Goal: Information Seeking & Learning: Understand process/instructions

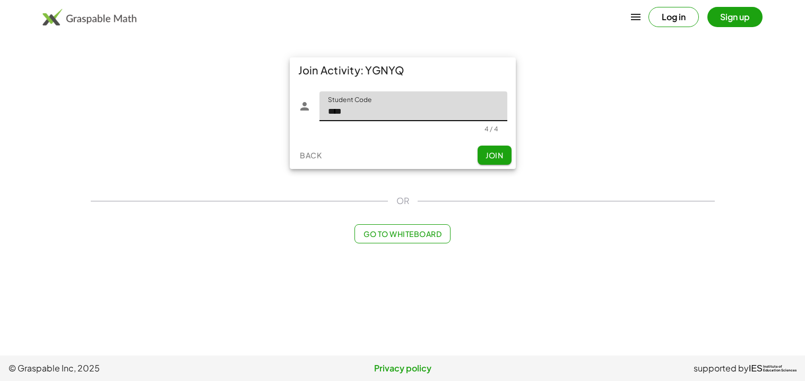
type input "****"
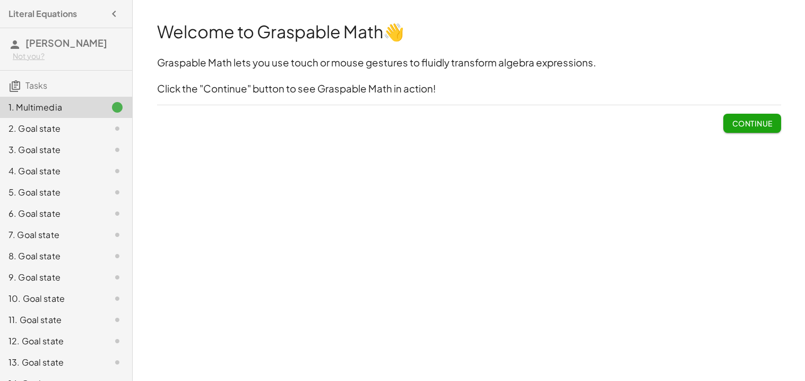
click at [745, 122] on span "Continue" at bounding box center [752, 123] width 40 height 10
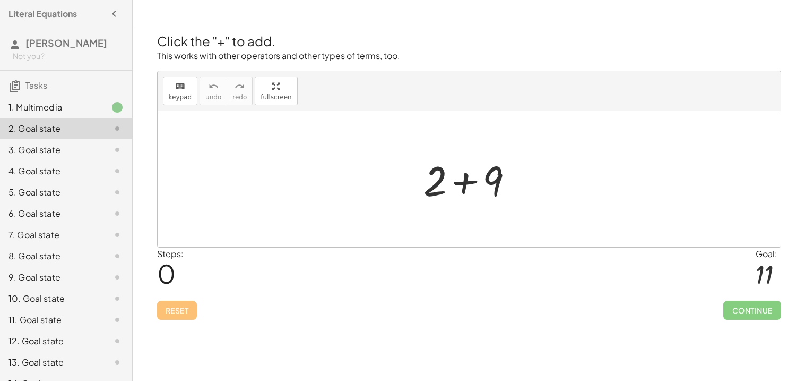
click at [519, 197] on div at bounding box center [473, 179] width 110 height 55
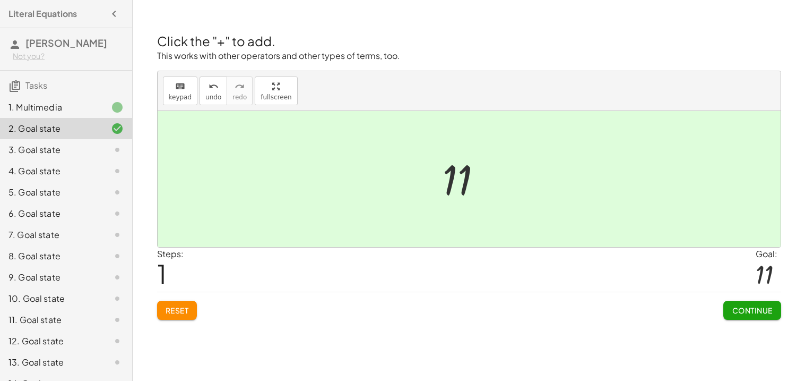
click at [733, 309] on span "Continue" at bounding box center [752, 310] width 40 height 10
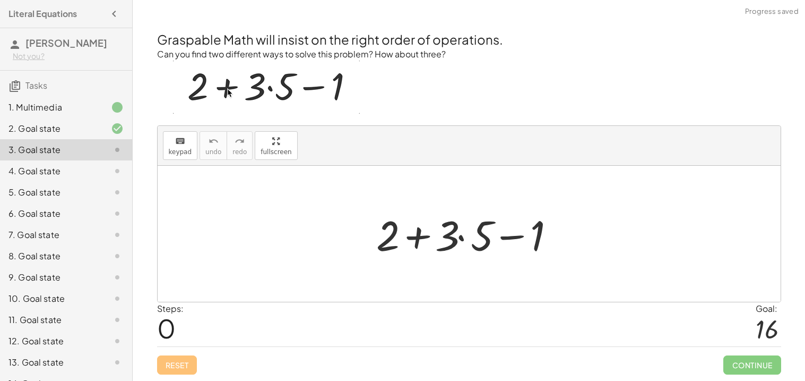
click at [516, 196] on div at bounding box center [469, 234] width 623 height 136
click at [442, 284] on div at bounding box center [469, 234] width 623 height 136
click at [396, 225] on div at bounding box center [473, 234] width 204 height 55
click at [417, 240] on div at bounding box center [473, 234] width 204 height 55
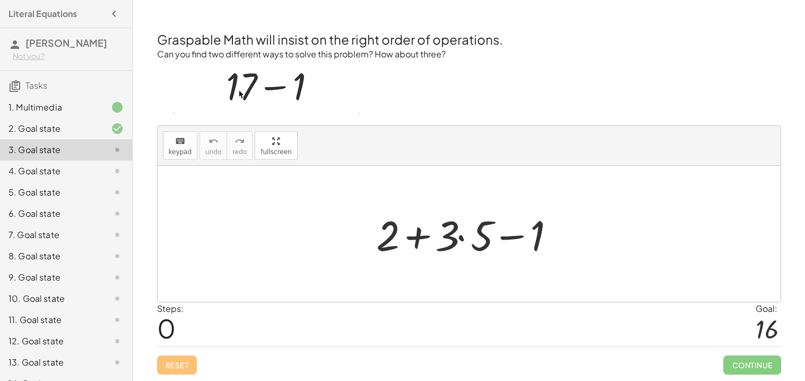
click at [460, 241] on div at bounding box center [473, 234] width 204 height 55
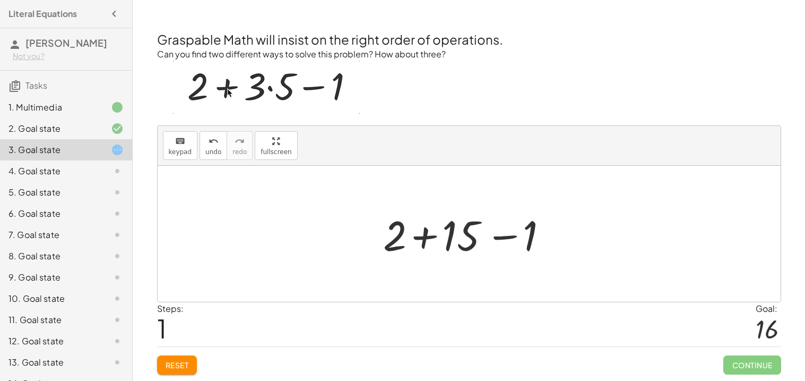
click at [430, 227] on div at bounding box center [473, 234] width 191 height 55
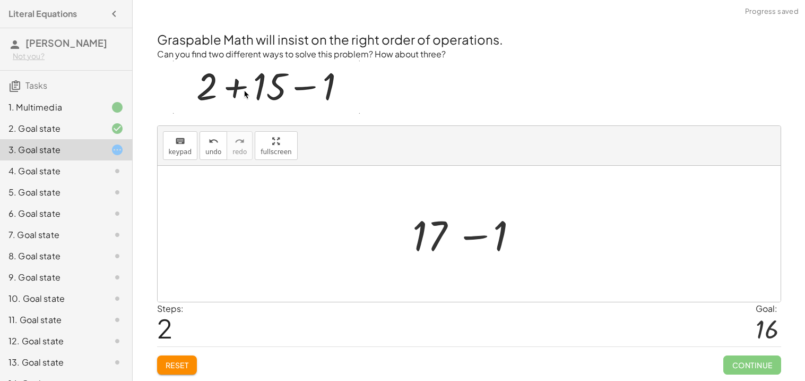
click at [459, 242] on div at bounding box center [473, 234] width 131 height 55
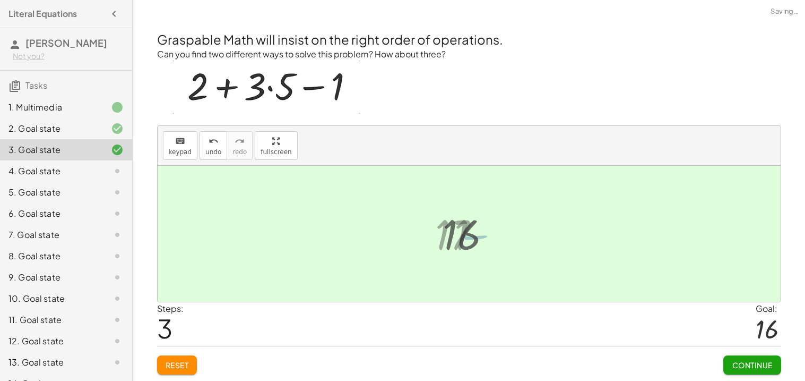
click at [485, 228] on div at bounding box center [473, 234] width 72 height 53
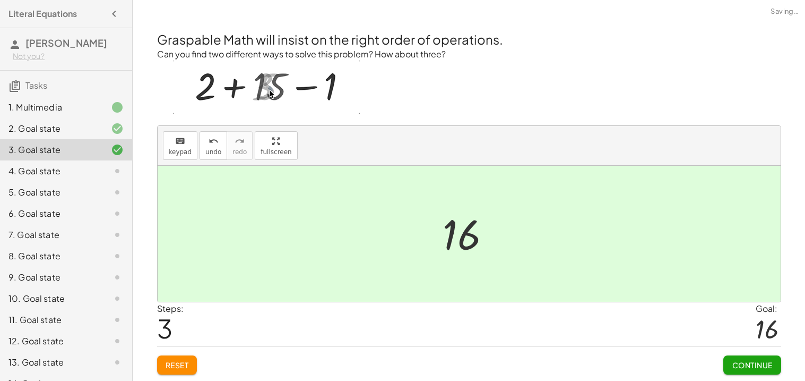
click at [770, 359] on button "Continue" at bounding box center [752, 364] width 57 height 19
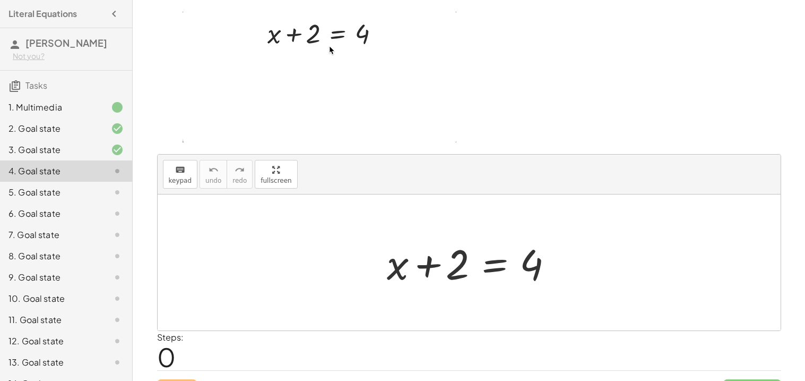
scroll to position [63, 0]
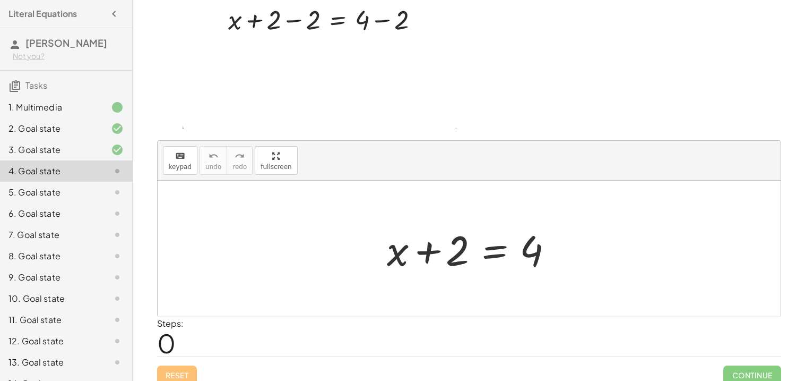
click at [484, 245] on div at bounding box center [473, 248] width 183 height 55
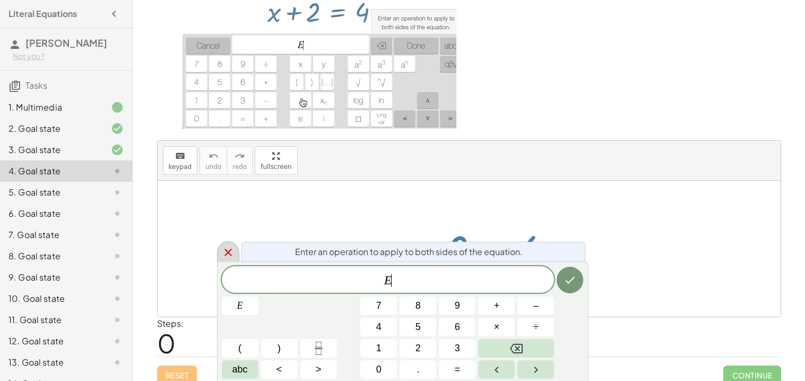
click at [238, 252] on div at bounding box center [228, 251] width 22 height 21
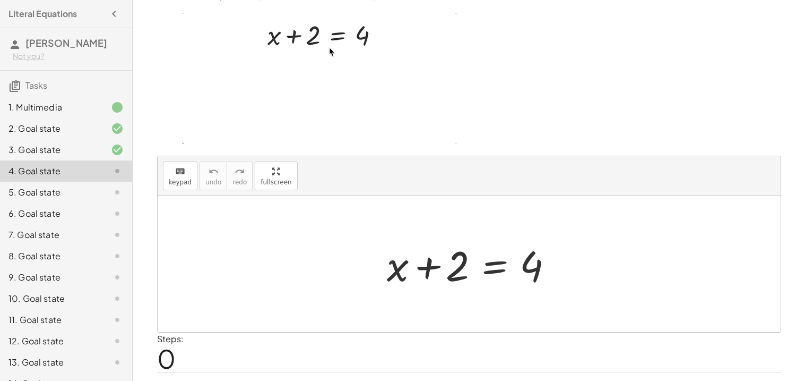
scroll to position [39, 0]
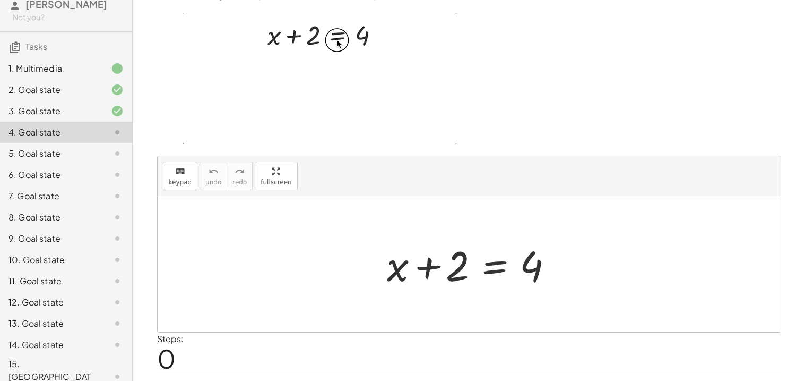
click at [65, 363] on div "15. [GEOGRAPHIC_DATA]" at bounding box center [50, 376] width 85 height 38
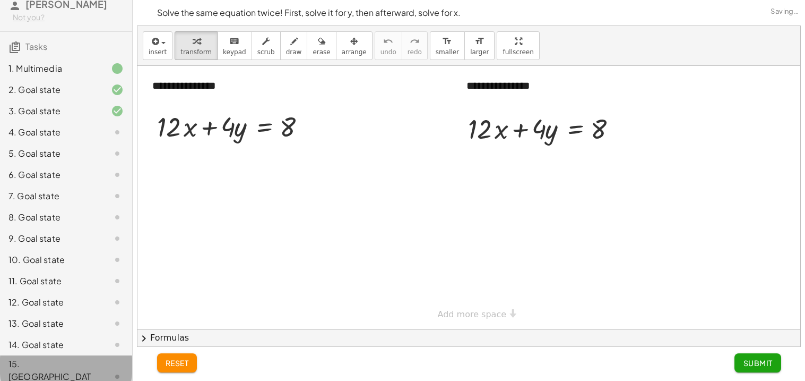
scroll to position [0, 0]
click at [212, 129] on div at bounding box center [234, 126] width 165 height 36
click at [254, 132] on div at bounding box center [234, 126] width 165 height 36
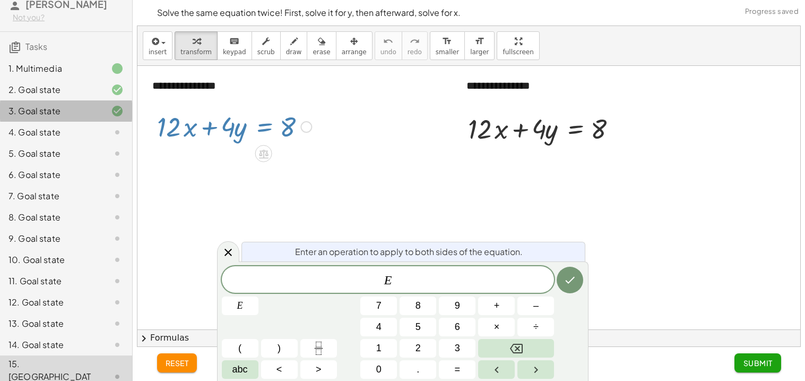
click at [71, 112] on div "3. Goal state" at bounding box center [50, 111] width 85 height 13
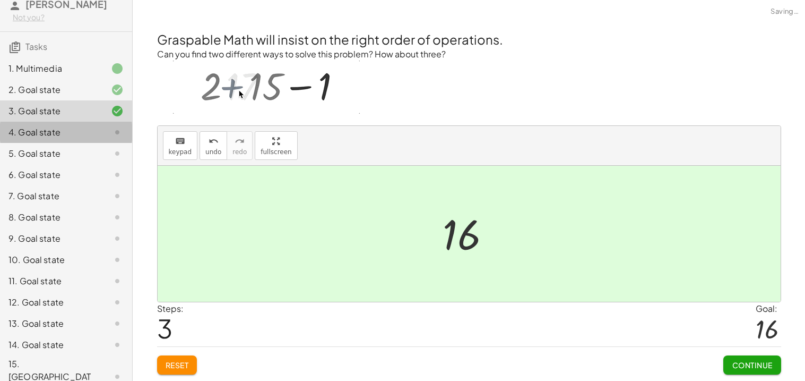
click at [74, 164] on div "4. Goal state" at bounding box center [66, 174] width 132 height 21
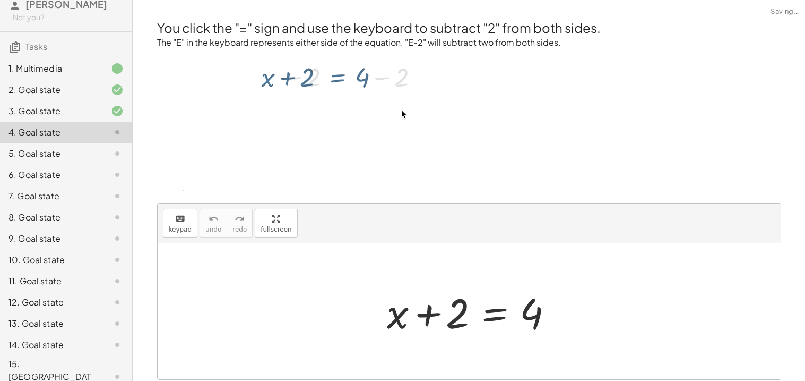
scroll to position [72, 0]
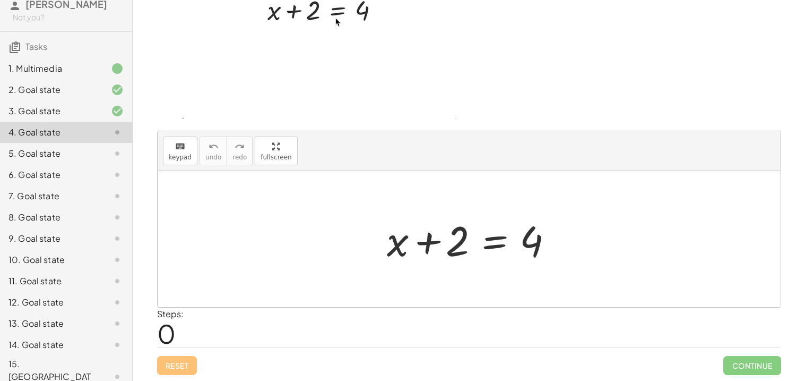
click at [495, 248] on div at bounding box center [473, 239] width 183 height 55
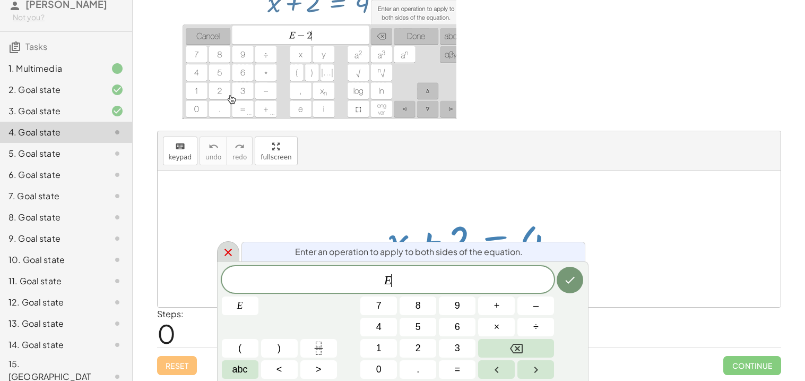
click at [228, 247] on icon at bounding box center [228, 252] width 13 height 13
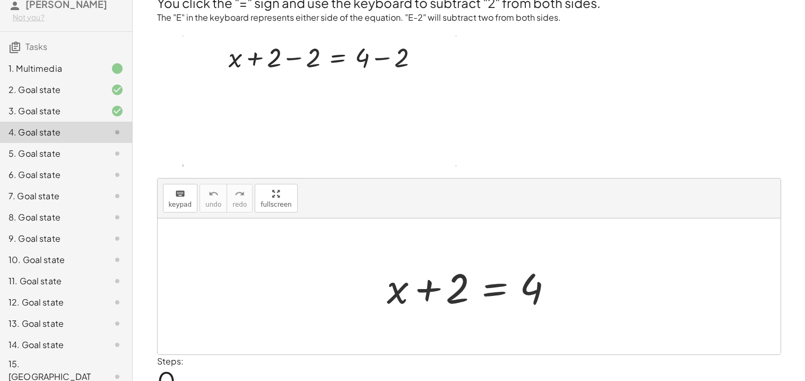
scroll to position [25, 0]
click at [502, 288] on div at bounding box center [473, 286] width 183 height 55
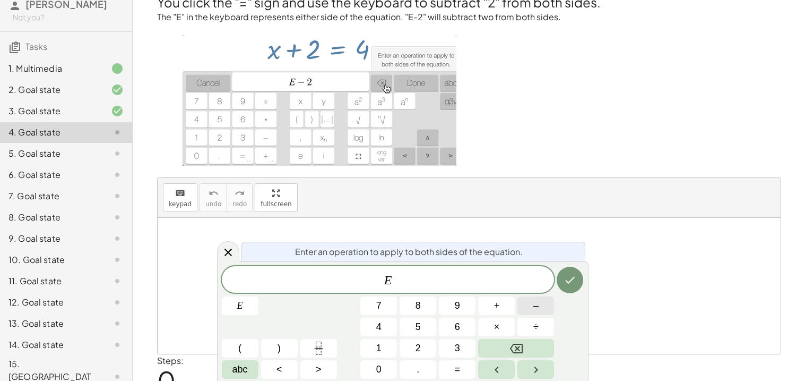
click at [537, 308] on span "–" at bounding box center [536, 305] width 5 height 14
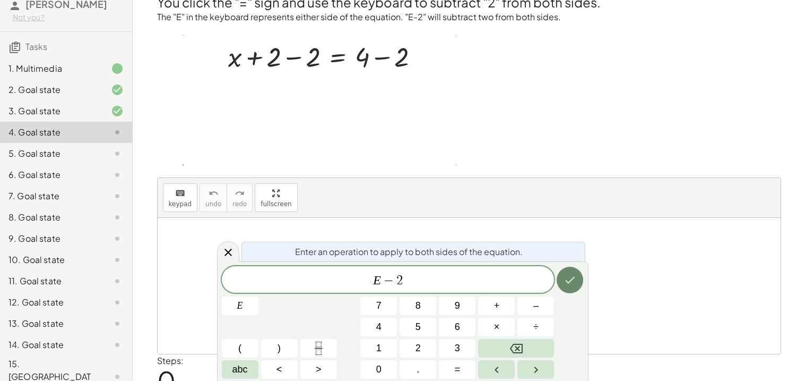
click at [577, 279] on button "Done" at bounding box center [570, 280] width 27 height 27
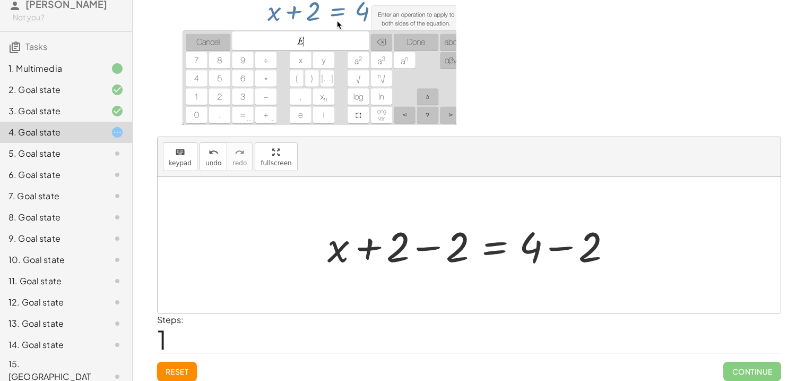
scroll to position [72, 0]
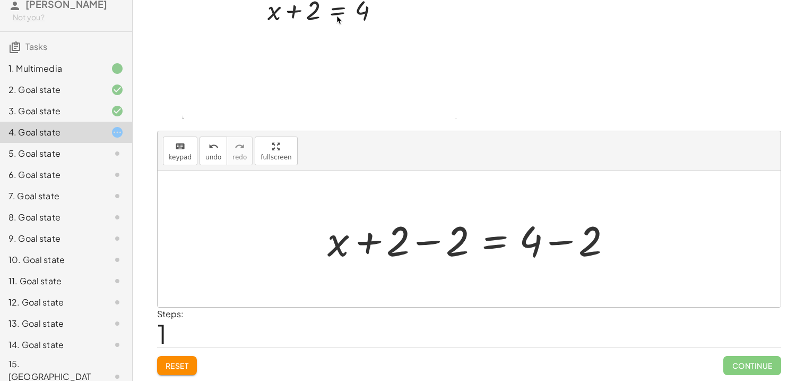
click at [434, 242] on div at bounding box center [473, 239] width 302 height 55
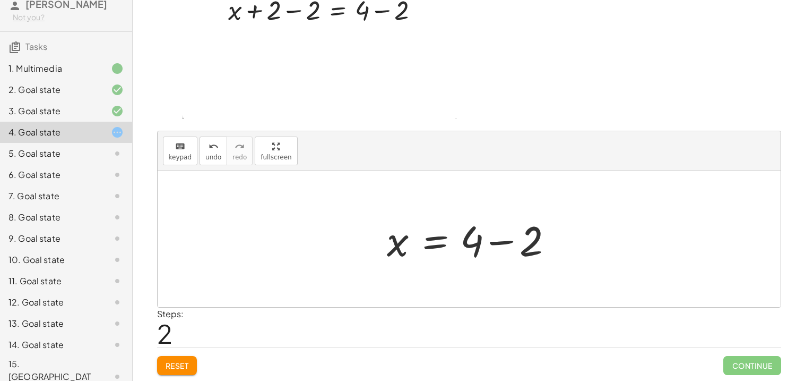
click at [501, 238] on div at bounding box center [473, 239] width 183 height 55
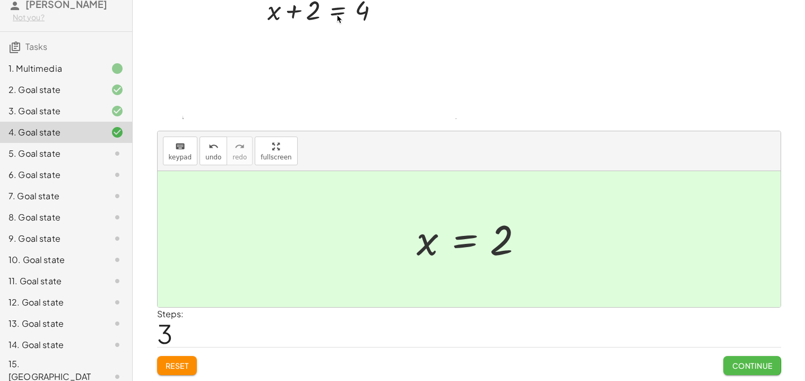
click at [767, 364] on span "Continue" at bounding box center [752, 365] width 40 height 10
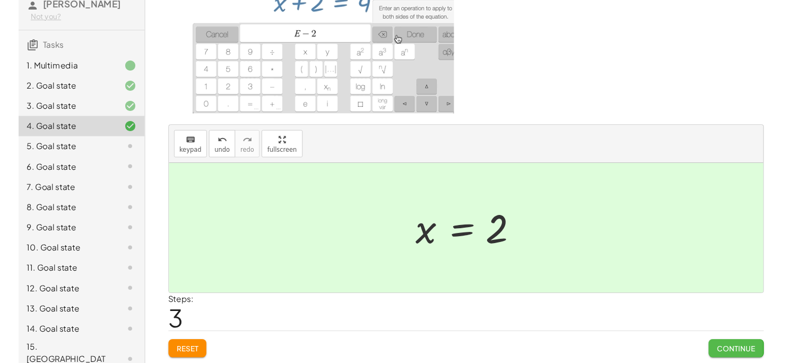
scroll to position [0, 0]
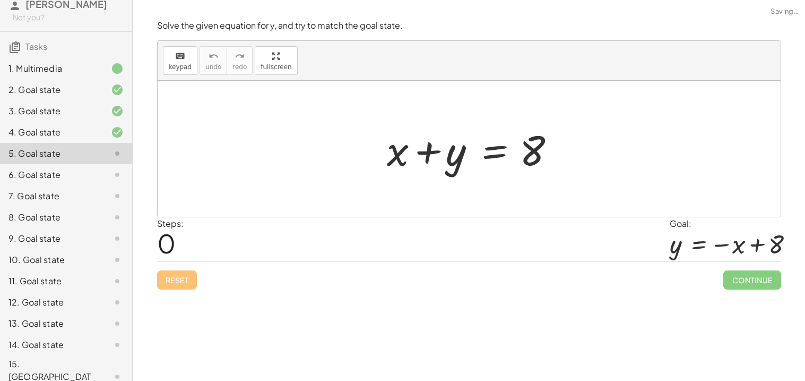
click at [487, 141] on div at bounding box center [473, 149] width 183 height 55
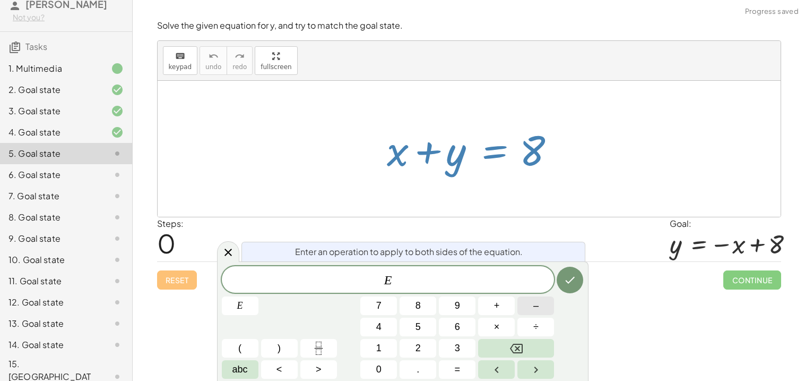
click at [532, 303] on button "–" at bounding box center [536, 305] width 37 height 19
click at [572, 292] on button "Done" at bounding box center [570, 280] width 27 height 27
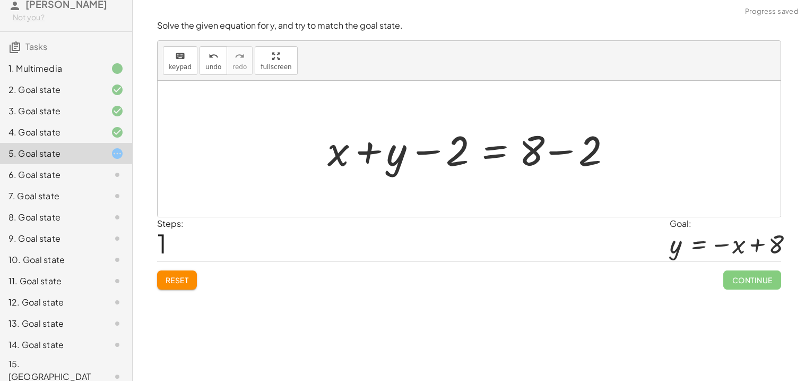
click at [433, 147] on div at bounding box center [473, 149] width 302 height 55
click at [372, 156] on div at bounding box center [473, 149] width 302 height 55
click at [568, 154] on div at bounding box center [473, 149] width 302 height 55
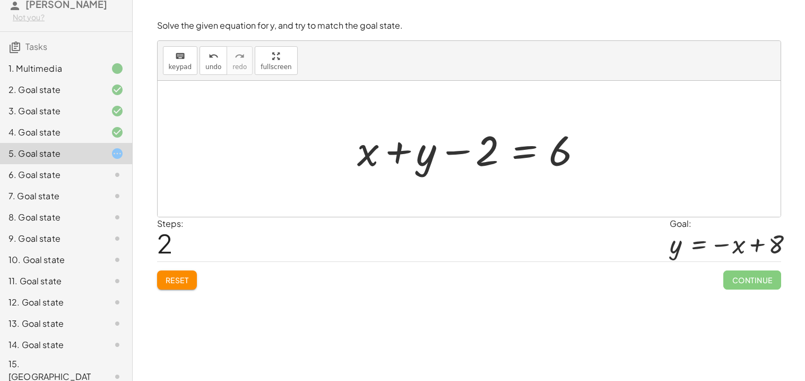
click at [445, 152] on div at bounding box center [473, 149] width 243 height 55
click at [527, 160] on div at bounding box center [473, 149] width 243 height 55
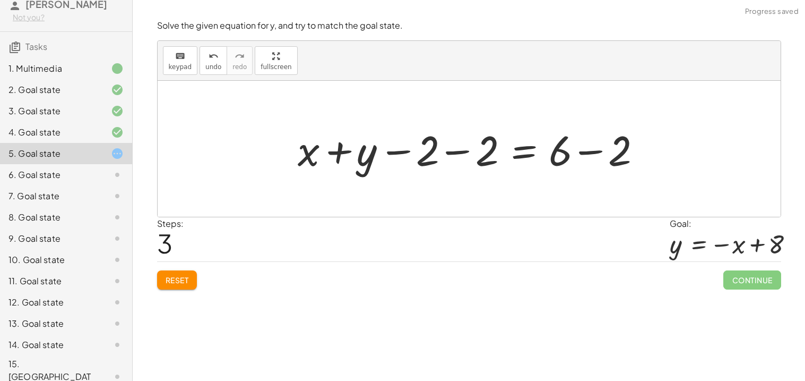
click at [465, 154] on div at bounding box center [474, 149] width 362 height 55
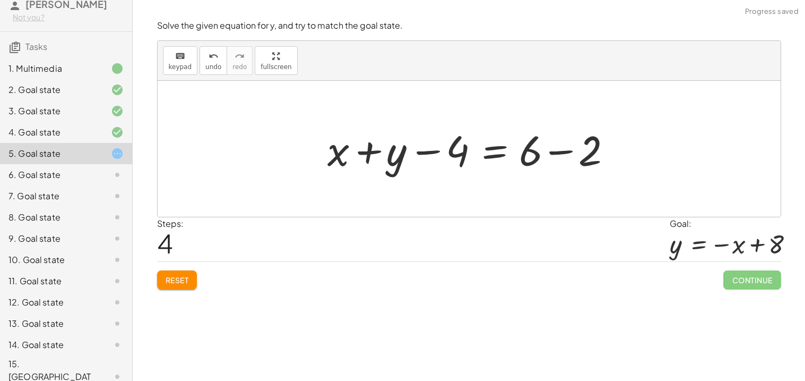
click at [439, 153] on div at bounding box center [473, 149] width 302 height 55
click at [548, 158] on div at bounding box center [473, 149] width 302 height 55
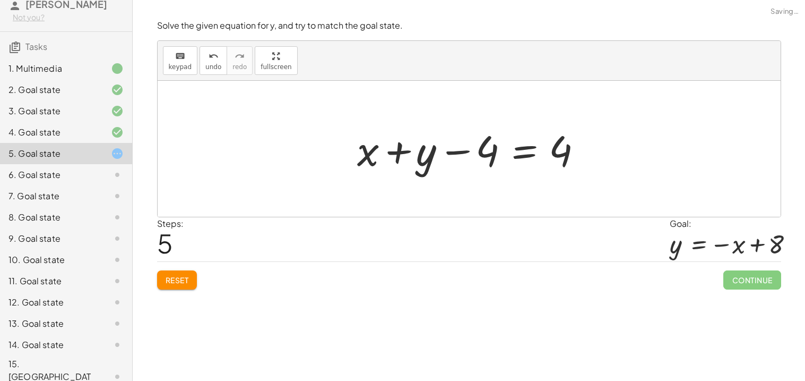
click at [518, 154] on div at bounding box center [473, 149] width 243 height 55
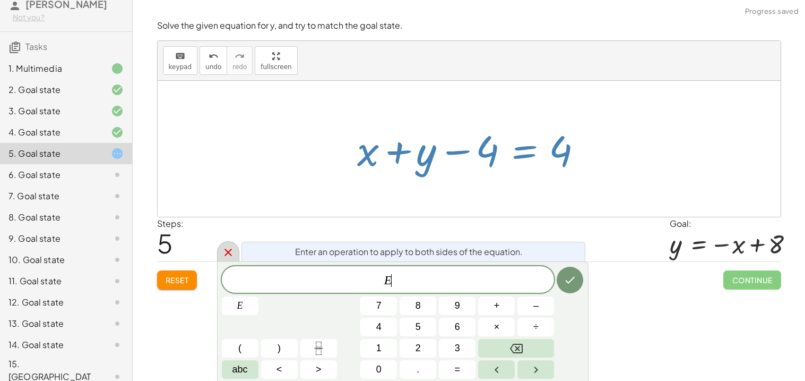
click at [219, 248] on div at bounding box center [228, 251] width 22 height 21
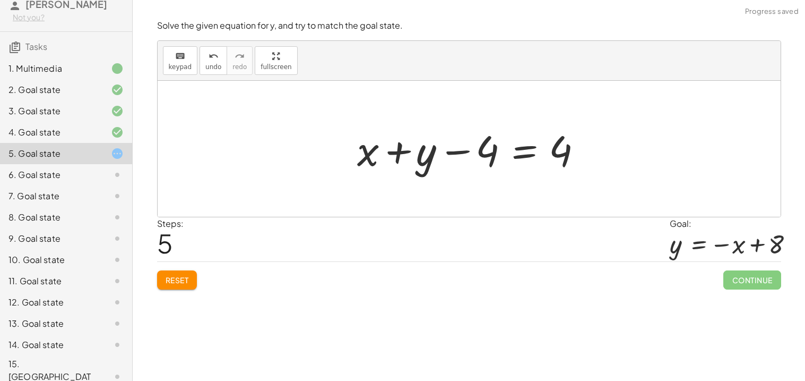
click at [371, 153] on div at bounding box center [473, 149] width 243 height 55
click at [389, 153] on div at bounding box center [473, 149] width 243 height 55
click at [468, 157] on div at bounding box center [473, 149] width 243 height 55
click at [527, 156] on div at bounding box center [473, 149] width 243 height 55
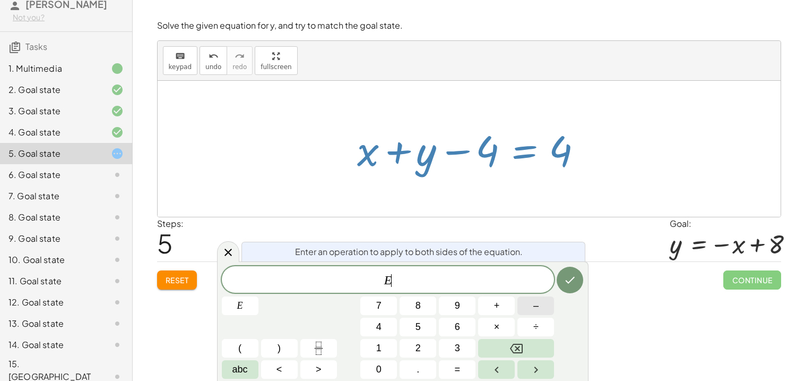
click at [522, 305] on button "–" at bounding box center [536, 305] width 37 height 19
click at [569, 280] on icon "Done" at bounding box center [570, 279] width 13 height 13
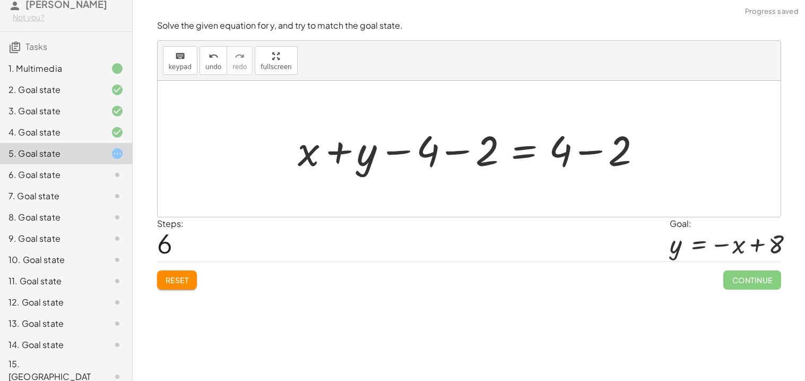
click at [452, 149] on div at bounding box center [474, 149] width 362 height 55
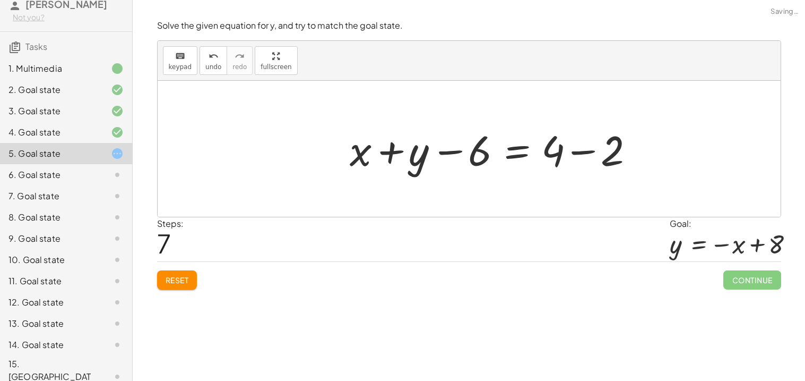
click at [595, 147] on div at bounding box center [496, 149] width 302 height 55
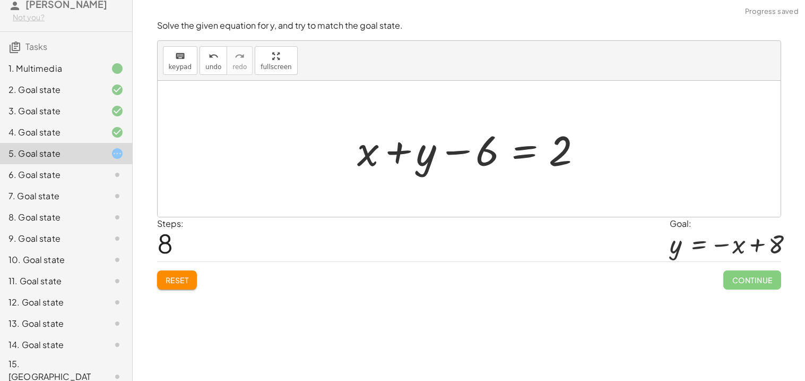
click at [535, 150] on div at bounding box center [473, 149] width 243 height 55
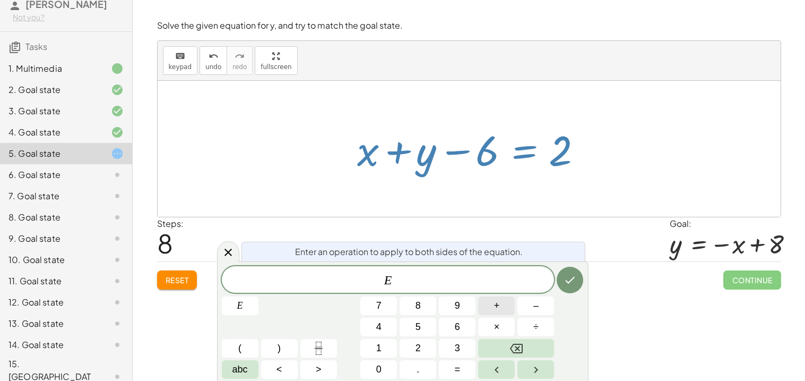
click at [484, 304] on button "+" at bounding box center [496, 305] width 37 height 19
click at [568, 285] on icon "Done" at bounding box center [570, 279] width 13 height 13
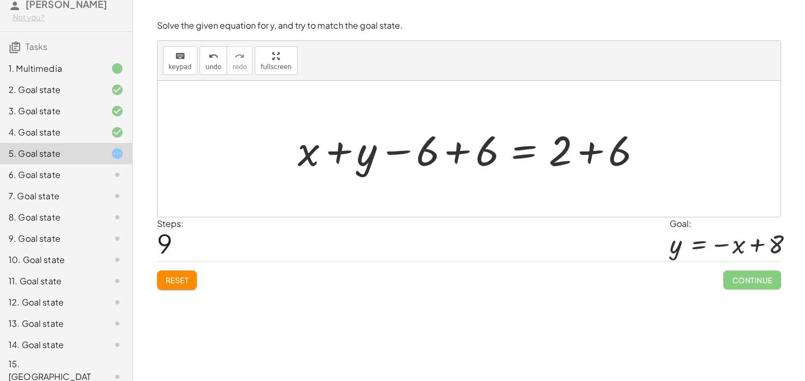
click at [517, 154] on div at bounding box center [474, 149] width 362 height 55
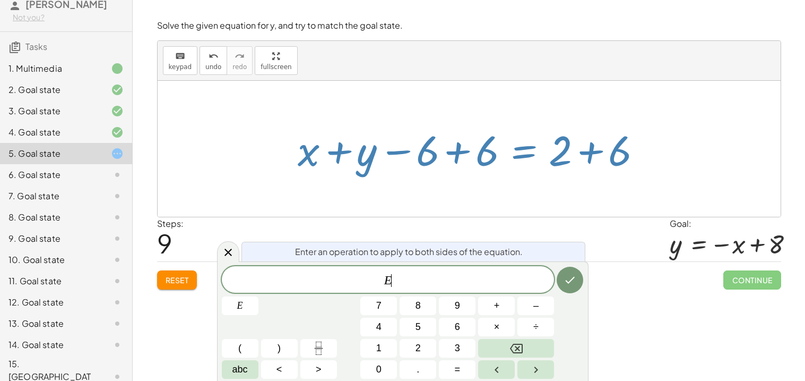
click at [590, 160] on div at bounding box center [474, 149] width 362 height 55
click at [569, 272] on button "Done" at bounding box center [570, 280] width 27 height 27
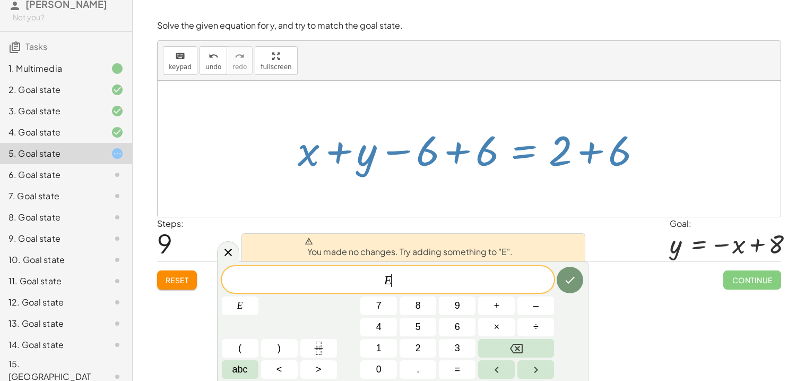
click at [251, 255] on div "You made no changes. Try adding something to "E"." at bounding box center [414, 247] width 344 height 28
click at [229, 249] on icon at bounding box center [228, 252] width 13 height 13
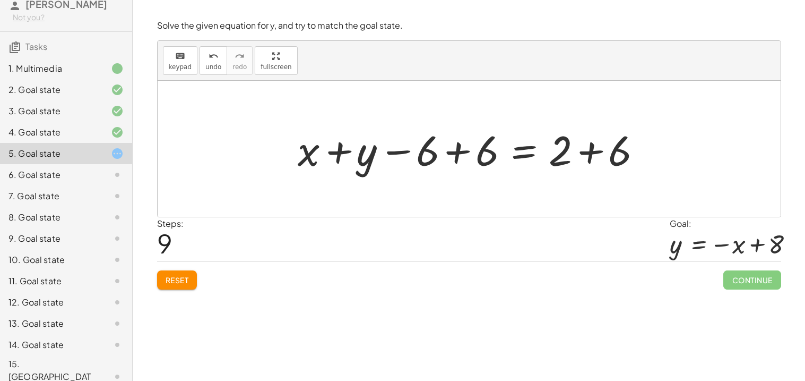
click at [446, 152] on div at bounding box center [474, 149] width 362 height 55
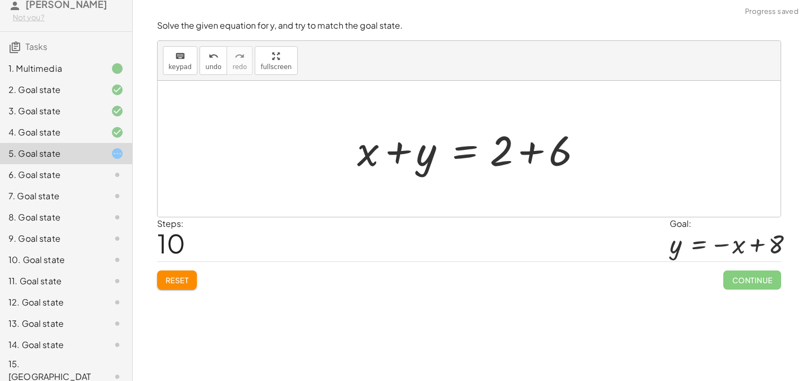
click at [524, 145] on div at bounding box center [473, 149] width 243 height 55
click at [530, 152] on div at bounding box center [443, 149] width 183 height 55
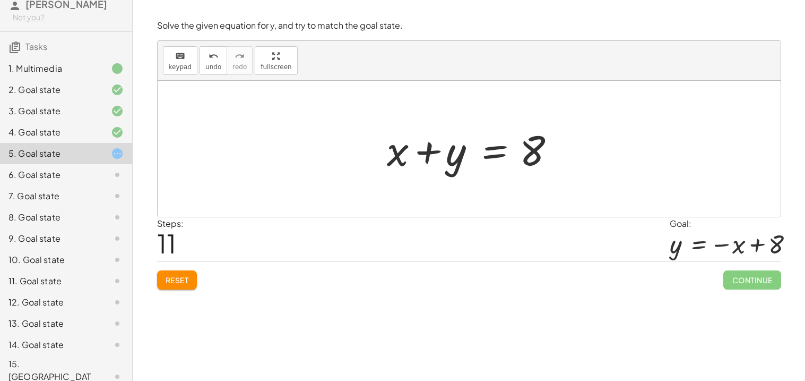
click at [470, 150] on div at bounding box center [473, 149] width 183 height 55
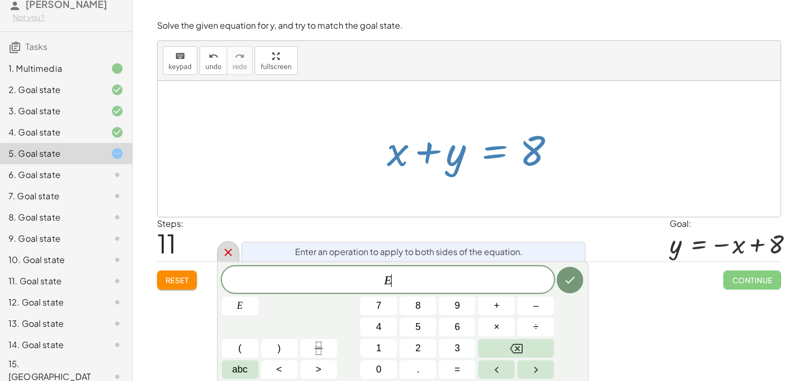
click at [225, 254] on icon at bounding box center [228, 252] width 13 height 13
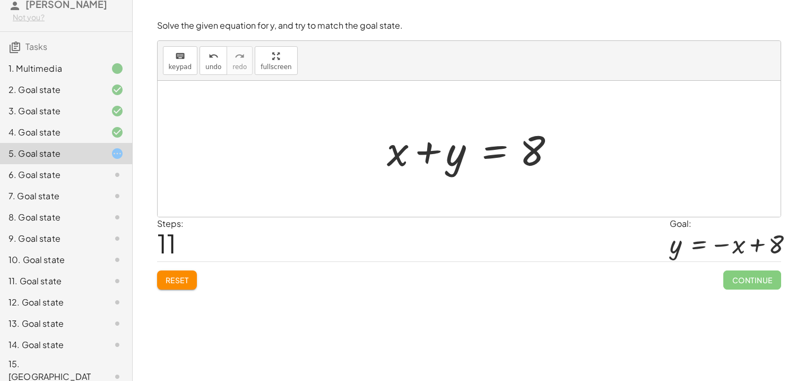
click at [166, 281] on span "Reset" at bounding box center [177, 280] width 23 height 10
click at [497, 159] on div at bounding box center [473, 149] width 183 height 55
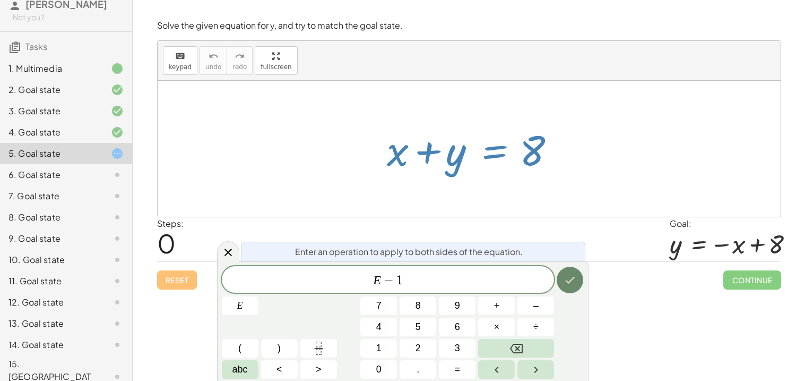
click at [563, 279] on button "Done" at bounding box center [570, 280] width 27 height 27
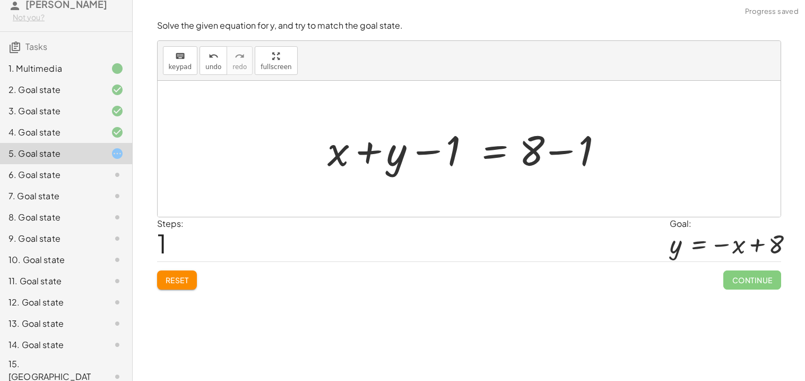
click at [423, 153] on div at bounding box center [473, 149] width 302 height 55
click at [556, 156] on div at bounding box center [473, 149] width 302 height 55
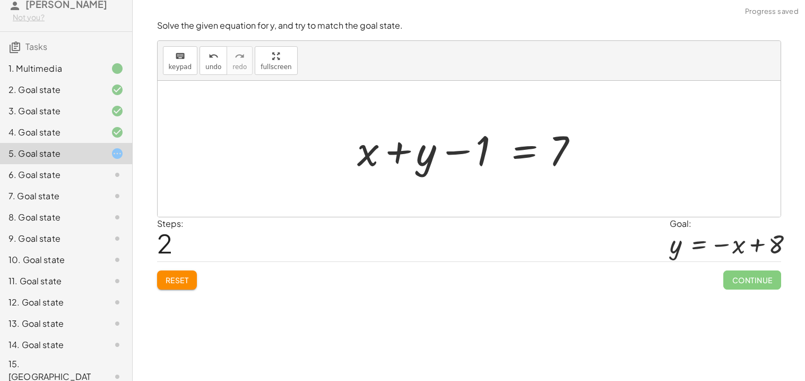
click at [426, 151] on div at bounding box center [473, 149] width 243 height 55
click at [451, 153] on div at bounding box center [473, 149] width 243 height 55
click at [171, 289] on button "Reset" at bounding box center [177, 279] width 40 height 19
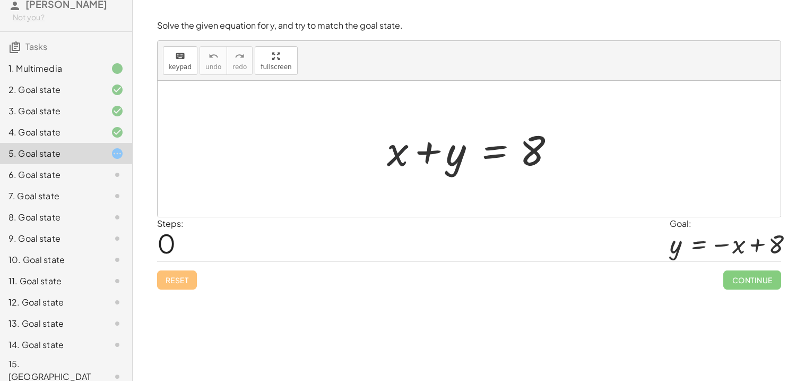
click at [402, 144] on div at bounding box center [473, 149] width 183 height 55
click at [404, 152] on div at bounding box center [473, 149] width 183 height 55
click at [490, 155] on div at bounding box center [473, 149] width 183 height 55
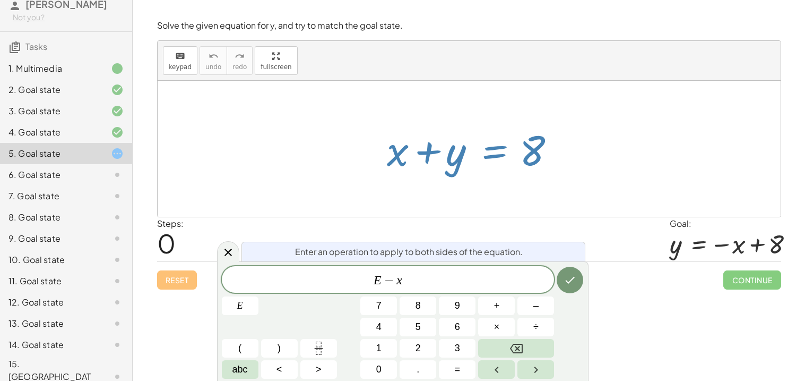
click at [555, 288] on div "E − x ​ E 7 8 9 + – 4 5 6 × ÷ ( ) 1 2 3 abc < > 0 . =" at bounding box center [403, 322] width 362 height 113
click at [568, 288] on button "Done" at bounding box center [570, 280] width 27 height 27
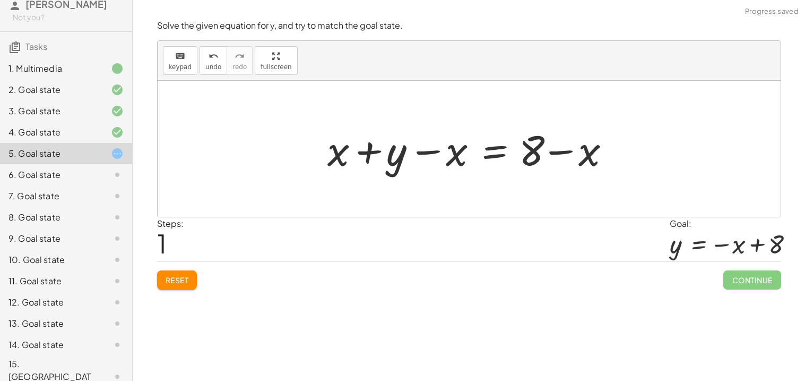
click at [429, 152] on div at bounding box center [473, 149] width 302 height 55
click at [546, 158] on div at bounding box center [473, 149] width 302 height 55
click at [557, 150] on div at bounding box center [473, 149] width 302 height 55
click at [371, 152] on div at bounding box center [473, 149] width 302 height 55
click at [408, 163] on div at bounding box center [473, 149] width 302 height 55
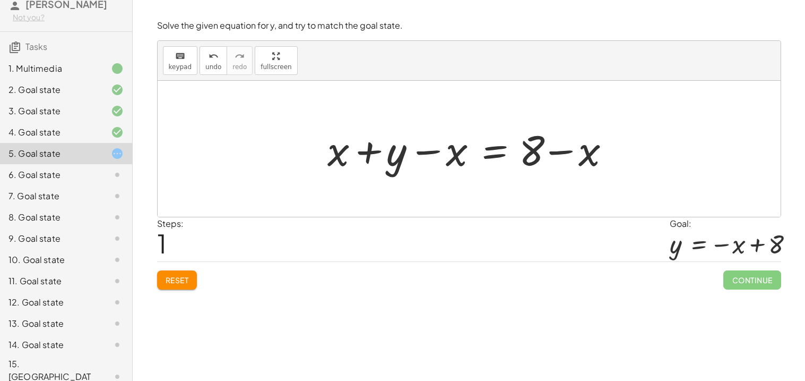
click at [448, 160] on div at bounding box center [473, 149] width 302 height 55
click at [420, 148] on div at bounding box center [473, 149] width 302 height 55
click at [502, 156] on div at bounding box center [473, 149] width 302 height 55
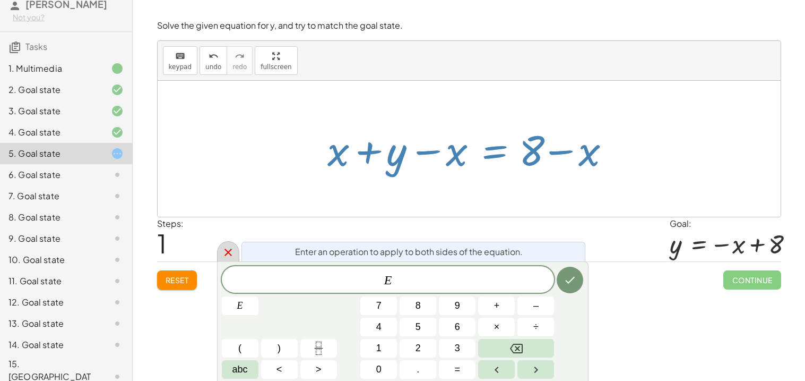
click at [228, 252] on icon at bounding box center [228, 251] width 7 height 7
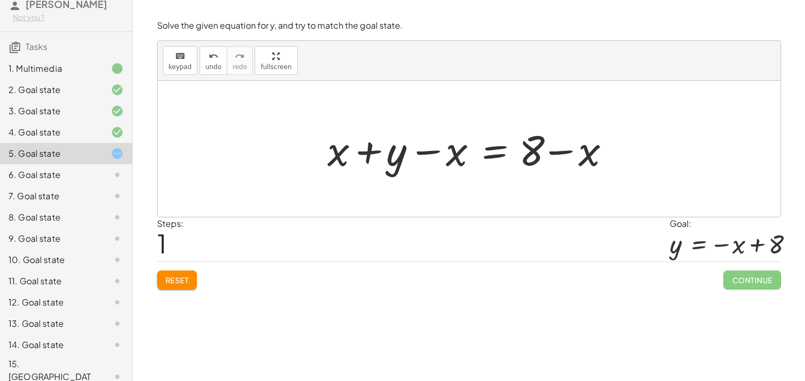
click at [372, 151] on div at bounding box center [473, 149] width 302 height 55
drag, startPoint x: 443, startPoint y: 158, endPoint x: 317, endPoint y: 166, distance: 125.5
click at [317, 166] on div "+ x + y = 8 − x + x + y = 8 − x + − x" at bounding box center [469, 149] width 315 height 60
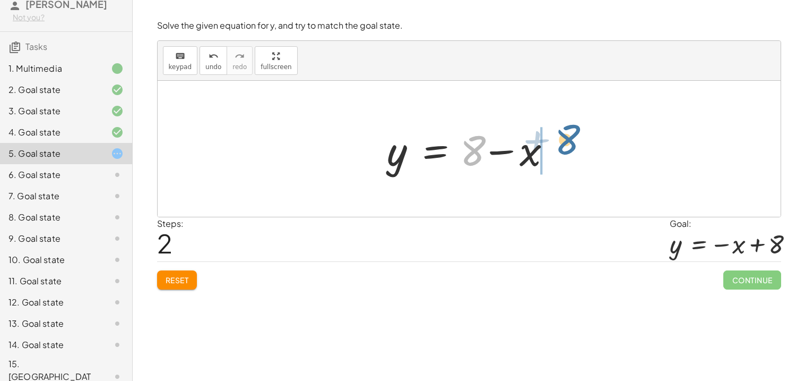
drag, startPoint x: 473, startPoint y: 147, endPoint x: 568, endPoint y: 136, distance: 95.6
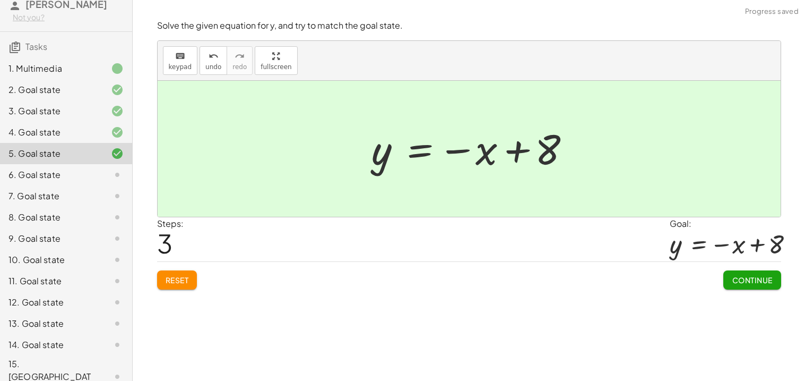
click at [771, 280] on span "Continue" at bounding box center [752, 280] width 40 height 10
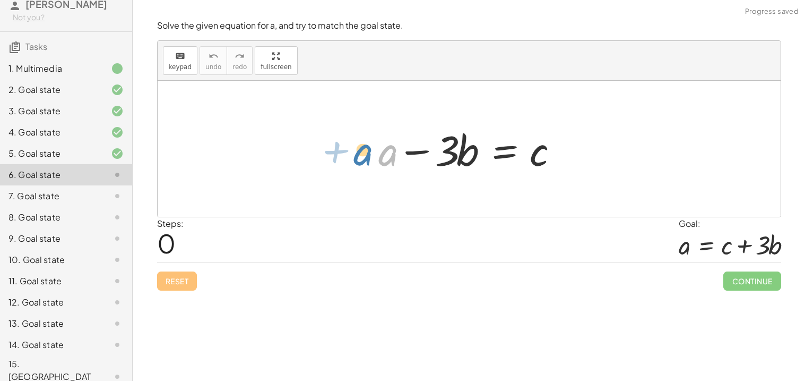
drag, startPoint x: 393, startPoint y: 154, endPoint x: 368, endPoint y: 153, distance: 24.4
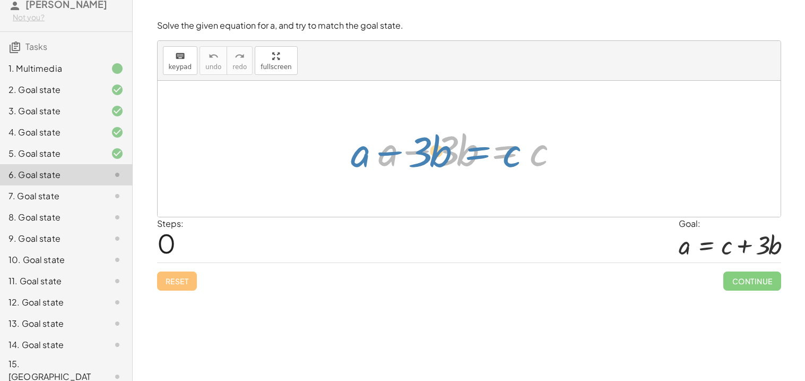
click at [504, 163] on div at bounding box center [473, 149] width 200 height 55
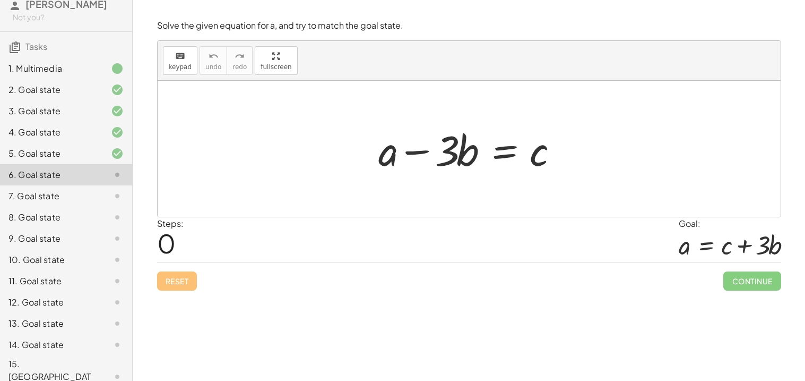
click at [506, 147] on div at bounding box center [473, 149] width 200 height 55
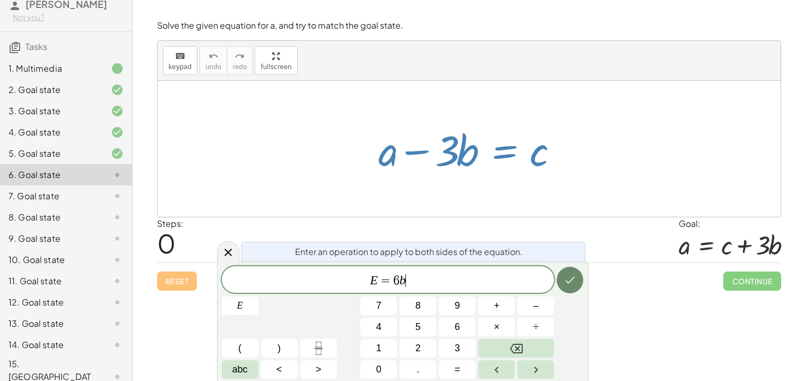
click at [563, 280] on button "Done" at bounding box center [570, 280] width 27 height 27
click at [565, 284] on icon "Done" at bounding box center [570, 279] width 13 height 13
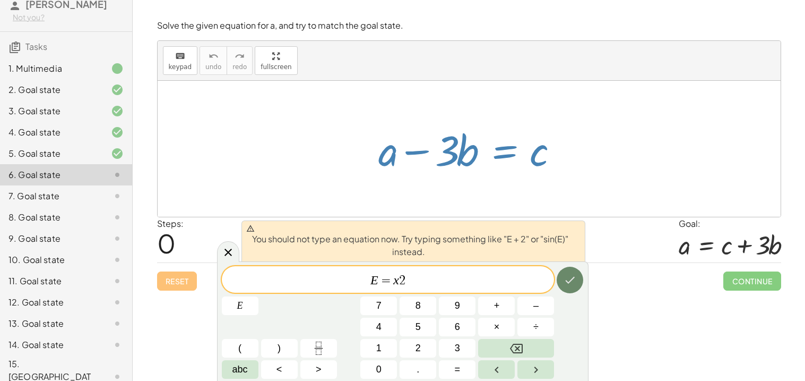
click at [568, 282] on icon "Done" at bounding box center [571, 280] width 10 height 7
click at [228, 253] on icon at bounding box center [228, 251] width 7 height 7
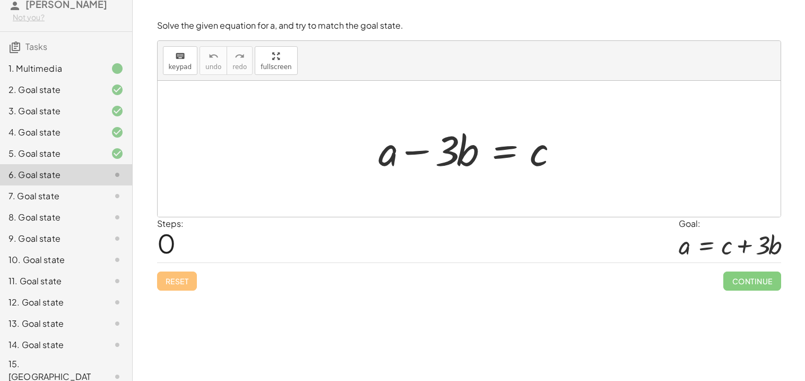
click at [473, 159] on div at bounding box center [473, 149] width 200 height 55
click at [448, 163] on div at bounding box center [473, 149] width 200 height 55
click at [445, 154] on div at bounding box center [473, 149] width 200 height 55
drag, startPoint x: 444, startPoint y: 154, endPoint x: 411, endPoint y: 157, distance: 33.0
click at [411, 157] on div at bounding box center [473, 149] width 200 height 55
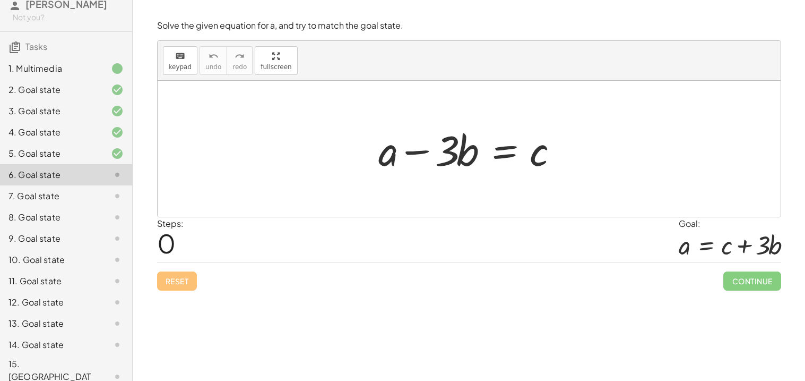
click at [509, 161] on div at bounding box center [473, 149] width 200 height 55
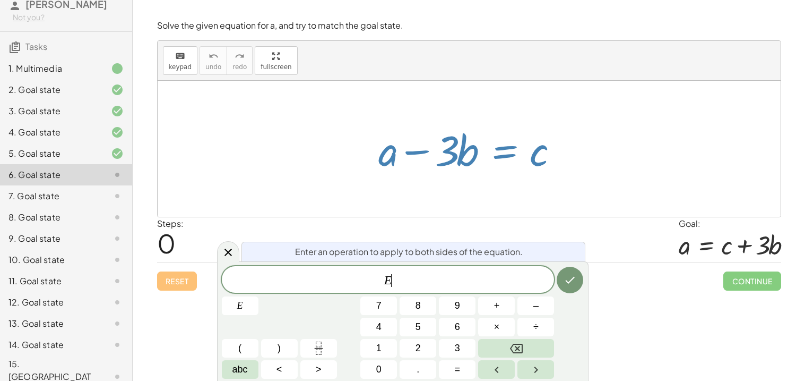
drag, startPoint x: 534, startPoint y: 160, endPoint x: 449, endPoint y: 160, distance: 84.9
click at [449, 160] on div at bounding box center [473, 149] width 200 height 55
drag, startPoint x: 499, startPoint y: 157, endPoint x: 407, endPoint y: 126, distance: 96.2
click at [407, 126] on div at bounding box center [473, 149] width 200 height 55
click at [224, 251] on icon at bounding box center [228, 252] width 13 height 13
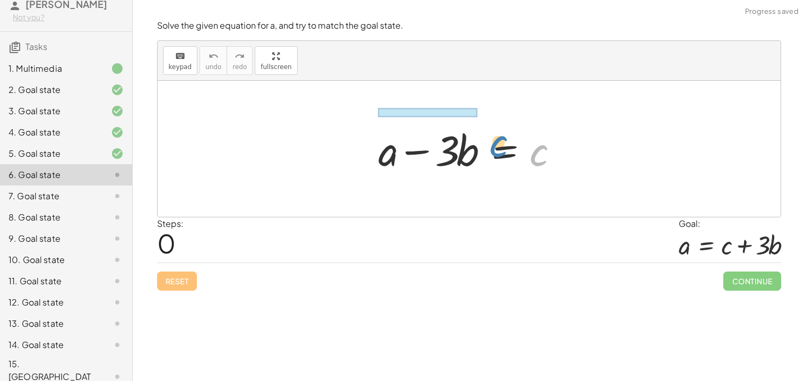
drag, startPoint x: 543, startPoint y: 148, endPoint x: 508, endPoint y: 146, distance: 35.1
click at [508, 146] on div at bounding box center [473, 149] width 200 height 55
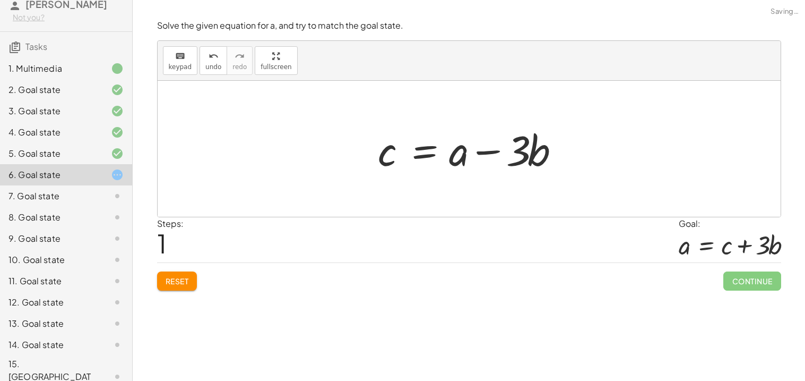
click at [178, 283] on span "Reset" at bounding box center [177, 281] width 23 height 10
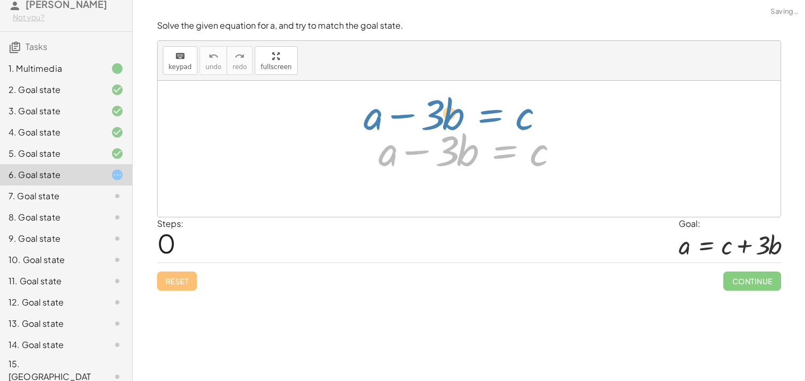
drag, startPoint x: 505, startPoint y: 154, endPoint x: 505, endPoint y: 135, distance: 19.1
click at [505, 135] on div at bounding box center [473, 149] width 200 height 55
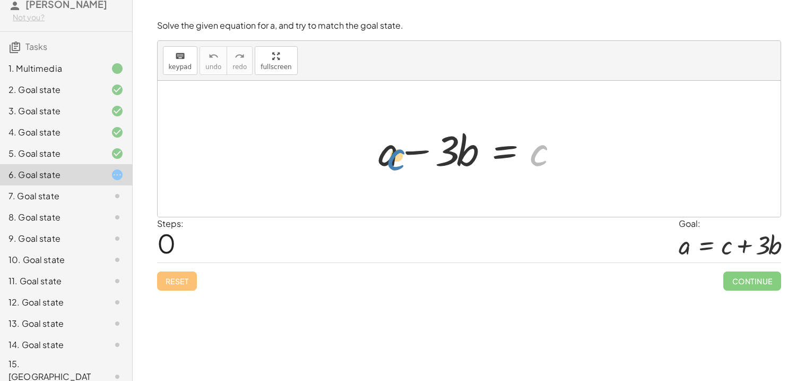
drag, startPoint x: 546, startPoint y: 154, endPoint x: 403, endPoint y: 158, distance: 142.9
click at [403, 158] on div at bounding box center [473, 149] width 200 height 55
drag, startPoint x: 463, startPoint y: 152, endPoint x: 559, endPoint y: 153, distance: 96.1
click at [559, 153] on div at bounding box center [473, 149] width 200 height 55
drag, startPoint x: 437, startPoint y: 155, endPoint x: 534, endPoint y: 156, distance: 97.2
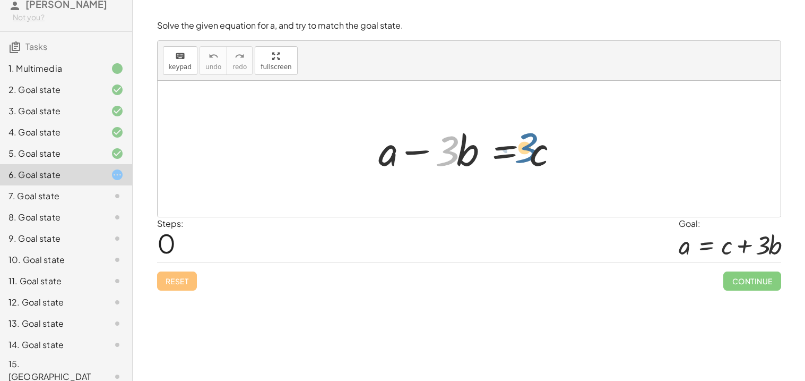
click at [534, 156] on div at bounding box center [473, 149] width 200 height 55
drag, startPoint x: 537, startPoint y: 157, endPoint x: 399, endPoint y: 152, distance: 138.1
click at [399, 152] on div at bounding box center [473, 149] width 200 height 55
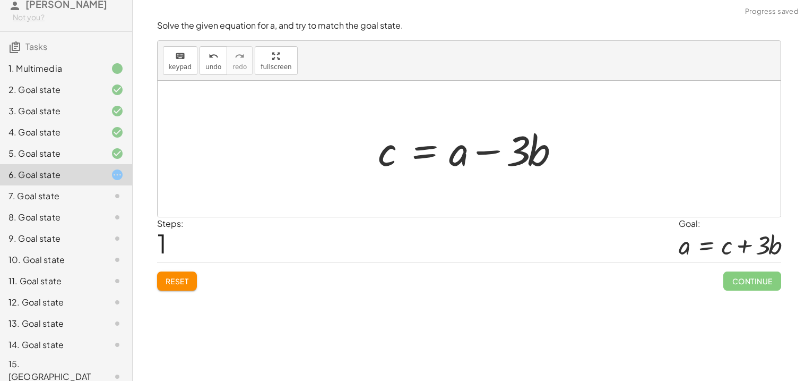
click at [181, 285] on span "Reset" at bounding box center [177, 281] width 23 height 10
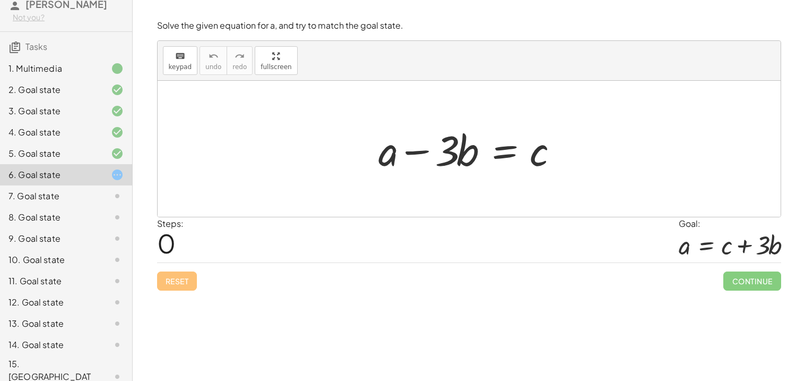
click at [496, 161] on div at bounding box center [473, 149] width 200 height 55
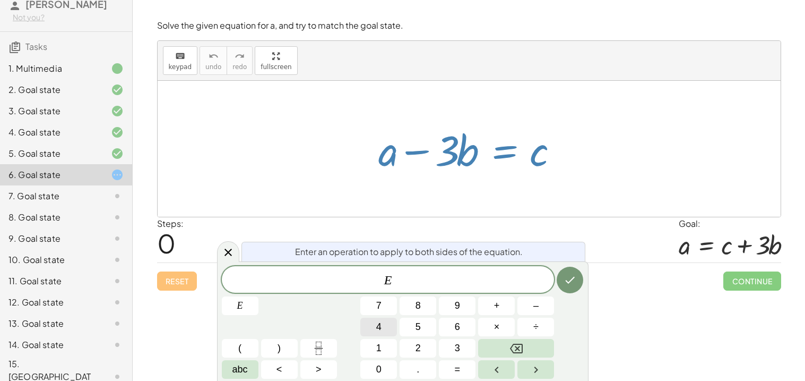
click at [365, 325] on button "4" at bounding box center [378, 326] width 37 height 19
click at [493, 303] on button "+" at bounding box center [496, 305] width 37 height 19
click at [504, 308] on button "+" at bounding box center [496, 305] width 37 height 19
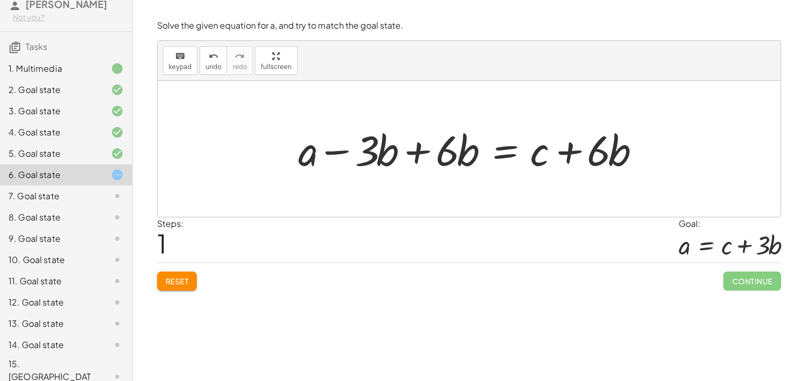
click at [499, 149] on div at bounding box center [473, 149] width 361 height 55
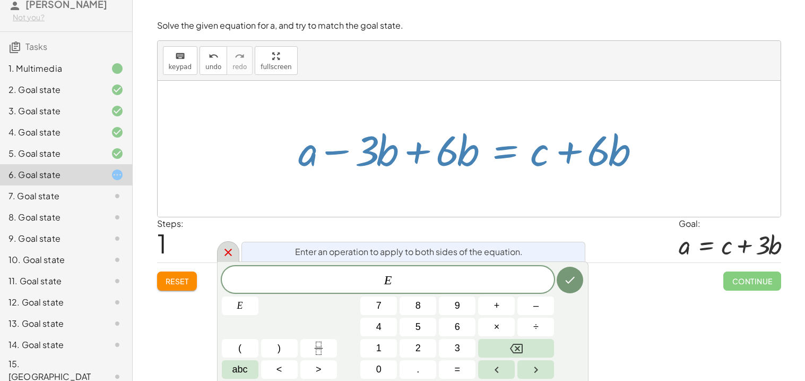
click at [228, 258] on icon at bounding box center [228, 252] width 13 height 13
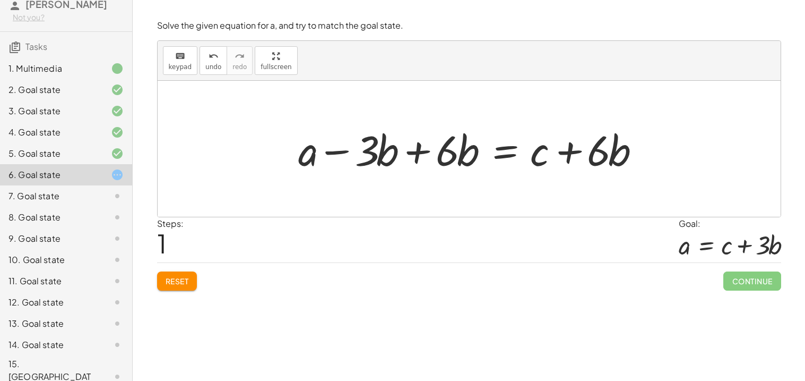
click at [415, 146] on div at bounding box center [473, 149] width 361 height 55
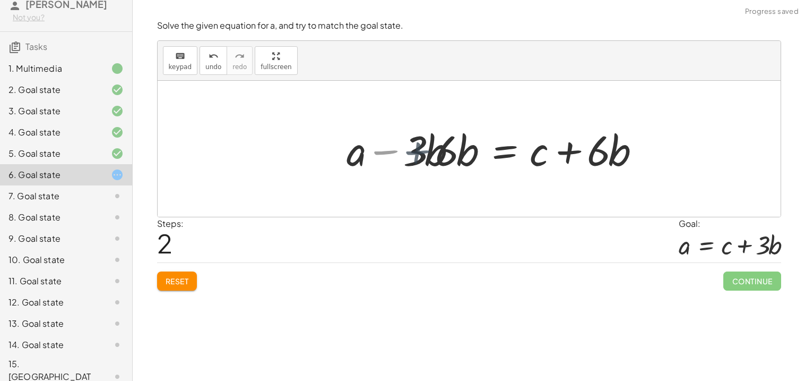
click at [423, 149] on div at bounding box center [513, 149] width 280 height 55
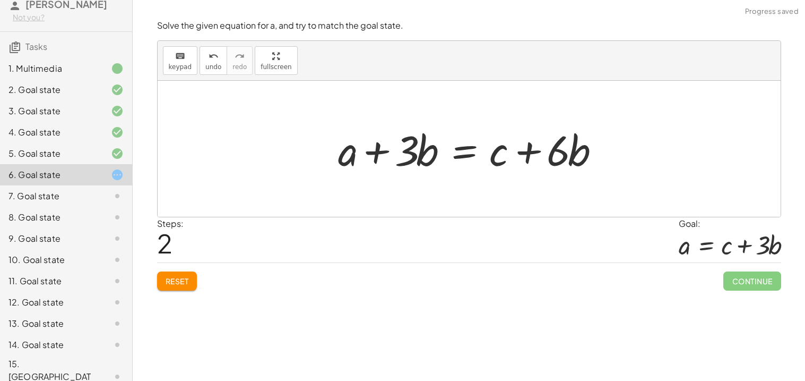
click at [529, 153] on div at bounding box center [473, 149] width 280 height 55
click at [470, 151] on div at bounding box center [473, 149] width 280 height 55
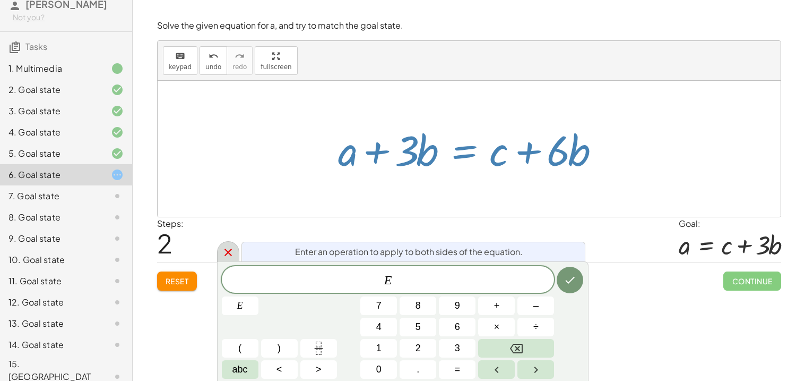
click at [227, 251] on icon at bounding box center [228, 251] width 7 height 7
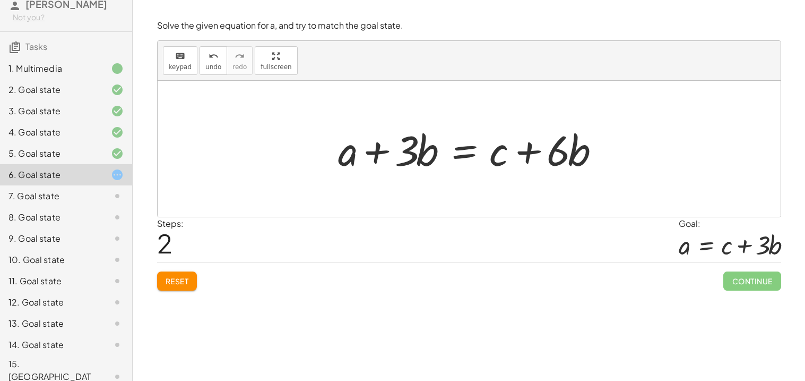
click at [556, 158] on div at bounding box center [473, 149] width 280 height 55
click at [535, 154] on div at bounding box center [473, 149] width 280 height 55
click at [529, 149] on div at bounding box center [473, 149] width 280 height 55
click at [192, 283] on button "Reset" at bounding box center [177, 280] width 40 height 19
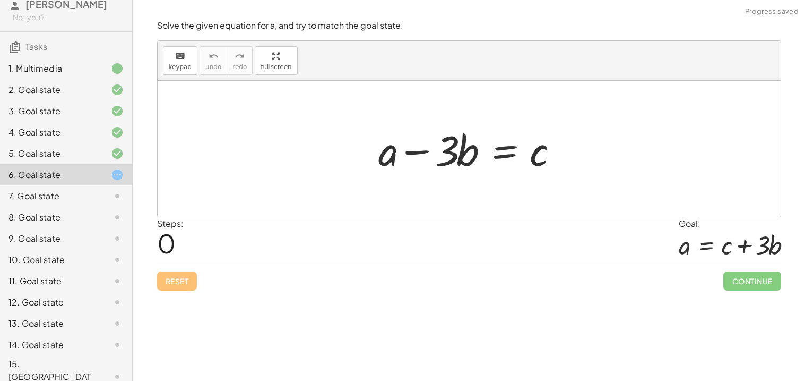
click at [515, 159] on div at bounding box center [473, 149] width 200 height 55
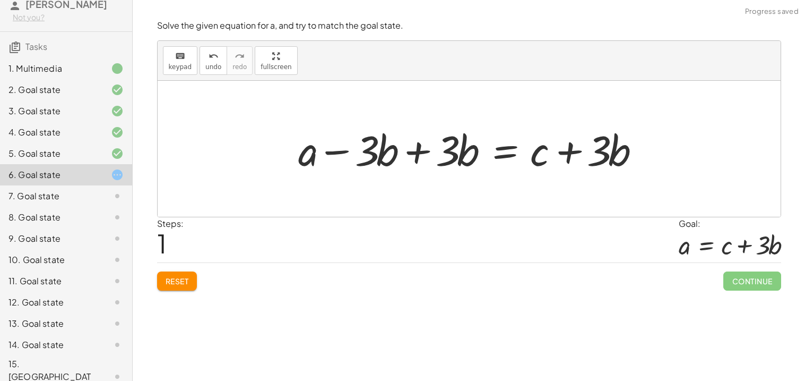
click at [439, 152] on div at bounding box center [473, 149] width 361 height 55
click at [193, 279] on button "Reset" at bounding box center [177, 280] width 40 height 19
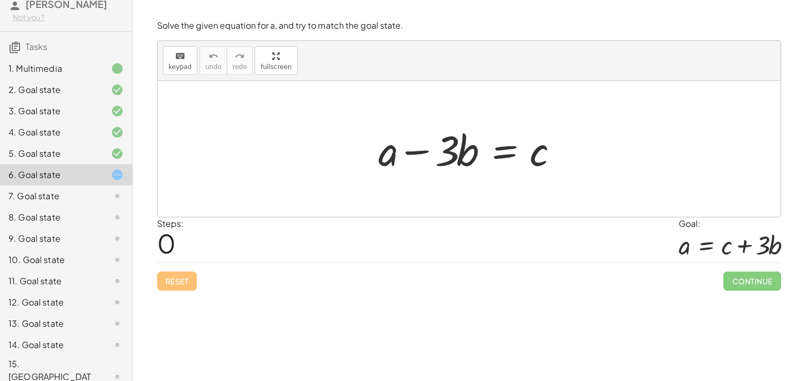
click at [514, 156] on div at bounding box center [473, 149] width 200 height 55
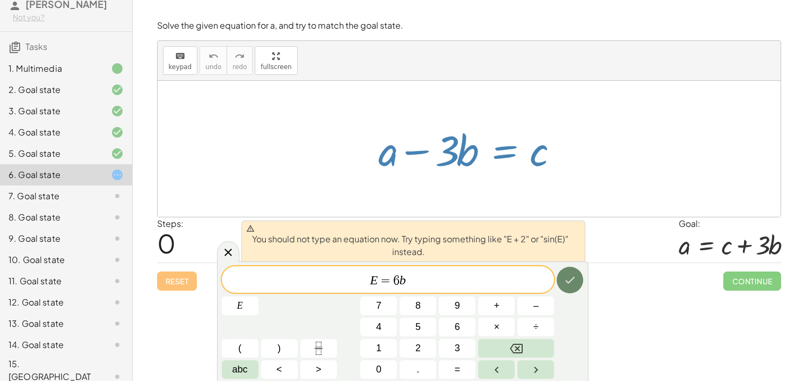
click at [572, 276] on icon "Done" at bounding box center [570, 279] width 13 height 13
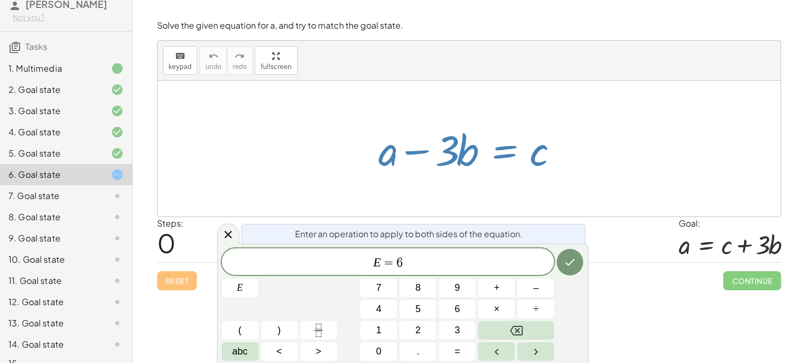
click at [510, 254] on div "E = 6 ​" at bounding box center [388, 261] width 333 height 27
click at [584, 268] on div "Enter an operation to apply to both sides of the equation. E = 6 b E 7 8 9 + – …" at bounding box center [403, 303] width 372 height 119
click at [573, 266] on icon "Done" at bounding box center [570, 262] width 13 height 13
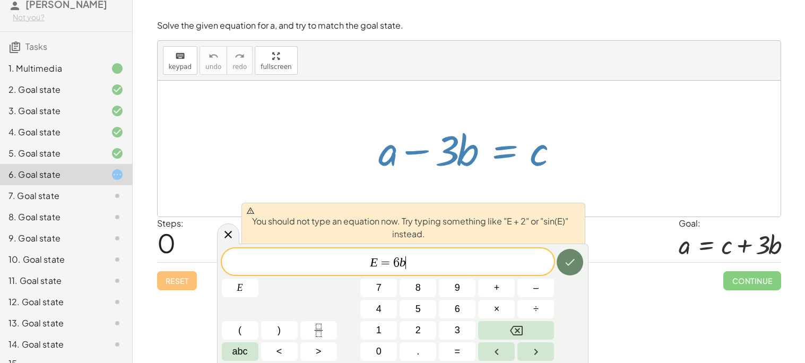
click at [569, 264] on icon "Done" at bounding box center [571, 262] width 10 height 7
click at [511, 259] on span "E = 6 b ​" at bounding box center [388, 262] width 333 height 15
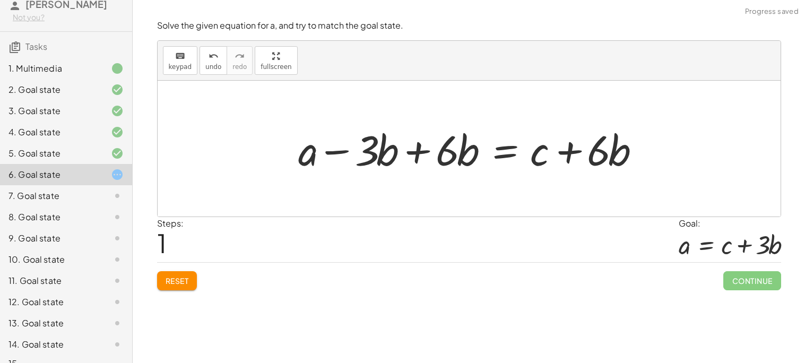
click at [568, 155] on div at bounding box center [473, 149] width 361 height 55
click at [420, 148] on div at bounding box center [473, 149] width 361 height 55
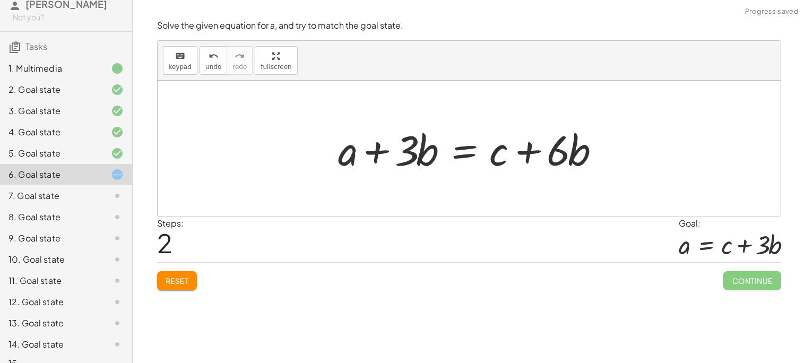
click at [466, 160] on div at bounding box center [473, 149] width 280 height 55
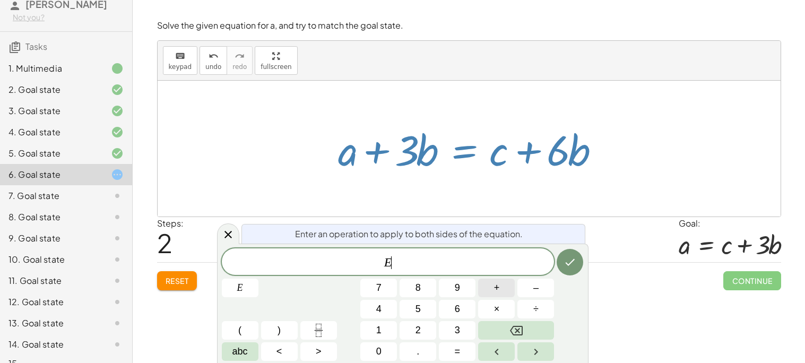
click at [500, 293] on button "+" at bounding box center [496, 288] width 37 height 19
click at [458, 316] on span "6" at bounding box center [457, 309] width 5 height 14
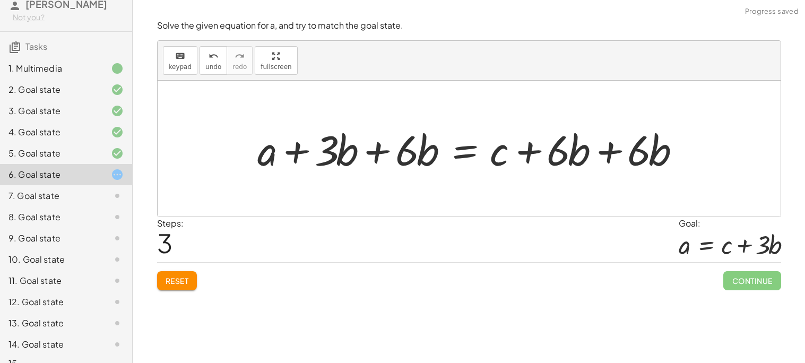
click at [605, 156] on div at bounding box center [474, 149] width 442 height 55
click at [530, 151] on div at bounding box center [444, 149] width 382 height 55
click at [368, 157] on div at bounding box center [444, 149] width 382 height 55
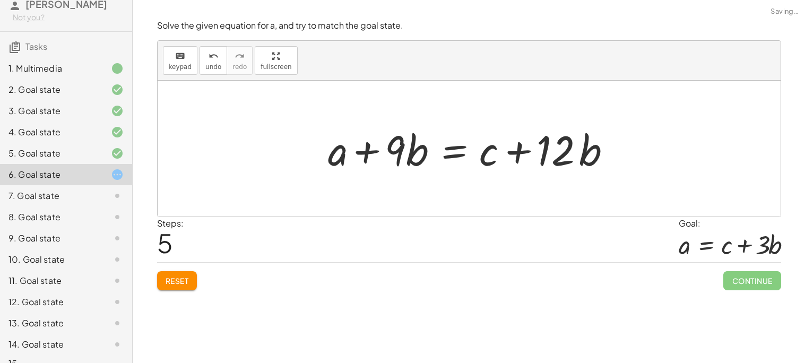
click at [183, 283] on span "Reset" at bounding box center [177, 281] width 23 height 10
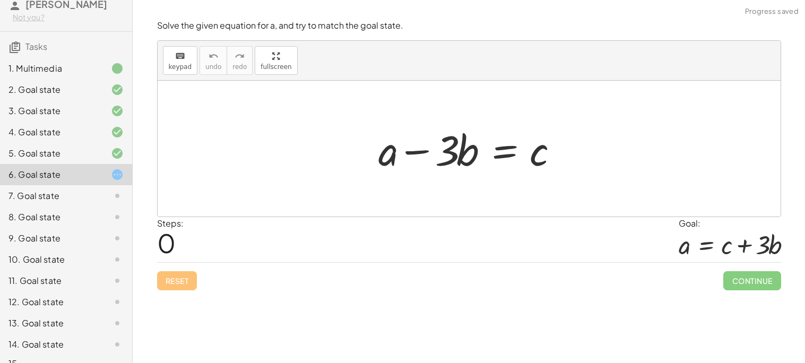
click at [0, 0] on div "Solve the given equation for a, and try to match the goal state. keyboard keypa…" at bounding box center [0, 0] width 0 height 0
click at [494, 133] on div at bounding box center [473, 149] width 200 height 55
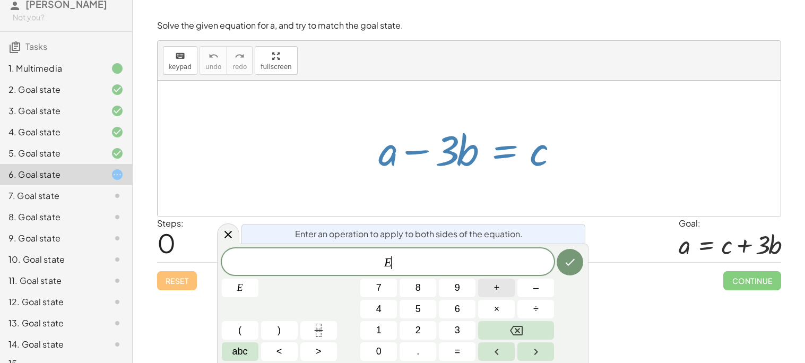
click at [492, 284] on button "+" at bounding box center [496, 288] width 37 height 19
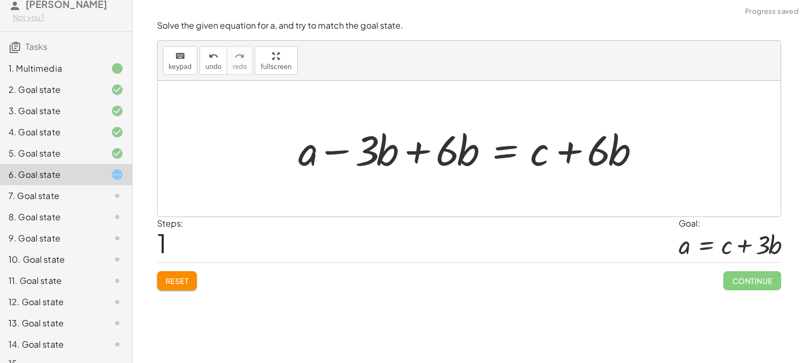
click at [514, 154] on div at bounding box center [473, 149] width 361 height 55
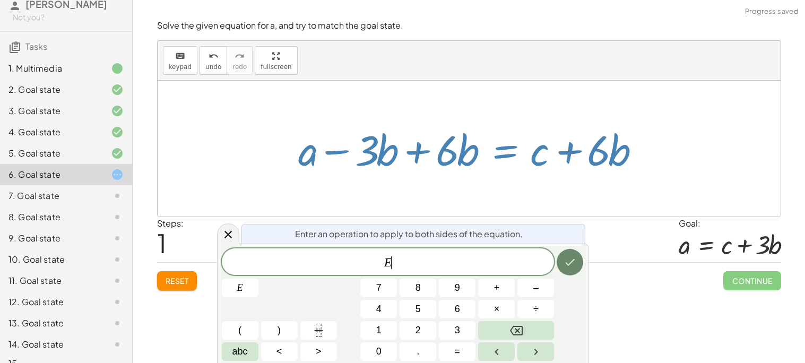
click at [562, 261] on button "Done" at bounding box center [570, 262] width 27 height 27
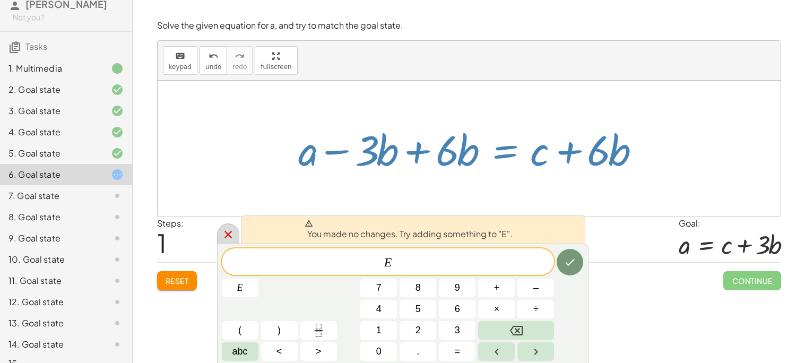
click at [219, 236] on div at bounding box center [228, 234] width 22 height 21
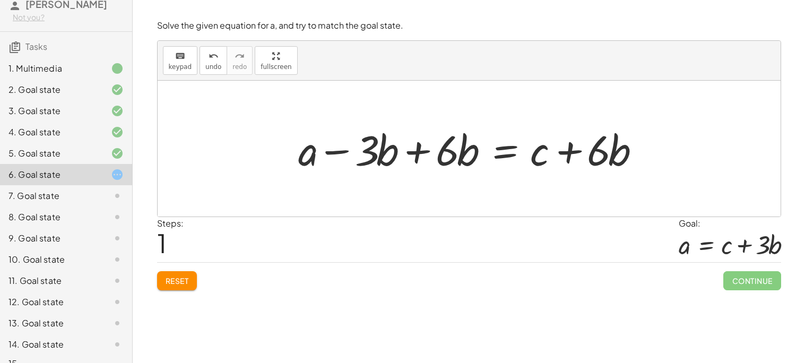
click at [417, 152] on div at bounding box center [473, 149] width 361 height 55
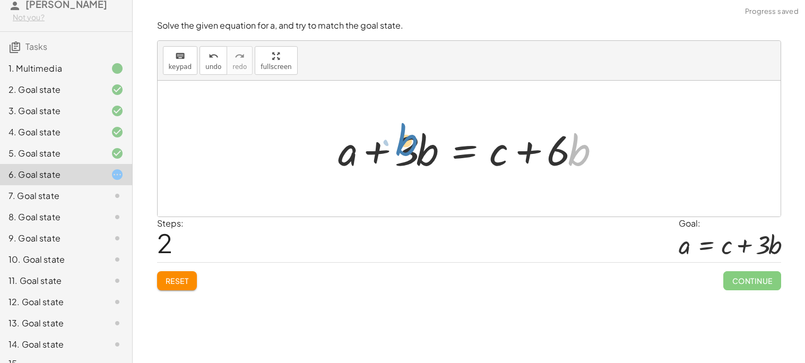
drag, startPoint x: 577, startPoint y: 159, endPoint x: 408, endPoint y: 156, distance: 168.9
click at [408, 156] on div at bounding box center [473, 149] width 280 height 55
drag, startPoint x: 557, startPoint y: 157, endPoint x: 389, endPoint y: 171, distance: 168.9
click at [389, 171] on div at bounding box center [473, 149] width 280 height 55
click at [584, 161] on div at bounding box center [473, 149] width 280 height 55
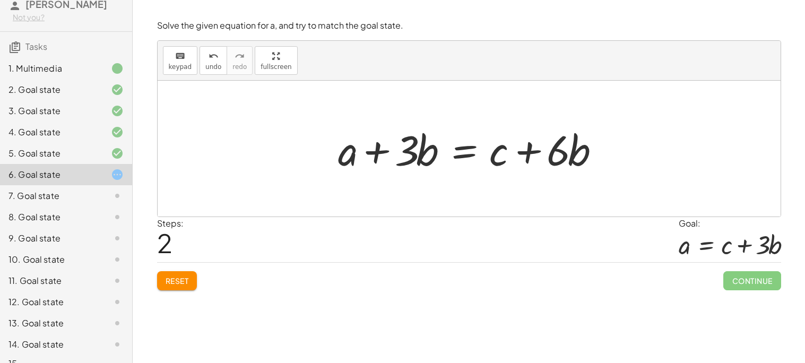
click at [166, 282] on span "Reset" at bounding box center [177, 281] width 23 height 10
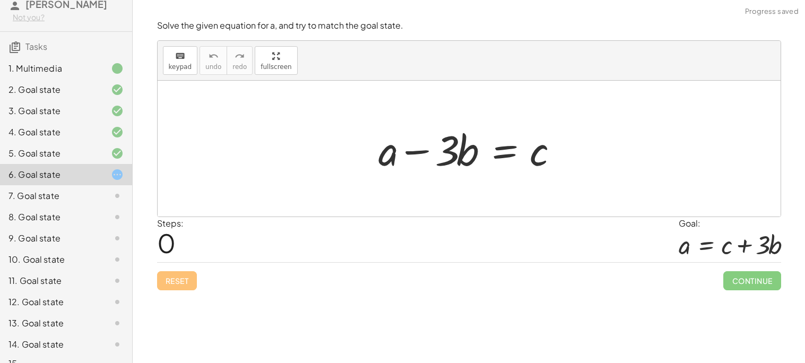
click at [502, 157] on div at bounding box center [473, 149] width 200 height 55
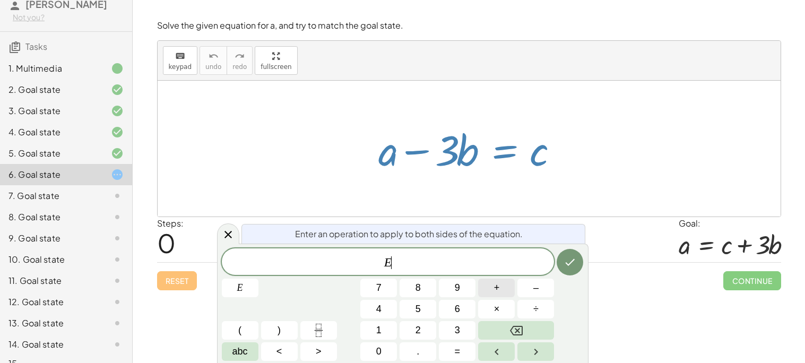
click at [501, 286] on button "+" at bounding box center [496, 288] width 37 height 19
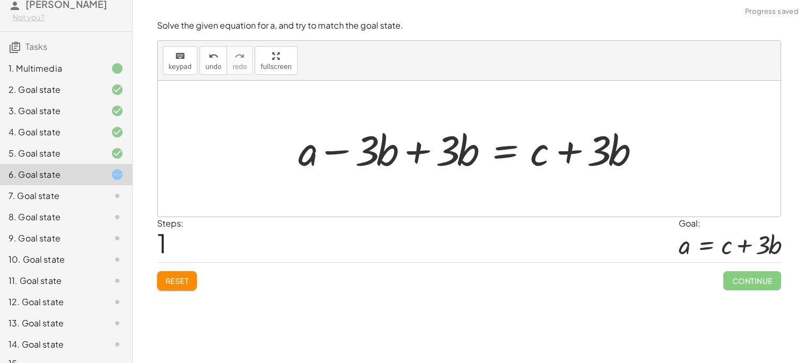
click at [511, 150] on div at bounding box center [473, 149] width 361 height 55
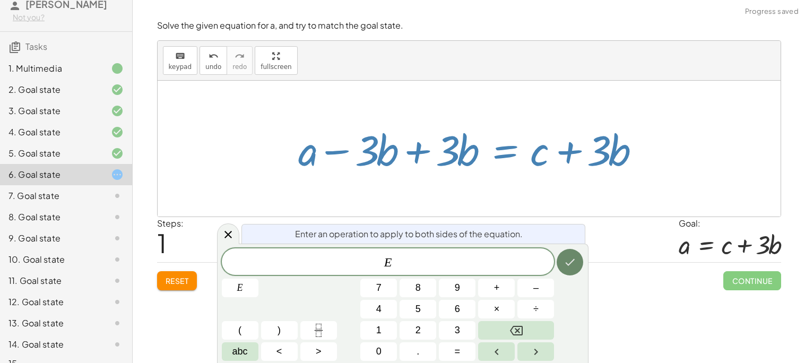
click at [560, 270] on button "Done" at bounding box center [570, 262] width 27 height 27
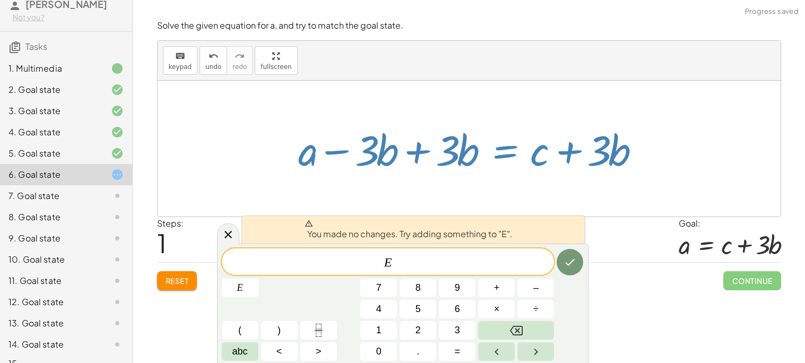
click at [558, 173] on div at bounding box center [473, 149] width 361 height 55
click at [218, 234] on div at bounding box center [228, 234] width 22 height 21
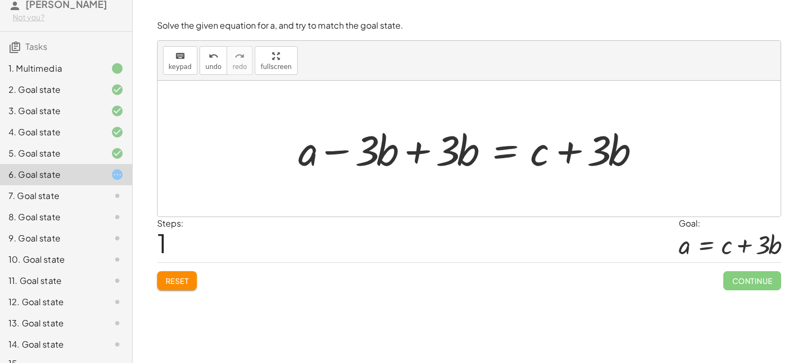
click at [568, 148] on div at bounding box center [473, 149] width 361 height 55
click at [435, 153] on div at bounding box center [473, 149] width 361 height 55
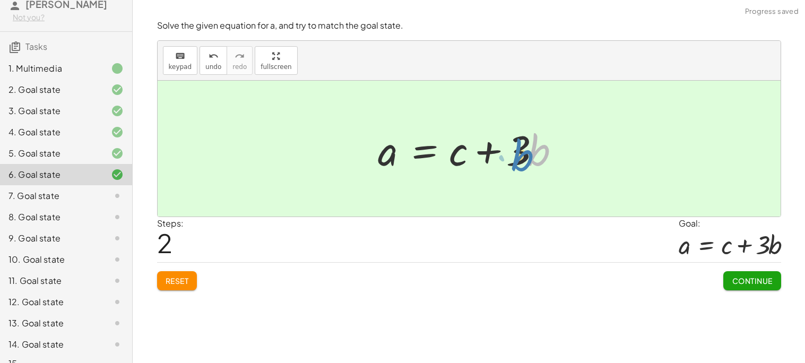
drag, startPoint x: 610, startPoint y: 156, endPoint x: 602, endPoint y: 159, distance: 9.1
click at [602, 159] on div "+ a − · 3 · b = c + a − · 3 · b + · 3 · b = + c + · 3 · b + a + 0 = + c + · 3 ·…" at bounding box center [469, 149] width 623 height 136
click at [738, 282] on span "Continue" at bounding box center [752, 281] width 40 height 10
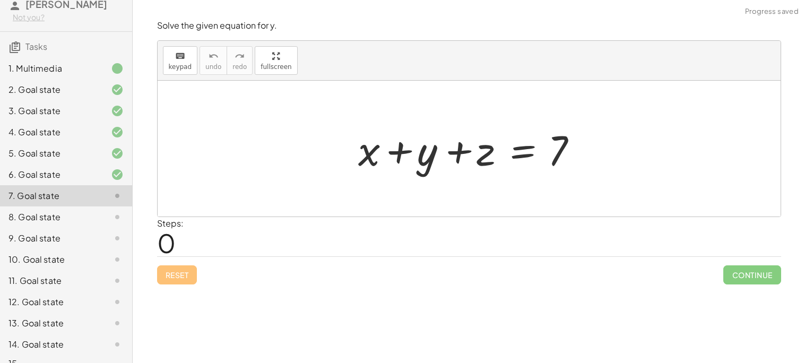
click at [522, 157] on div at bounding box center [473, 149] width 241 height 55
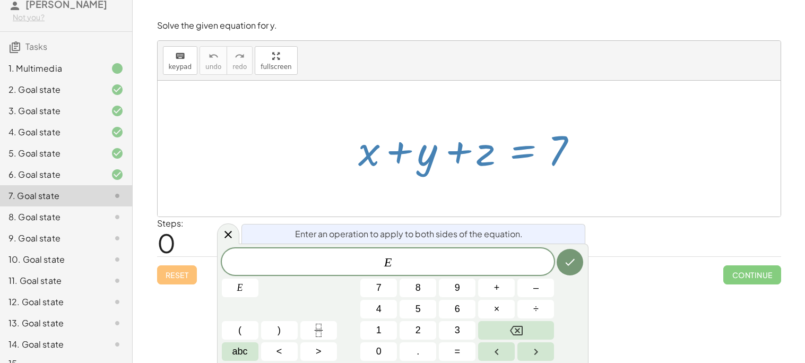
click at [603, 251] on div "Steps: 0" at bounding box center [469, 236] width 624 height 39
click at [569, 262] on icon "Done" at bounding box center [570, 262] width 13 height 13
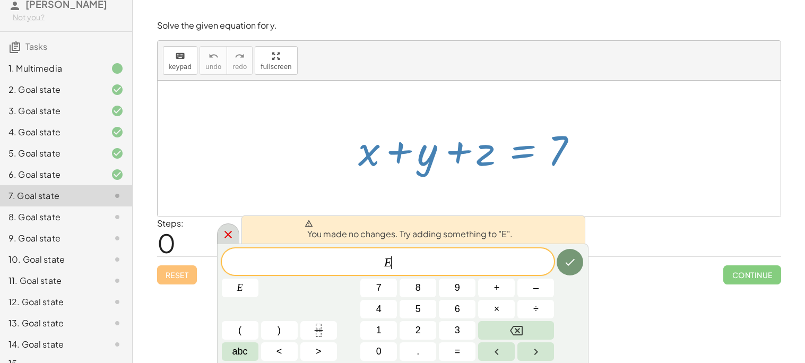
click at [231, 240] on icon at bounding box center [228, 234] width 13 height 13
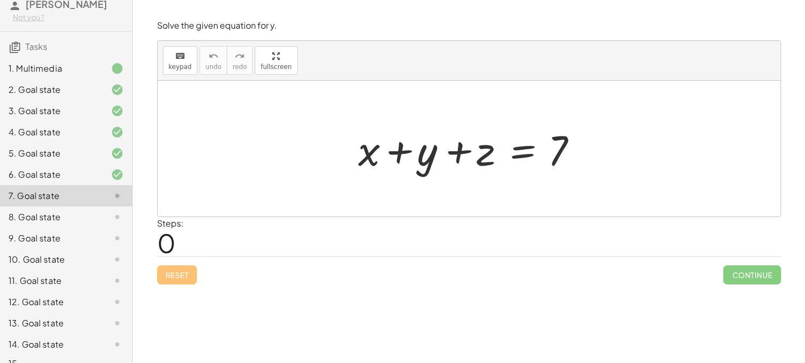
click at [733, 241] on div "Steps: 0" at bounding box center [469, 236] width 624 height 39
drag, startPoint x: 428, startPoint y: 152, endPoint x: 444, endPoint y: 124, distance: 31.6
click at [444, 124] on div at bounding box center [473, 149] width 241 height 55
click at [517, 157] on div at bounding box center [473, 149] width 241 height 55
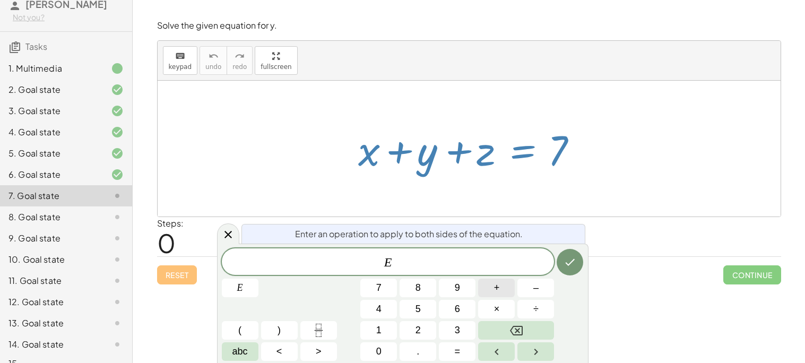
click at [505, 295] on button "+" at bounding box center [496, 288] width 37 height 19
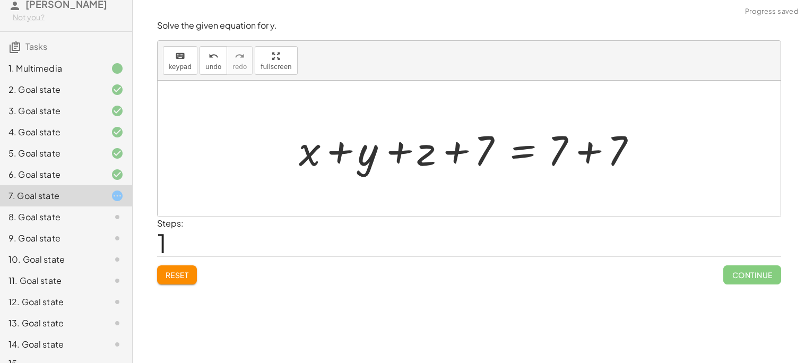
click at [591, 160] on div at bounding box center [473, 149] width 359 height 55
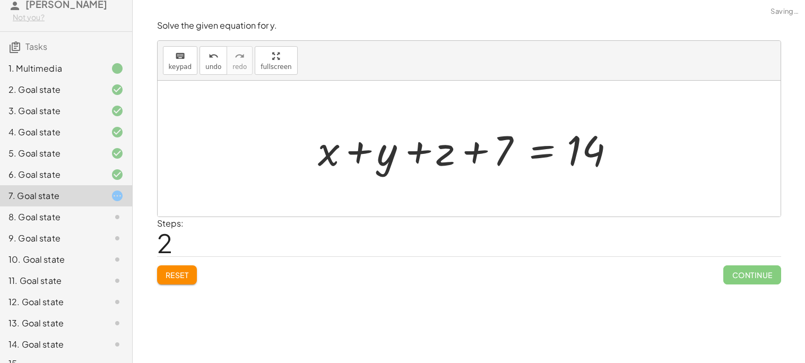
click at [464, 149] on div at bounding box center [473, 149] width 321 height 55
click at [482, 157] on div at bounding box center [473, 149] width 321 height 55
click at [431, 149] on div at bounding box center [473, 149] width 321 height 55
click at [191, 271] on button "Reset" at bounding box center [177, 274] width 40 height 19
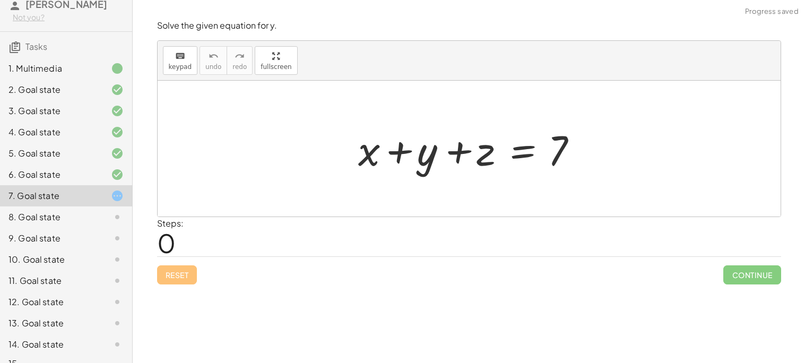
click at [526, 160] on div at bounding box center [473, 149] width 241 height 55
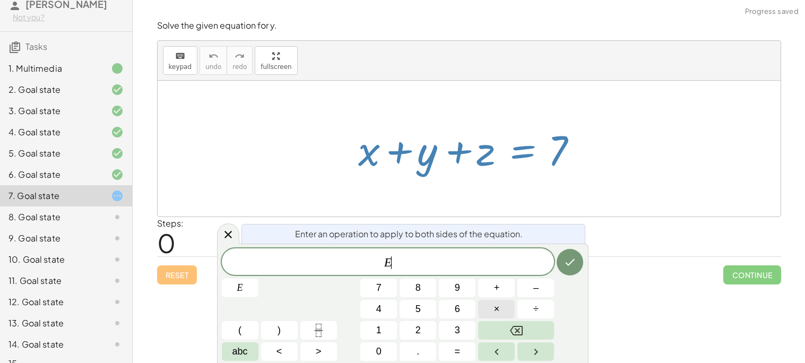
click at [500, 306] on button "×" at bounding box center [496, 309] width 37 height 19
click at [410, 332] on button "2" at bounding box center [418, 330] width 37 height 19
click at [568, 265] on icon "Done" at bounding box center [570, 262] width 13 height 13
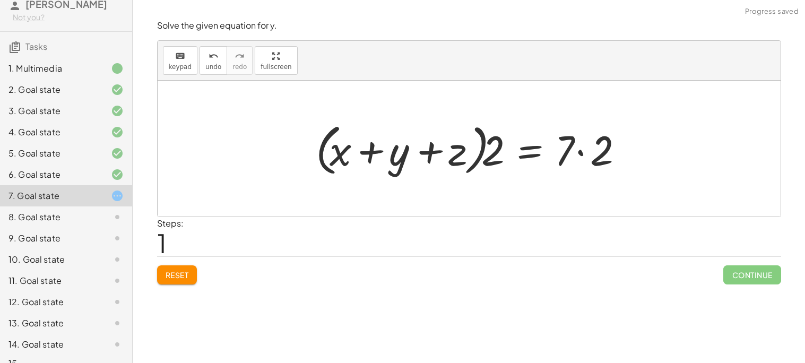
click at [489, 158] on div at bounding box center [473, 148] width 325 height 61
click at [426, 155] on div at bounding box center [473, 148] width 325 height 61
click at [343, 145] on div at bounding box center [473, 148] width 325 height 61
click at [567, 154] on div at bounding box center [473, 148] width 325 height 61
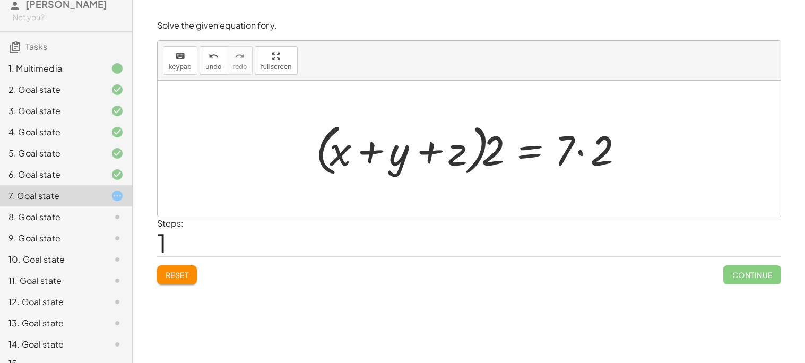
click at [581, 153] on div at bounding box center [473, 148] width 325 height 61
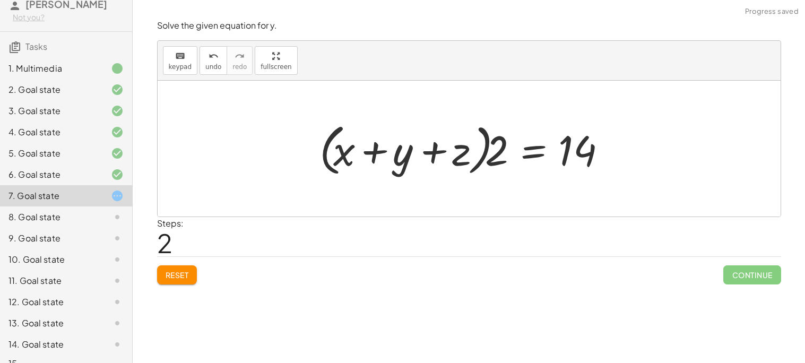
click at [527, 158] on div at bounding box center [469, 148] width 311 height 61
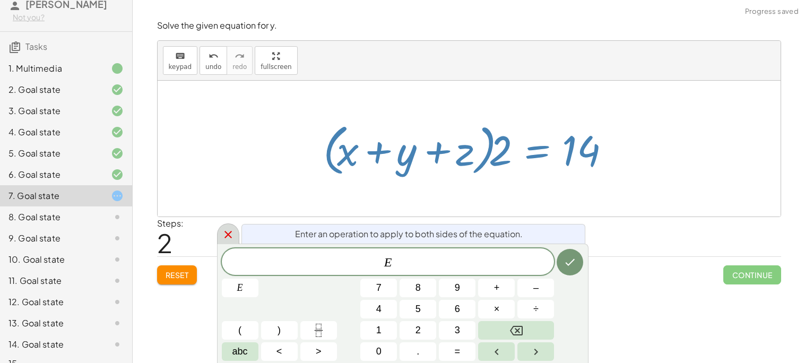
click at [231, 237] on icon at bounding box center [228, 234] width 13 height 13
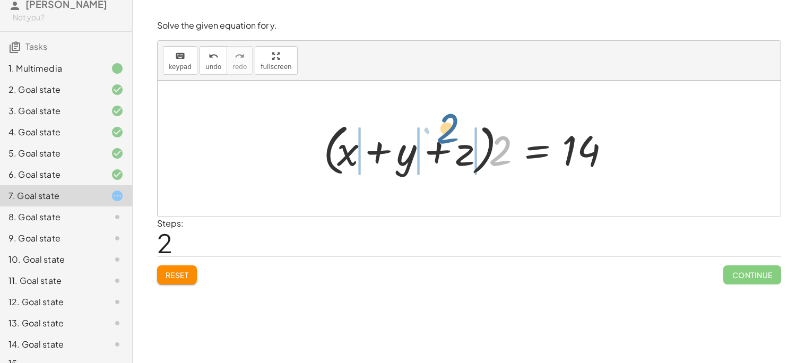
drag, startPoint x: 501, startPoint y: 156, endPoint x: 446, endPoint y: 159, distance: 54.2
click at [446, 159] on div at bounding box center [473, 148] width 311 height 61
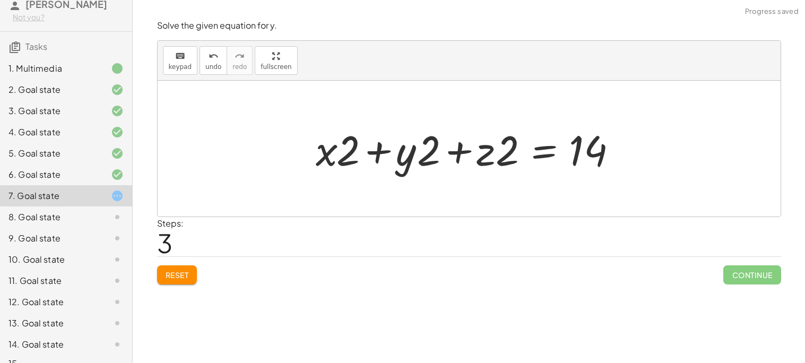
click at [736, 262] on div "Continue" at bounding box center [752, 271] width 57 height 28
click at [489, 166] on div at bounding box center [473, 149] width 325 height 55
click at [187, 273] on span "Reset" at bounding box center [177, 275] width 23 height 10
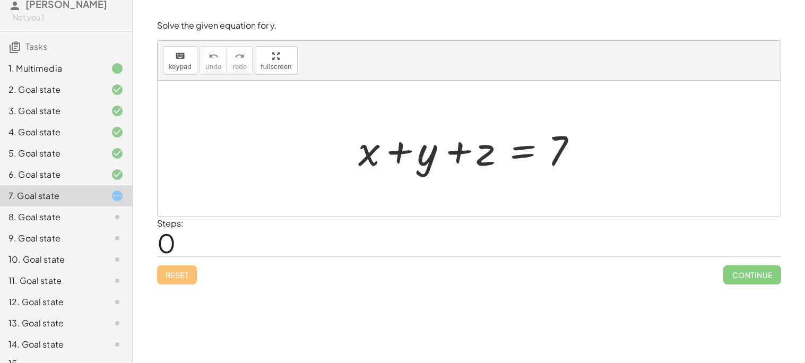
click at [529, 155] on div at bounding box center [473, 149] width 241 height 55
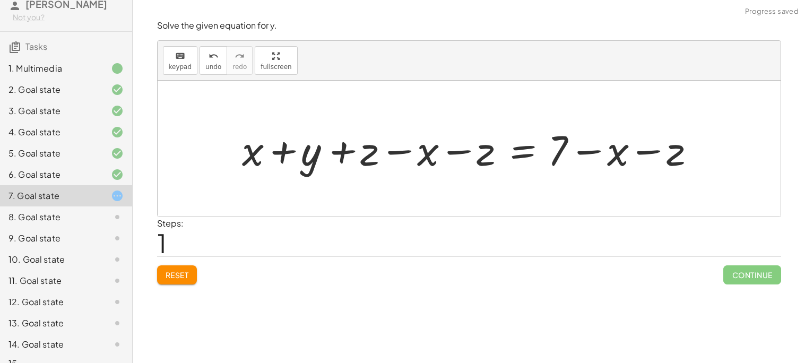
click at [582, 152] on div at bounding box center [473, 149] width 473 height 55
click at [642, 156] on div at bounding box center [473, 149] width 473 height 55
click at [396, 155] on div at bounding box center [473, 149] width 473 height 55
drag, startPoint x: 409, startPoint y: 150, endPoint x: 237, endPoint y: 153, distance: 172.1
click at [237, 153] on div at bounding box center [473, 149] width 473 height 55
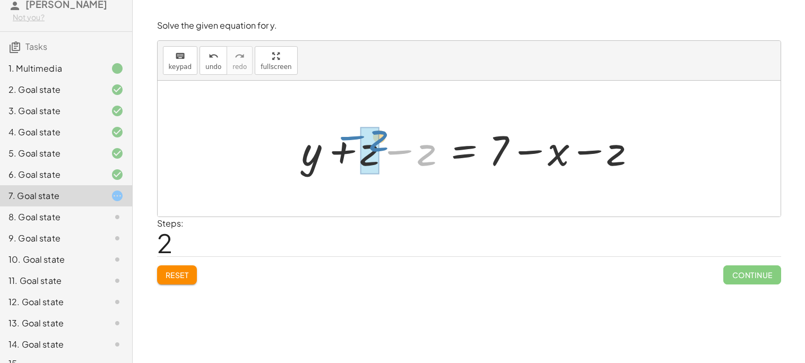
drag, startPoint x: 409, startPoint y: 149, endPoint x: 362, endPoint y: 136, distance: 48.3
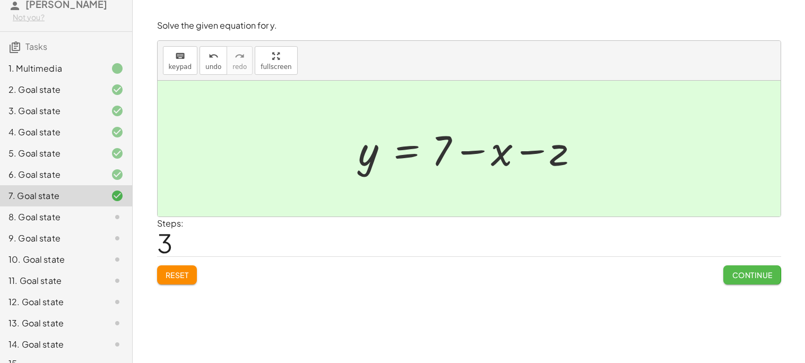
click at [728, 270] on button "Continue" at bounding box center [752, 274] width 57 height 19
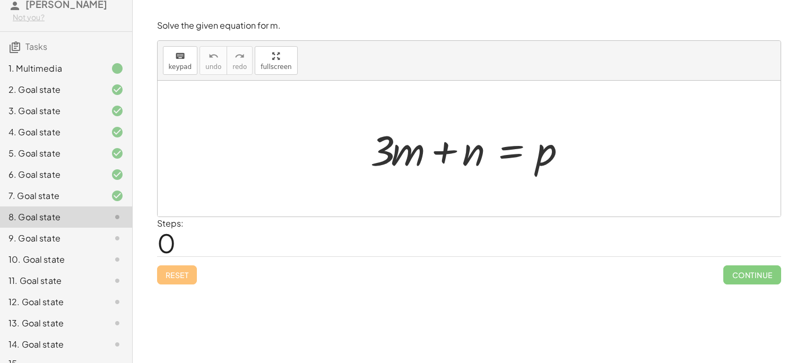
click at [505, 156] on div at bounding box center [473, 149] width 216 height 55
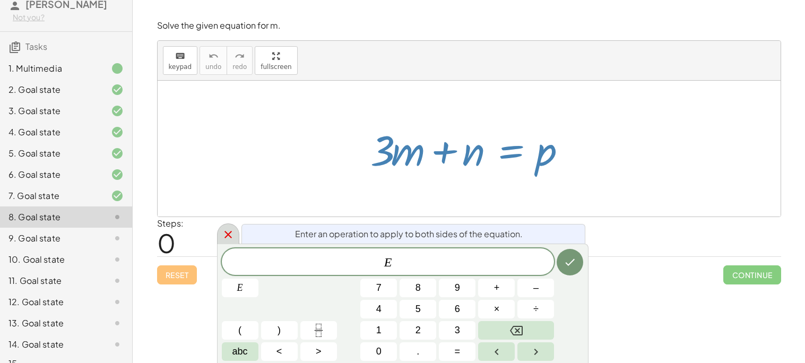
click at [227, 235] on icon at bounding box center [228, 234] width 7 height 7
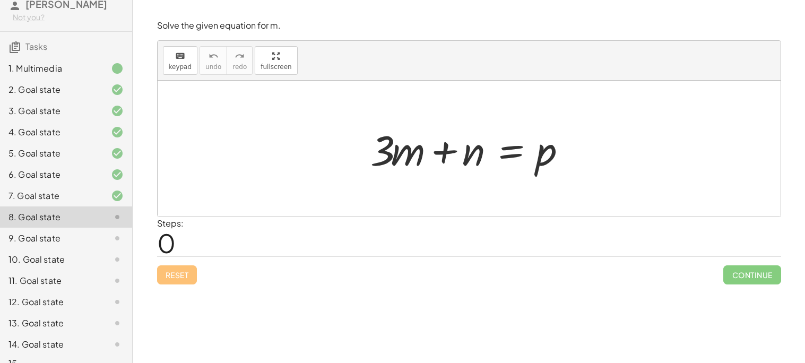
click at [448, 152] on div at bounding box center [473, 149] width 216 height 55
click at [503, 150] on div at bounding box center [473, 149] width 216 height 55
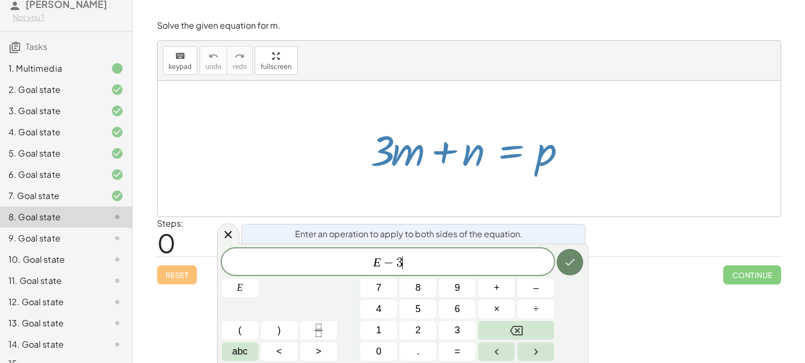
click at [566, 261] on icon "Done" at bounding box center [570, 262] width 13 height 13
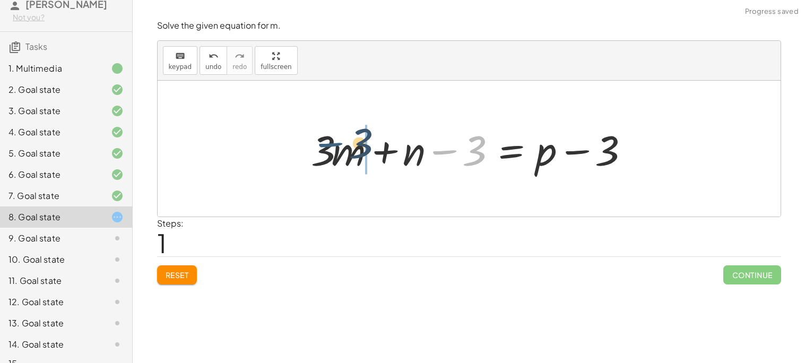
drag, startPoint x: 442, startPoint y: 153, endPoint x: 310, endPoint y: 159, distance: 132.3
click at [310, 159] on div at bounding box center [473, 149] width 335 height 55
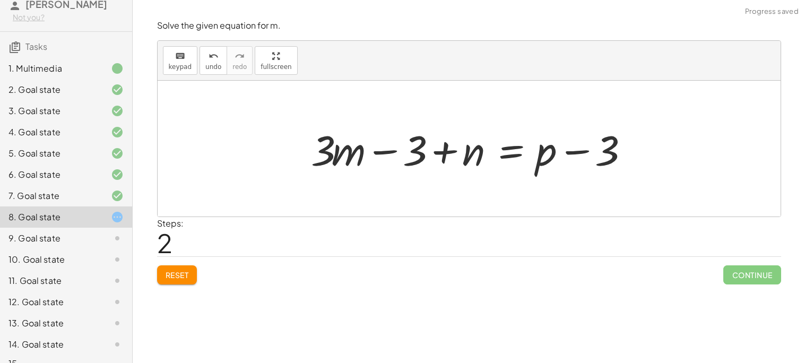
click at [569, 161] on div at bounding box center [473, 149] width 335 height 55
click at [579, 151] on div at bounding box center [473, 149] width 335 height 55
drag, startPoint x: 579, startPoint y: 151, endPoint x: 384, endPoint y: 152, distance: 194.3
click at [384, 152] on div at bounding box center [473, 149] width 335 height 55
drag, startPoint x: 413, startPoint y: 152, endPoint x: 343, endPoint y: 157, distance: 69.2
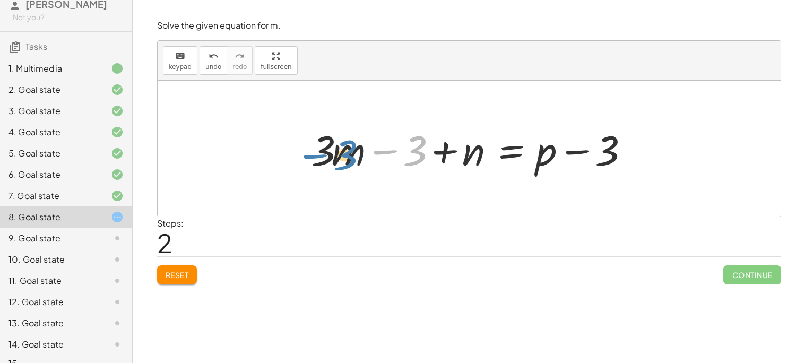
click at [343, 157] on div at bounding box center [473, 149] width 335 height 55
click at [183, 274] on span "Reset" at bounding box center [177, 275] width 23 height 10
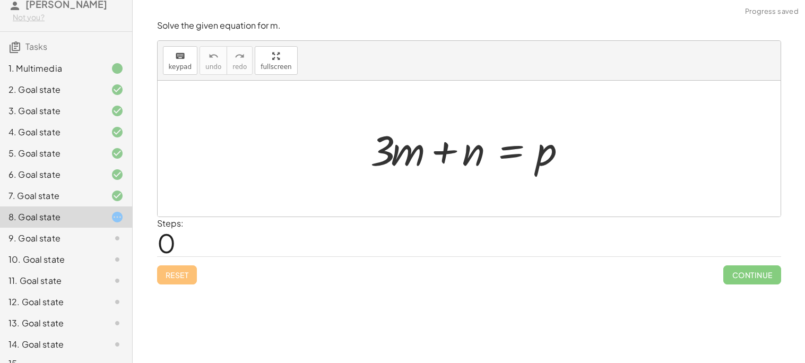
click at [440, 156] on div at bounding box center [473, 149] width 216 height 55
drag, startPoint x: 442, startPoint y: 156, endPoint x: 411, endPoint y: 153, distance: 30.9
click at [411, 153] on div at bounding box center [473, 149] width 216 height 55
drag, startPoint x: 444, startPoint y: 159, endPoint x: 382, endPoint y: 159, distance: 62.1
click at [382, 159] on div at bounding box center [473, 149] width 216 height 55
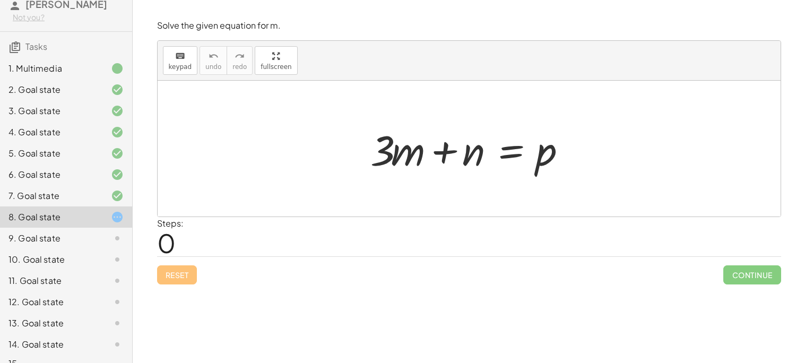
click at [513, 152] on div at bounding box center [473, 149] width 216 height 55
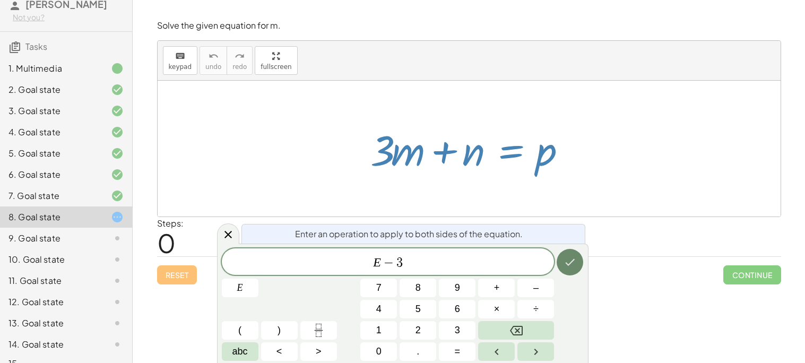
click at [574, 255] on button "Done" at bounding box center [570, 262] width 27 height 27
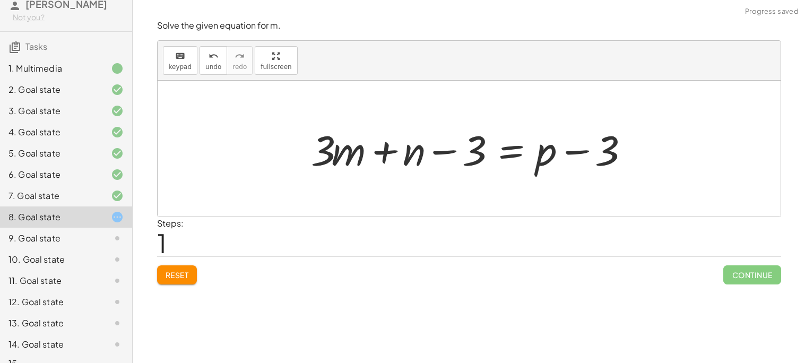
click at [447, 152] on div at bounding box center [473, 149] width 335 height 55
click at [583, 152] on div at bounding box center [473, 149] width 335 height 55
drag, startPoint x: 454, startPoint y: 156, endPoint x: 328, endPoint y: 158, distance: 126.4
click at [328, 158] on div at bounding box center [473, 149] width 335 height 55
drag, startPoint x: 389, startPoint y: 152, endPoint x: 473, endPoint y: 158, distance: 84.6
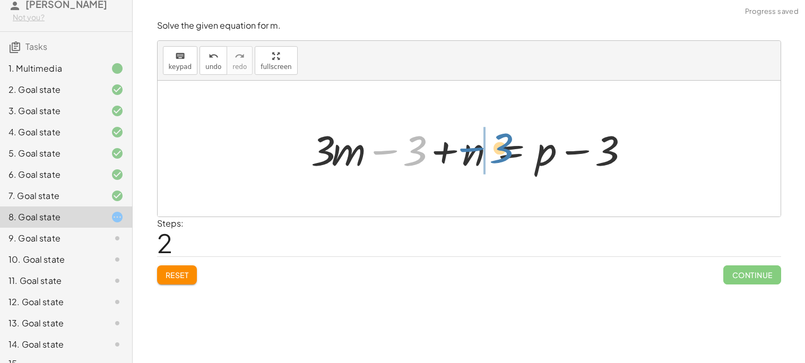
click at [473, 158] on div at bounding box center [473, 149] width 335 height 55
click at [410, 157] on div at bounding box center [473, 149] width 335 height 55
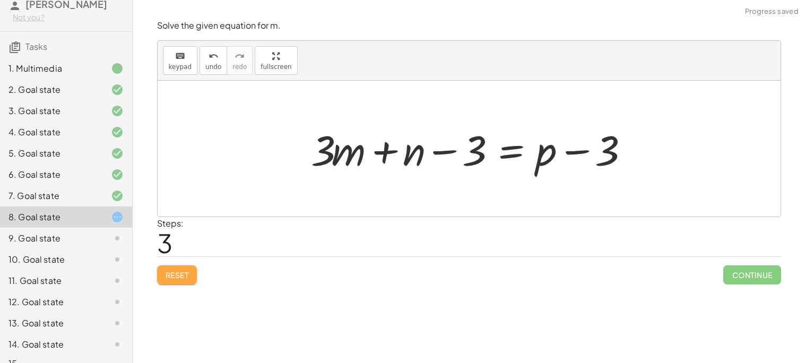
click at [178, 280] on button "Reset" at bounding box center [177, 274] width 40 height 19
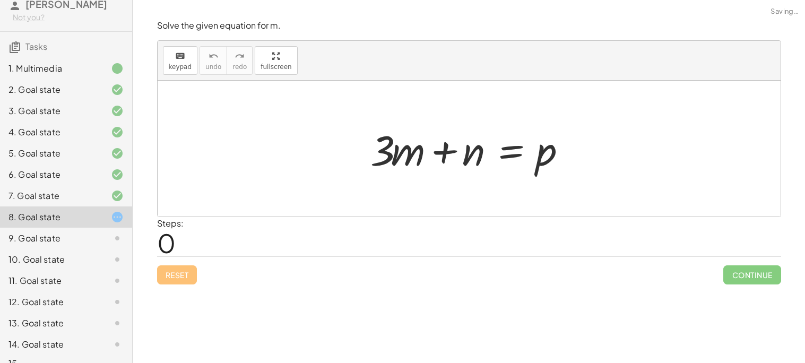
click at [523, 162] on div at bounding box center [473, 149] width 216 height 55
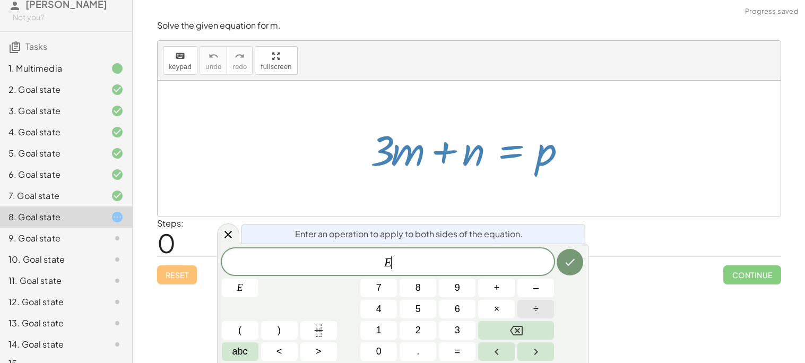
click at [536, 313] on span "÷" at bounding box center [536, 309] width 5 height 14
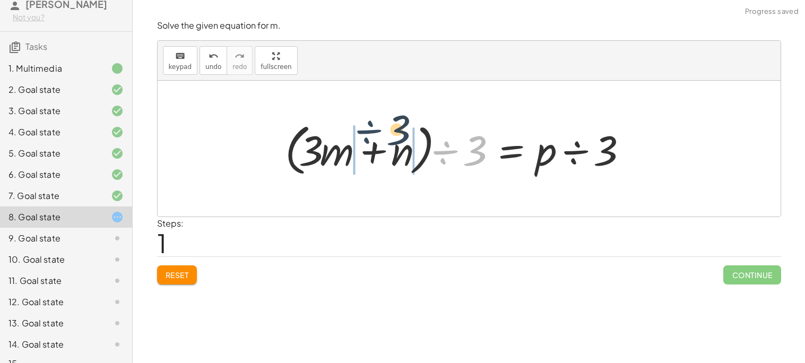
drag, startPoint x: 450, startPoint y: 154, endPoint x: 354, endPoint y: 142, distance: 96.8
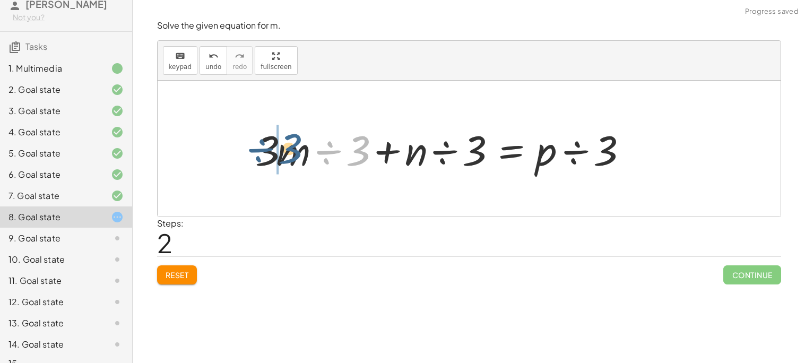
drag, startPoint x: 359, startPoint y: 150, endPoint x: 288, endPoint y: 151, distance: 70.6
click at [288, 151] on div at bounding box center [445, 149] width 388 height 55
drag, startPoint x: 314, startPoint y: 152, endPoint x: 270, endPoint y: 158, distance: 44.4
click at [270, 158] on div at bounding box center [437, 149] width 402 height 55
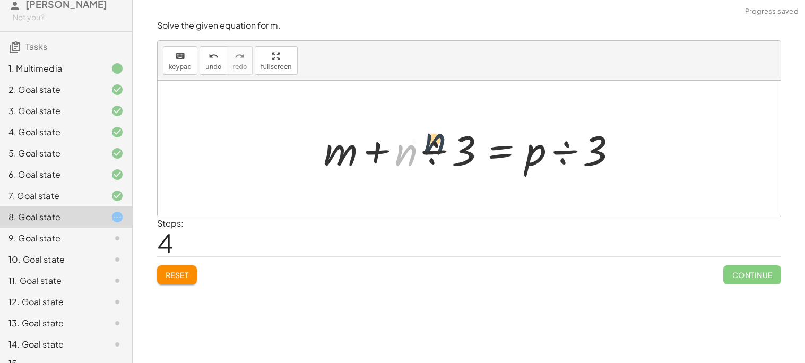
drag, startPoint x: 414, startPoint y: 160, endPoint x: 450, endPoint y: 149, distance: 37.8
click at [450, 149] on div at bounding box center [474, 149] width 310 height 55
drag, startPoint x: 462, startPoint y: 155, endPoint x: 419, endPoint y: 157, distance: 43.0
click at [419, 157] on div at bounding box center [474, 149] width 310 height 55
drag, startPoint x: 427, startPoint y: 159, endPoint x: 404, endPoint y: 158, distance: 23.4
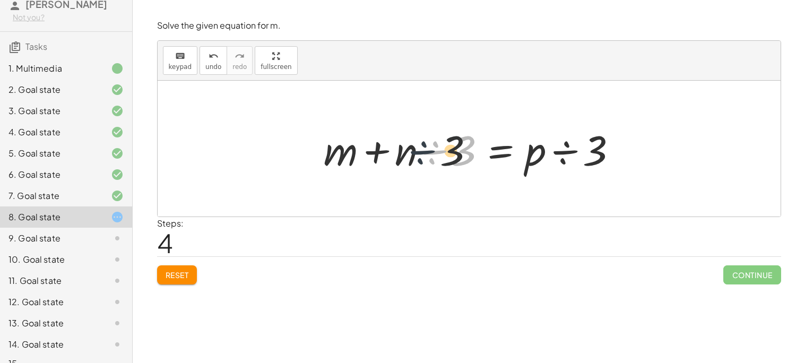
click at [404, 158] on div at bounding box center [474, 149] width 310 height 55
drag, startPoint x: 451, startPoint y: 148, endPoint x: 403, endPoint y: 144, distance: 47.9
click at [403, 144] on div at bounding box center [474, 149] width 310 height 55
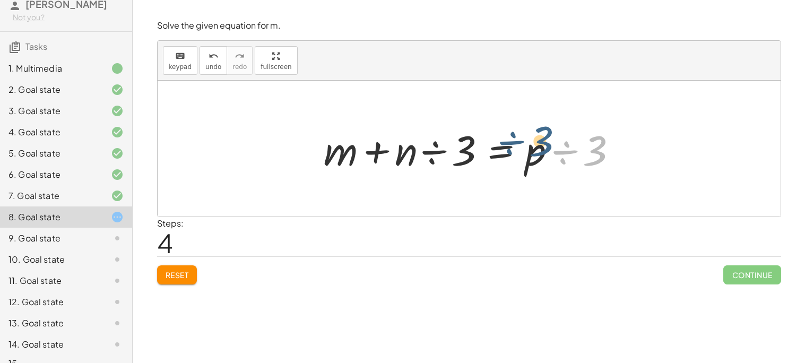
drag, startPoint x: 588, startPoint y: 158, endPoint x: 535, endPoint y: 152, distance: 53.4
click at [535, 152] on div at bounding box center [474, 149] width 310 height 55
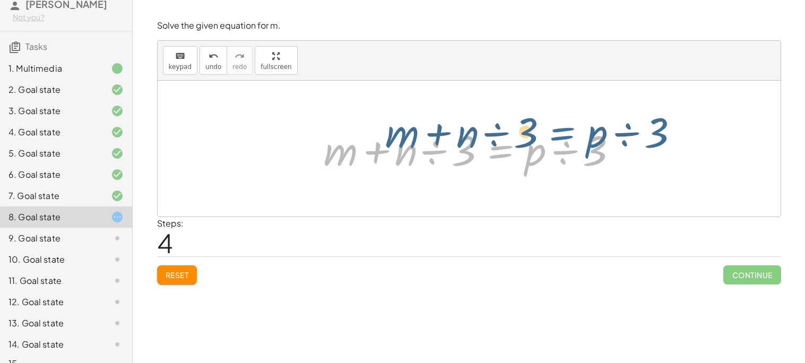
drag, startPoint x: 521, startPoint y: 169, endPoint x: 581, endPoint y: 152, distance: 62.5
click at [581, 152] on div at bounding box center [474, 149] width 310 height 55
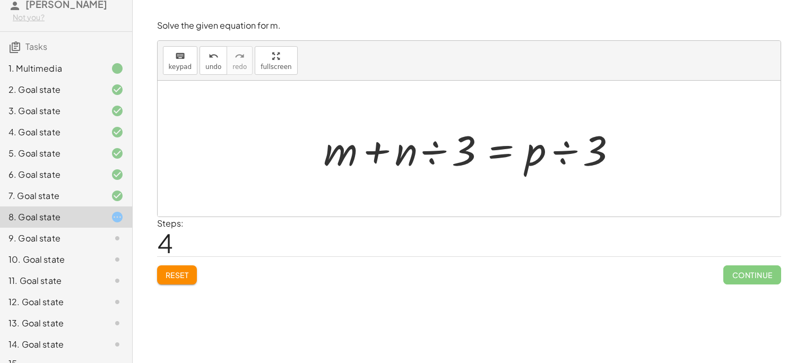
click at [497, 158] on div at bounding box center [474, 149] width 310 height 55
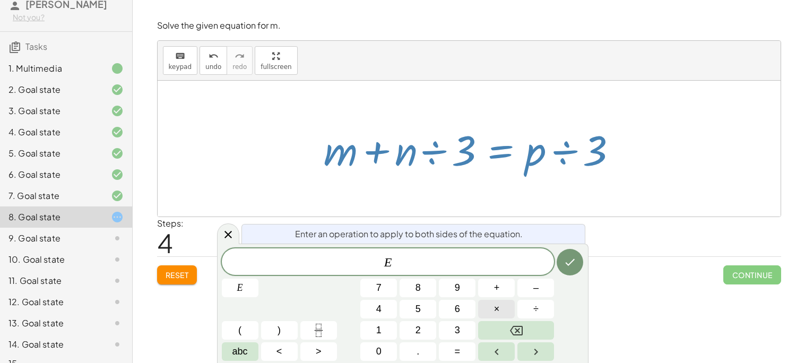
click at [499, 305] on span "×" at bounding box center [497, 309] width 6 height 14
click at [462, 327] on button "3" at bounding box center [457, 330] width 37 height 19
click at [565, 262] on icon "Done" at bounding box center [570, 262] width 13 height 13
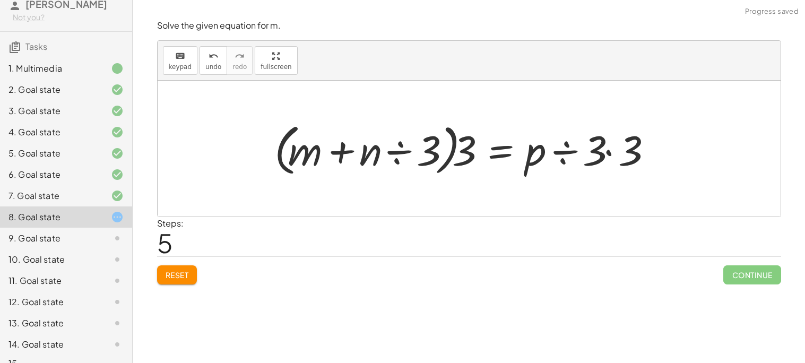
click at [457, 145] on div at bounding box center [466, 148] width 394 height 61
drag, startPoint x: 468, startPoint y: 150, endPoint x: 416, endPoint y: 134, distance: 54.3
click at [416, 134] on div at bounding box center [466, 148] width 394 height 61
click at [180, 272] on span "Reset" at bounding box center [177, 275] width 23 height 10
click at [180, 272] on div "Reset Continue" at bounding box center [469, 270] width 624 height 28
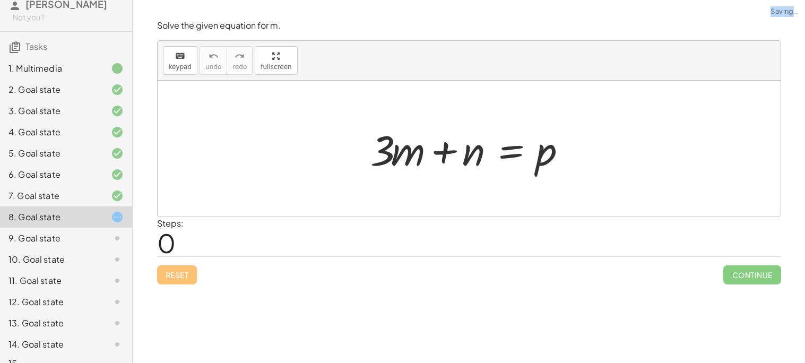
click at [523, 156] on div at bounding box center [473, 149] width 216 height 55
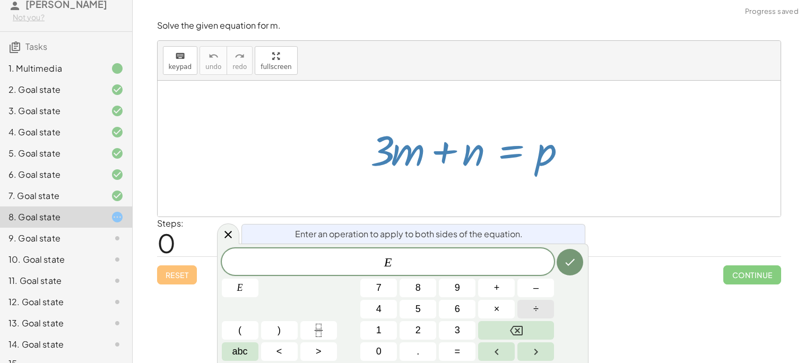
click at [532, 310] on button "÷" at bounding box center [536, 309] width 37 height 19
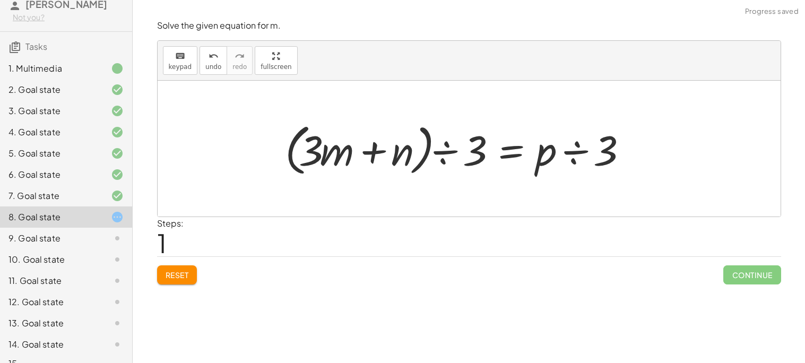
click at [450, 173] on div at bounding box center [459, 148] width 359 height 61
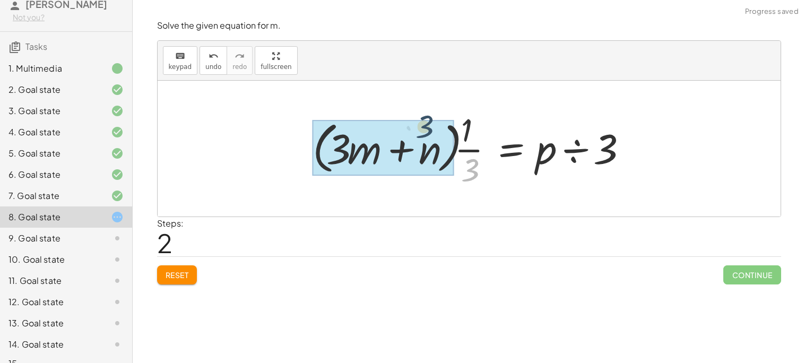
drag, startPoint x: 478, startPoint y: 162, endPoint x: 394, endPoint y: 126, distance: 91.5
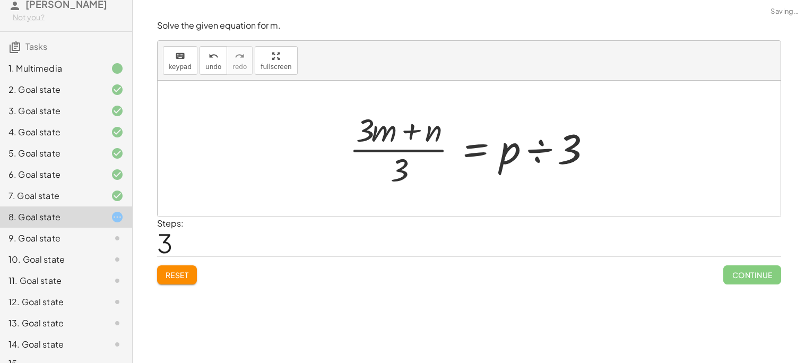
click at [167, 278] on span "Reset" at bounding box center [177, 275] width 23 height 10
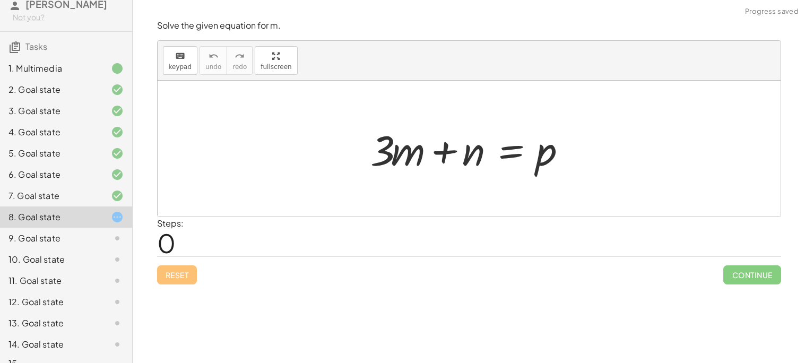
click at [505, 155] on div at bounding box center [473, 149] width 216 height 55
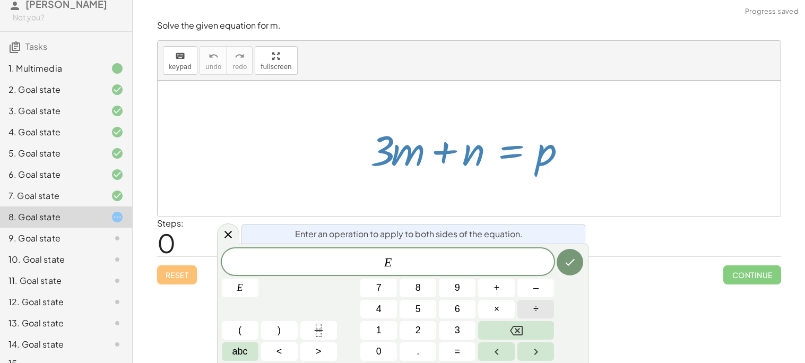
click at [530, 309] on button "÷" at bounding box center [536, 309] width 37 height 19
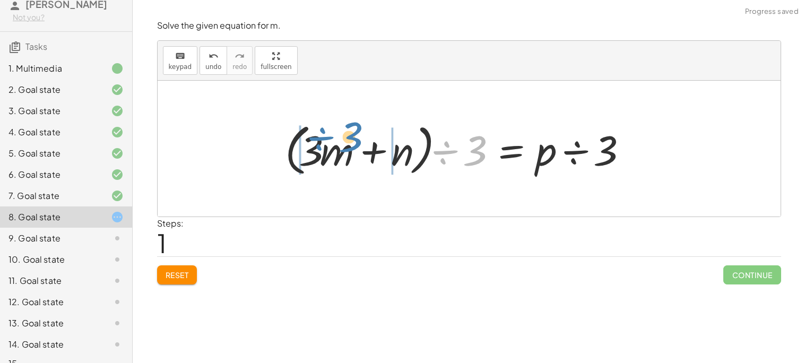
drag, startPoint x: 468, startPoint y: 168, endPoint x: 343, endPoint y: 154, distance: 125.0
click at [343, 154] on div at bounding box center [459, 148] width 359 height 61
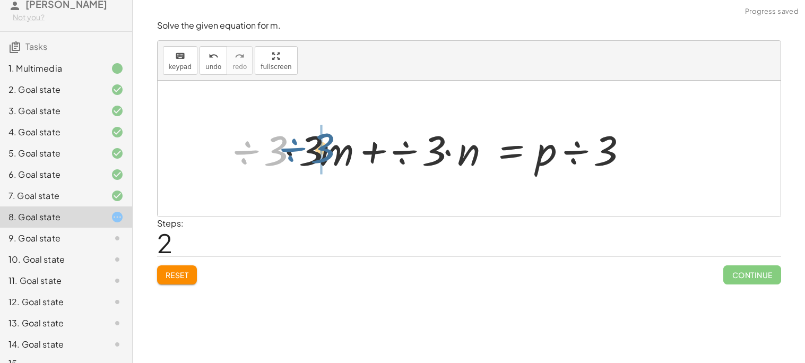
drag, startPoint x: 259, startPoint y: 156, endPoint x: 314, endPoint y: 156, distance: 55.7
click at [314, 156] on div at bounding box center [436, 149] width 406 height 55
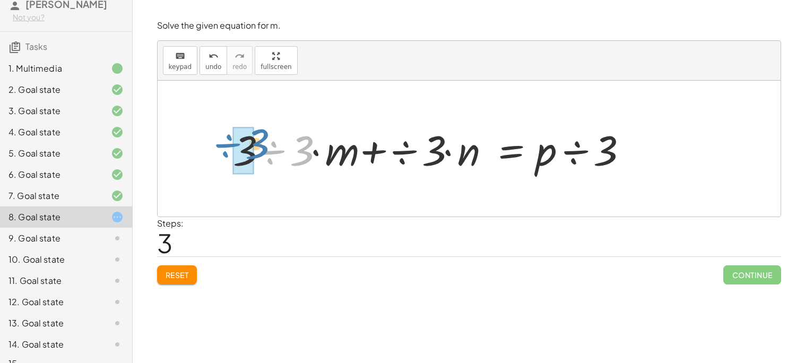
drag, startPoint x: 262, startPoint y: 153, endPoint x: 212, endPoint y: 148, distance: 50.2
click at [212, 148] on div "+ · 3 · m + n = p · ( + · 3 · m + n ) ÷ 3 = · p ÷ 3 + ÷ 3 · 3 · m + ÷ 3 · n = ·…" at bounding box center [469, 149] width 623 height 136
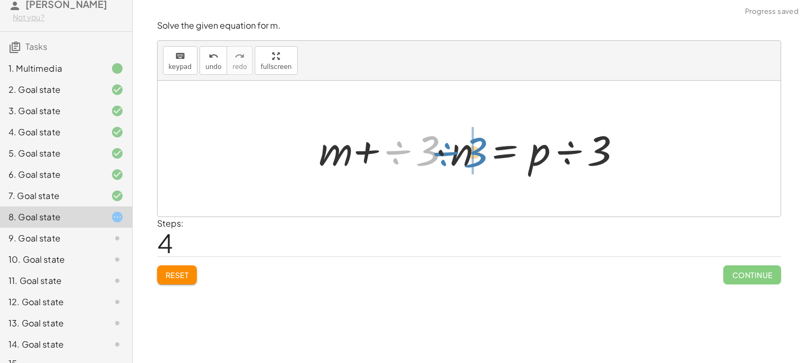
drag, startPoint x: 393, startPoint y: 158, endPoint x: 442, endPoint y: 159, distance: 48.9
click at [442, 159] on div at bounding box center [473, 149] width 319 height 55
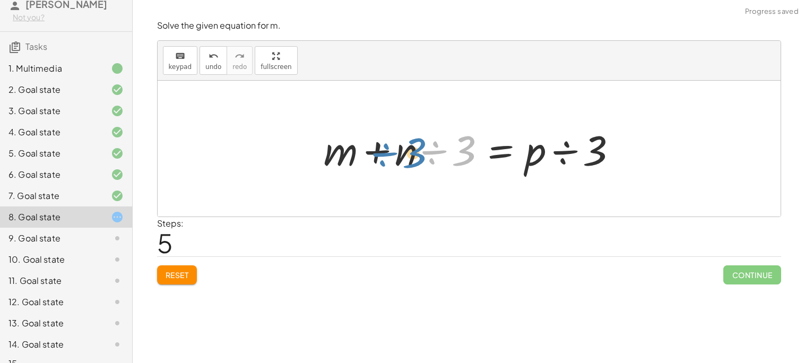
drag, startPoint x: 470, startPoint y: 156, endPoint x: 420, endPoint y: 160, distance: 49.5
click at [420, 160] on div at bounding box center [474, 149] width 310 height 55
drag, startPoint x: 403, startPoint y: 159, endPoint x: 437, endPoint y: 154, distance: 34.3
click at [437, 154] on div at bounding box center [474, 149] width 310 height 55
click at [505, 149] on div at bounding box center [474, 149] width 310 height 55
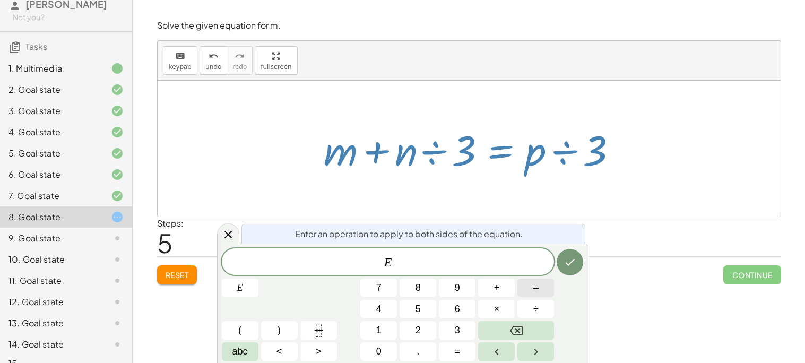
click at [543, 295] on button "–" at bounding box center [536, 288] width 37 height 19
click at [582, 264] on button "Done" at bounding box center [570, 262] width 27 height 27
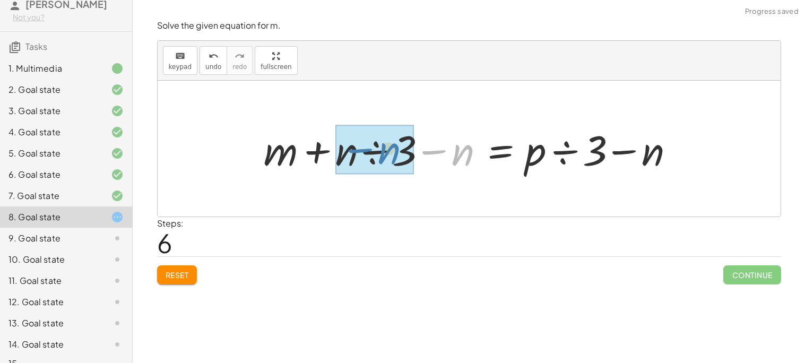
drag, startPoint x: 438, startPoint y: 150, endPoint x: 364, endPoint y: 149, distance: 73.8
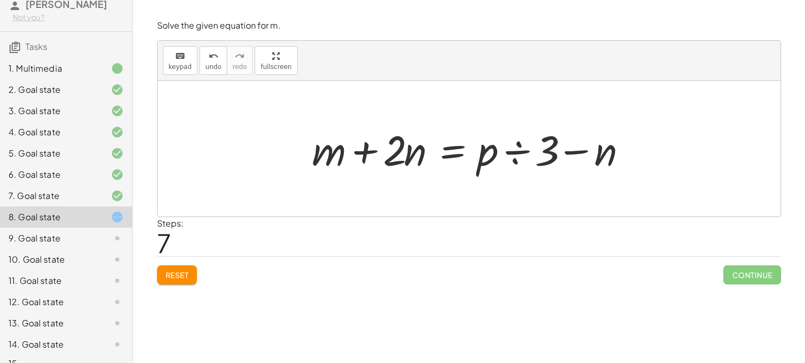
click at [458, 153] on div at bounding box center [473, 149] width 333 height 55
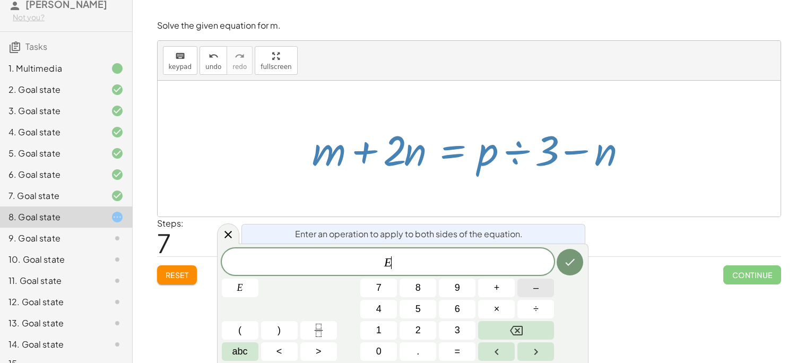
click at [530, 286] on button "–" at bounding box center [536, 288] width 37 height 19
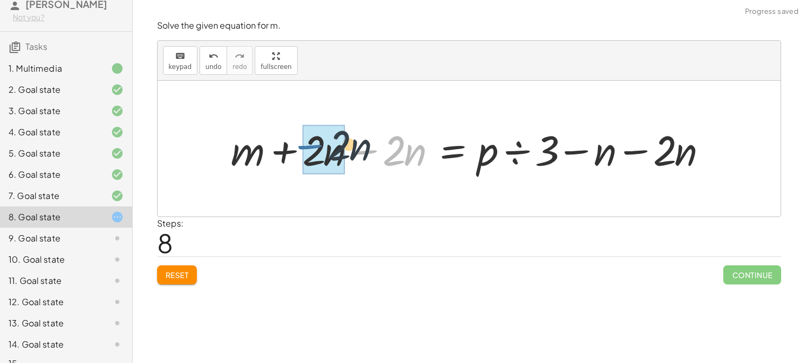
drag, startPoint x: 380, startPoint y: 156, endPoint x: 323, endPoint y: 156, distance: 56.3
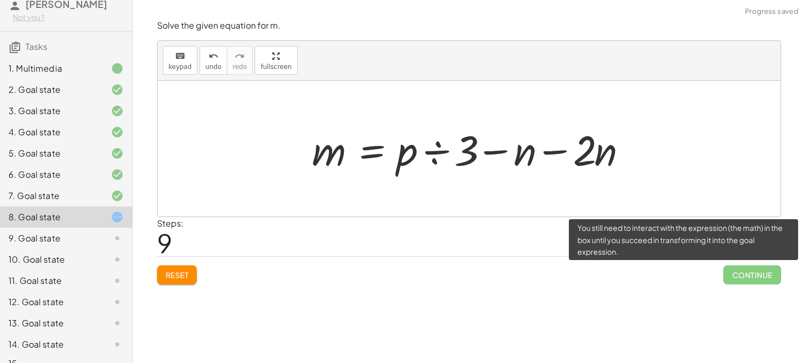
click at [735, 268] on span "Continue" at bounding box center [752, 274] width 57 height 19
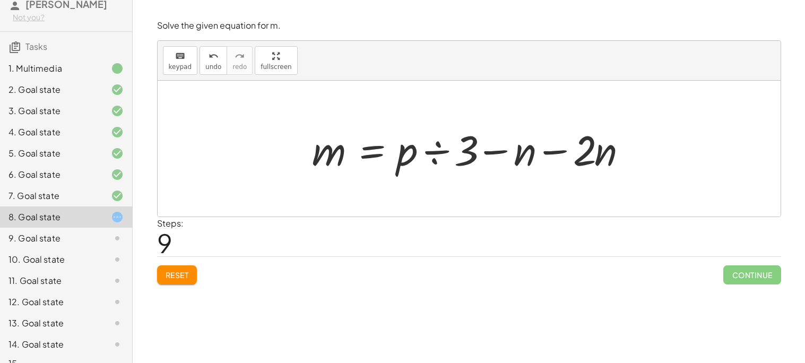
click at [669, 179] on div at bounding box center [469, 149] width 623 height 136
drag, startPoint x: 557, startPoint y: 153, endPoint x: 499, endPoint y: 160, distance: 58.8
click at [499, 160] on div at bounding box center [473, 149] width 333 height 55
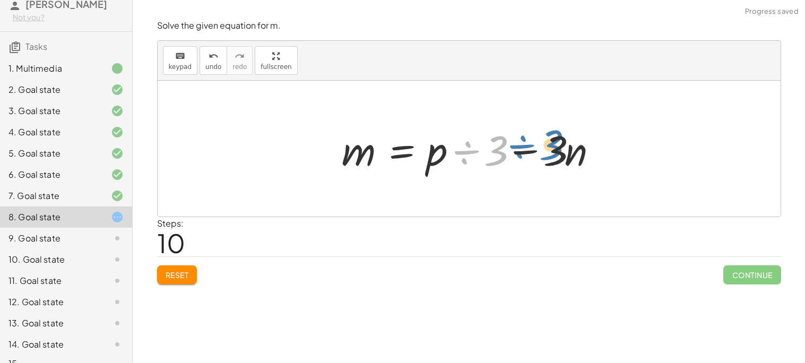
drag, startPoint x: 496, startPoint y: 151, endPoint x: 554, endPoint y: 148, distance: 58.5
click at [554, 148] on div at bounding box center [473, 149] width 273 height 55
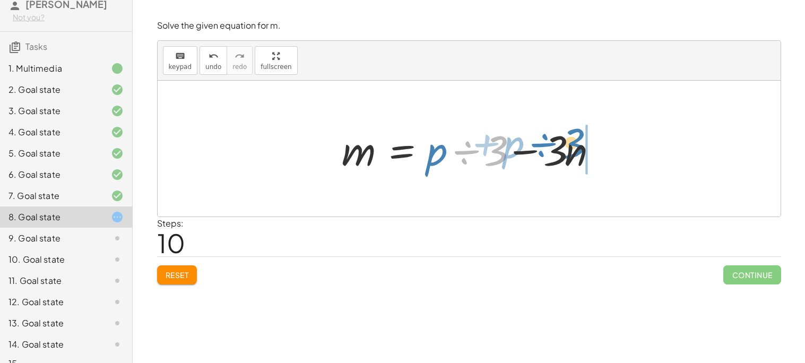
drag, startPoint x: 470, startPoint y: 151, endPoint x: 558, endPoint y: 152, distance: 87.6
click at [558, 152] on div at bounding box center [473, 149] width 273 height 55
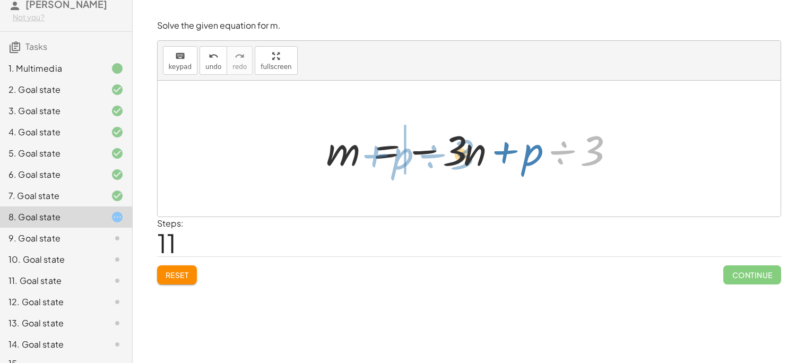
drag, startPoint x: 548, startPoint y: 162, endPoint x: 419, endPoint y: 165, distance: 129.6
click at [419, 165] on div at bounding box center [473, 149] width 305 height 55
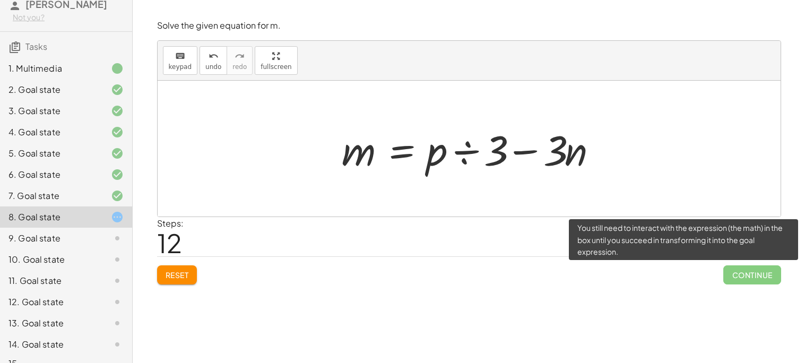
click at [731, 274] on span "Continue" at bounding box center [752, 274] width 57 height 19
click at [731, 275] on span "Continue" at bounding box center [752, 274] width 57 height 19
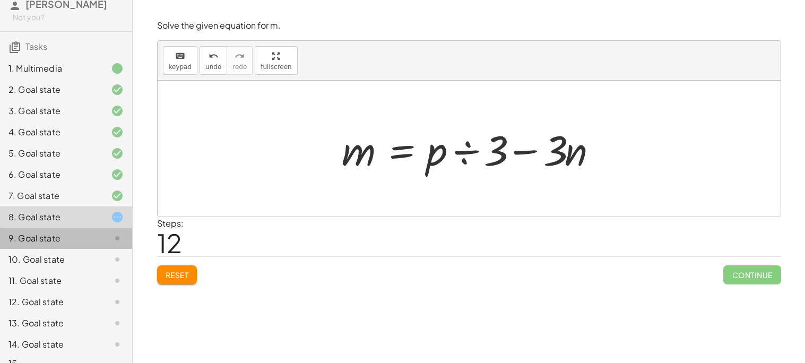
click at [98, 236] on div at bounding box center [109, 238] width 30 height 13
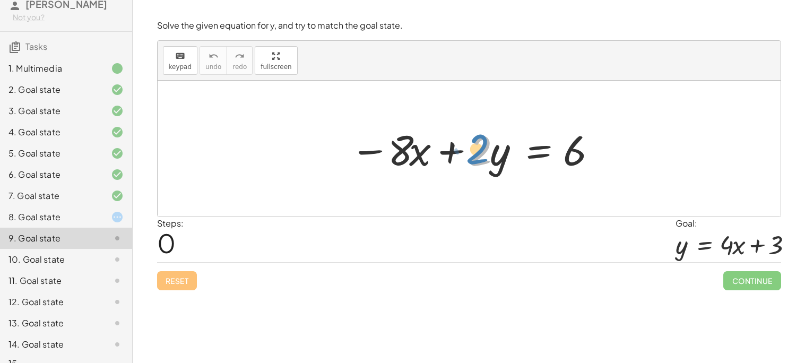
drag, startPoint x: 486, startPoint y: 157, endPoint x: 475, endPoint y: 158, distance: 11.2
click at [475, 158] on div at bounding box center [473, 149] width 257 height 55
drag, startPoint x: 492, startPoint y: 164, endPoint x: 567, endPoint y: 173, distance: 75.4
click at [567, 173] on div at bounding box center [473, 149] width 257 height 55
drag, startPoint x: 482, startPoint y: 166, endPoint x: 614, endPoint y: 151, distance: 133.1
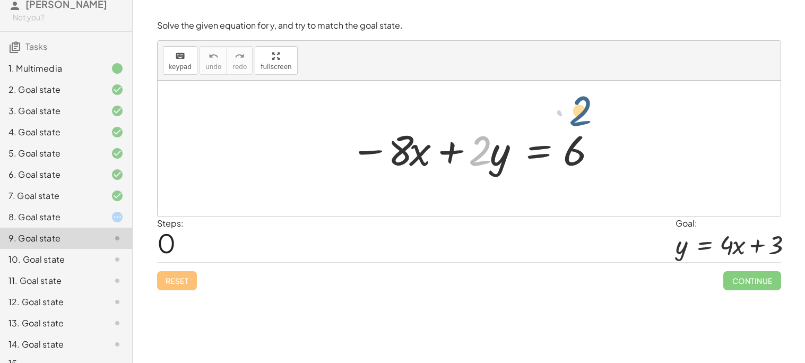
click at [614, 151] on div "· 2 − · 8 · x + · 2 · y = 6" at bounding box center [469, 149] width 623 height 136
drag, startPoint x: 566, startPoint y: 155, endPoint x: 479, endPoint y: 165, distance: 87.1
click at [479, 165] on div at bounding box center [473, 149] width 257 height 55
click at [89, 216] on div "8. Goal state" at bounding box center [50, 217] width 85 height 13
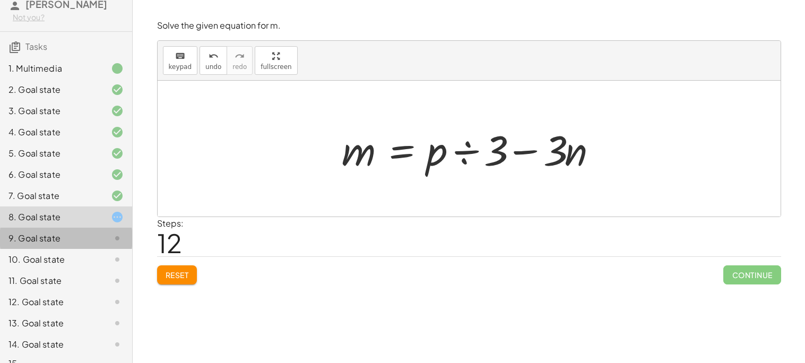
click at [105, 237] on div at bounding box center [109, 238] width 30 height 13
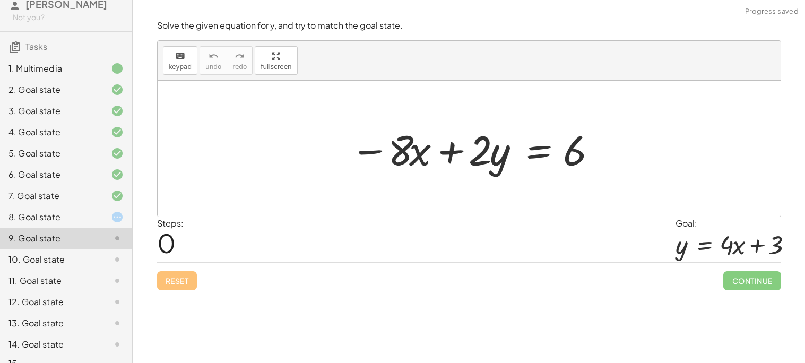
click at [530, 158] on div at bounding box center [473, 149] width 257 height 55
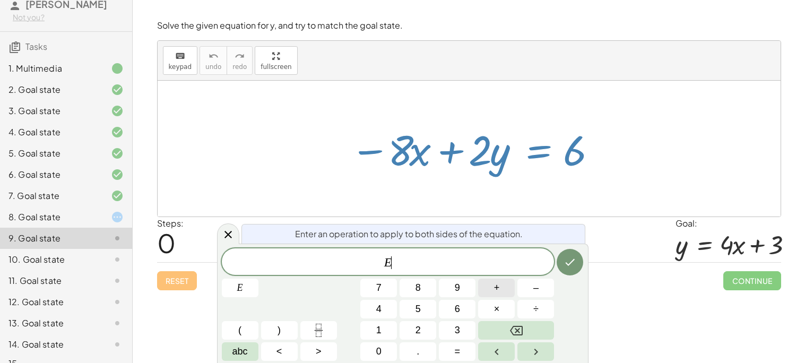
click at [496, 289] on span "+" at bounding box center [497, 288] width 6 height 14
click at [432, 257] on span "E + =" at bounding box center [388, 262] width 333 height 15
click at [574, 265] on icon "Done" at bounding box center [570, 262] width 13 height 13
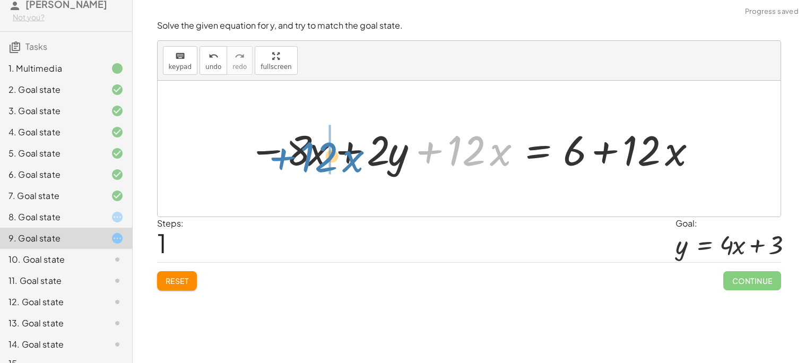
drag, startPoint x: 440, startPoint y: 156, endPoint x: 288, endPoint y: 166, distance: 152.2
click at [288, 166] on div at bounding box center [473, 149] width 460 height 55
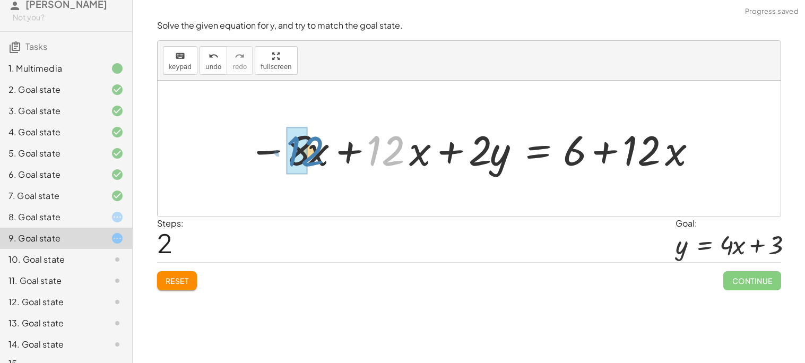
drag, startPoint x: 373, startPoint y: 158, endPoint x: 285, endPoint y: 161, distance: 87.7
click at [285, 161] on div at bounding box center [473, 149] width 460 height 55
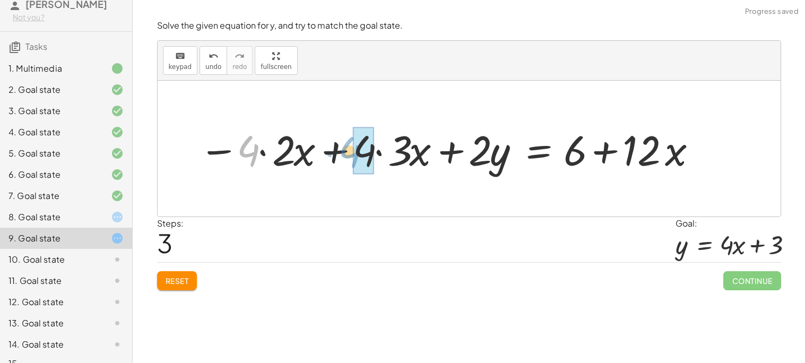
drag, startPoint x: 241, startPoint y: 153, endPoint x: 342, endPoint y: 155, distance: 101.4
click at [342, 155] on div at bounding box center [449, 149] width 510 height 55
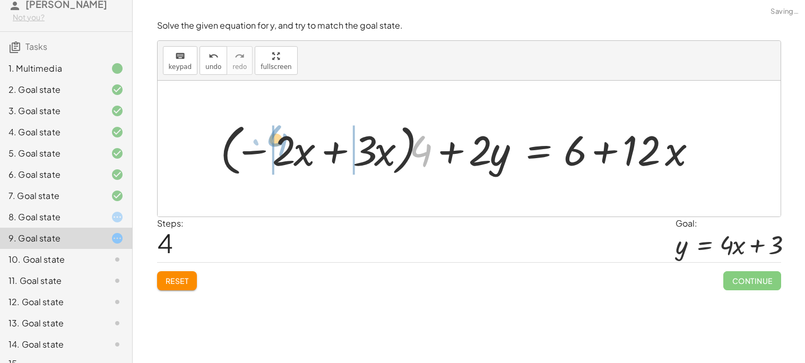
drag, startPoint x: 415, startPoint y: 167, endPoint x: 270, endPoint y: 158, distance: 145.2
click at [270, 158] on div at bounding box center [463, 148] width 496 height 61
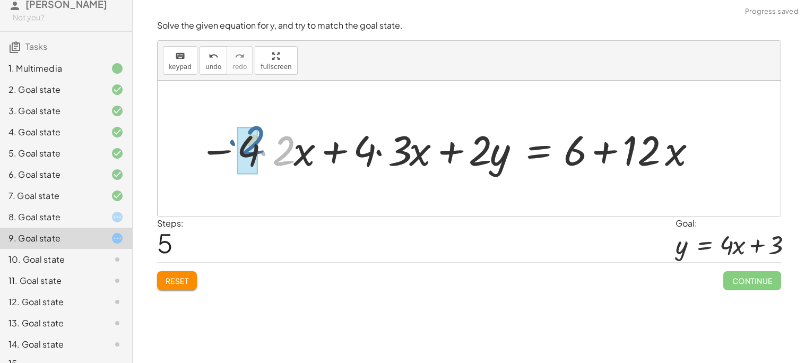
drag, startPoint x: 281, startPoint y: 158, endPoint x: 246, endPoint y: 153, distance: 34.9
click at [166, 286] on button "Reset" at bounding box center [177, 280] width 40 height 19
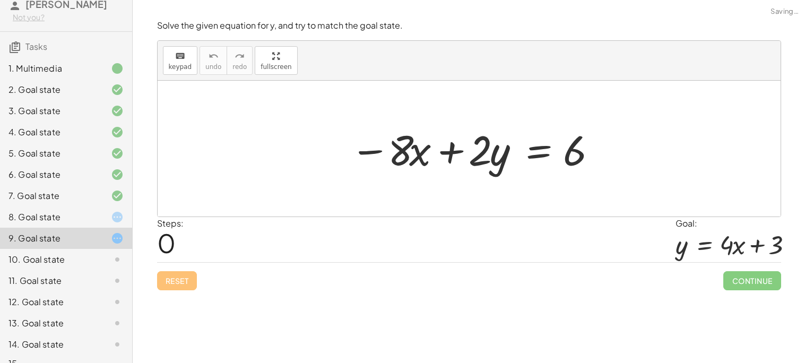
click at [535, 158] on div at bounding box center [473, 149] width 257 height 55
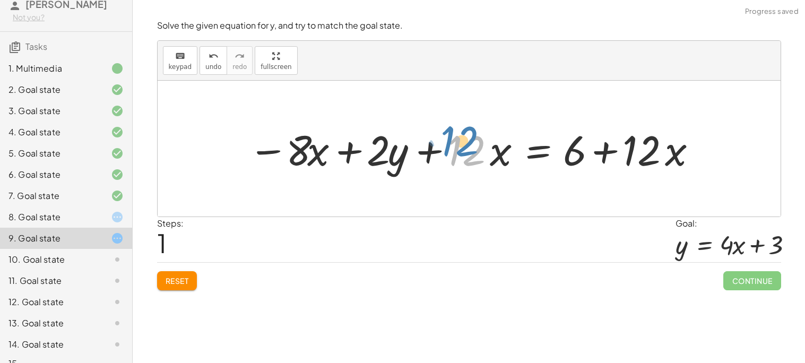
drag, startPoint x: 449, startPoint y: 157, endPoint x: 441, endPoint y: 148, distance: 12.0
click at [441, 148] on div at bounding box center [473, 149] width 460 height 55
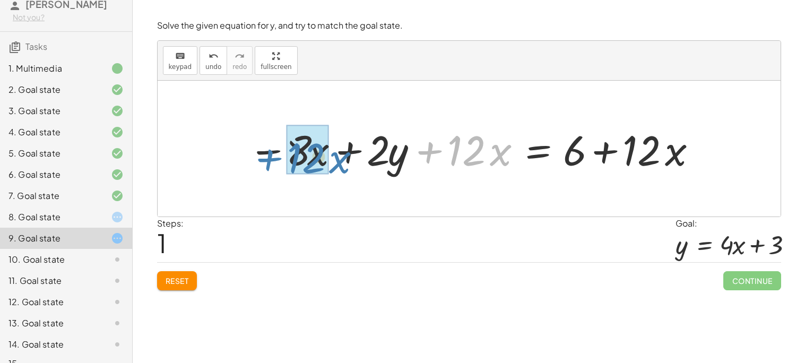
drag, startPoint x: 428, startPoint y: 154, endPoint x: 269, endPoint y: 161, distance: 159.4
click at [269, 161] on div at bounding box center [473, 149] width 460 height 55
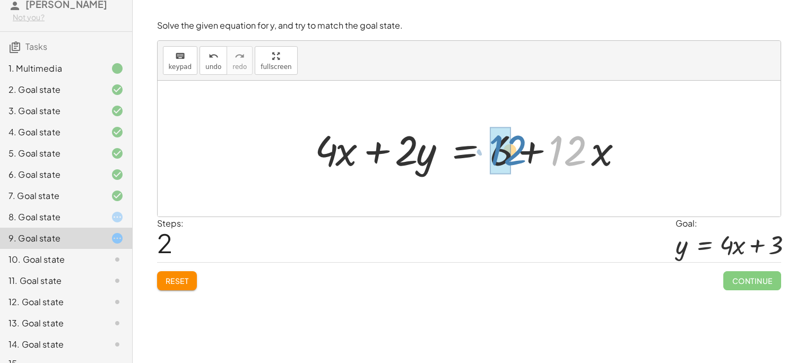
drag, startPoint x: 559, startPoint y: 147, endPoint x: 496, endPoint y: 148, distance: 62.1
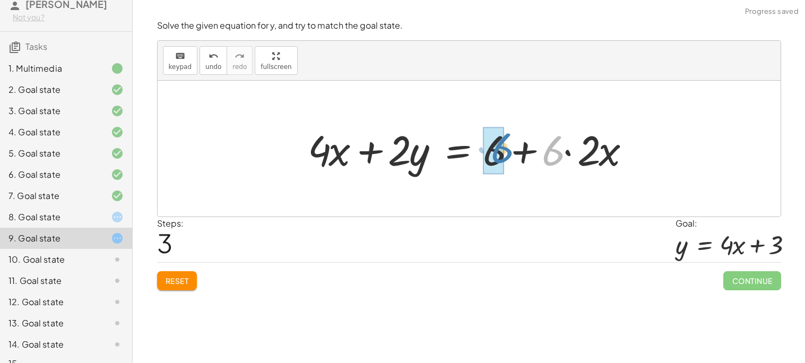
drag, startPoint x: 562, startPoint y: 149, endPoint x: 508, endPoint y: 147, distance: 53.7
click at [508, 147] on div at bounding box center [474, 149] width 342 height 55
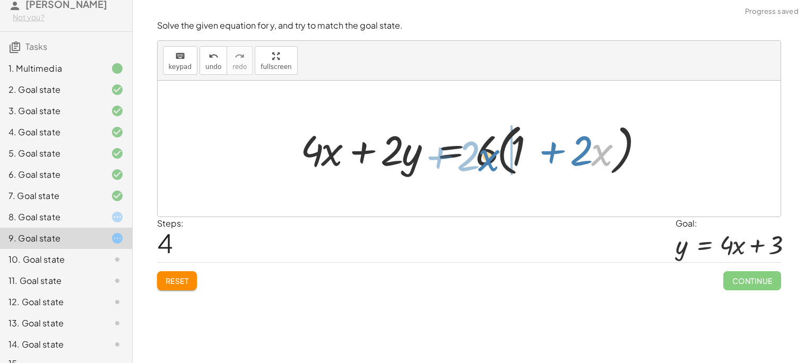
drag, startPoint x: 599, startPoint y: 152, endPoint x: 496, endPoint y: 156, distance: 102.6
click at [496, 156] on div at bounding box center [473, 148] width 356 height 61
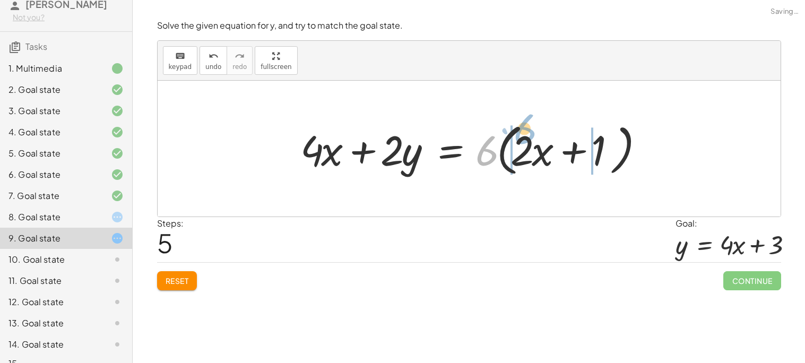
drag, startPoint x: 489, startPoint y: 149, endPoint x: 532, endPoint y: 131, distance: 46.9
click at [532, 131] on div at bounding box center [473, 148] width 356 height 61
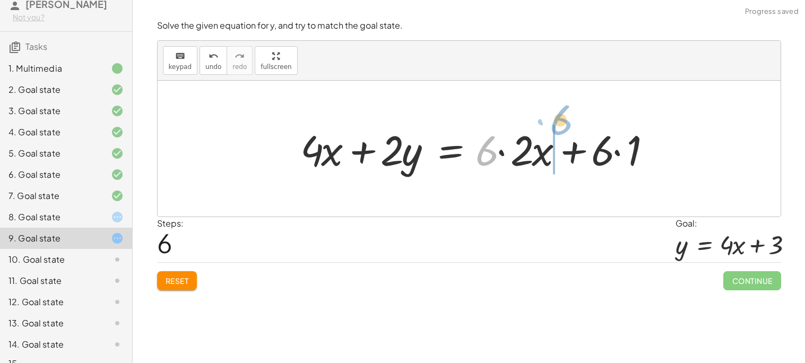
drag, startPoint x: 489, startPoint y: 152, endPoint x: 564, endPoint y: 123, distance: 80.8
click at [564, 123] on div at bounding box center [483, 149] width 377 height 55
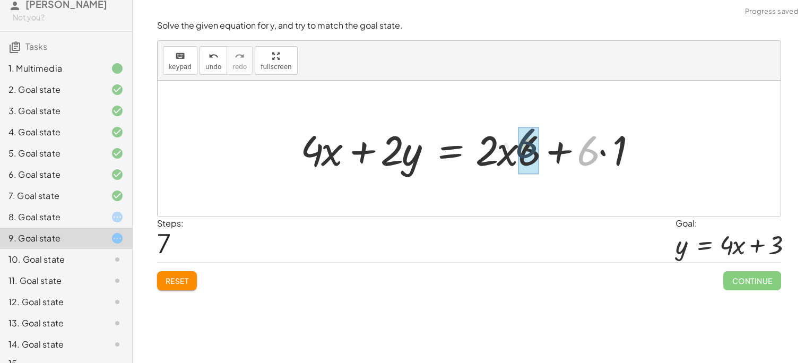
drag, startPoint x: 595, startPoint y: 153, endPoint x: 503, endPoint y: 154, distance: 91.3
click at [503, 154] on div at bounding box center [476, 149] width 363 height 55
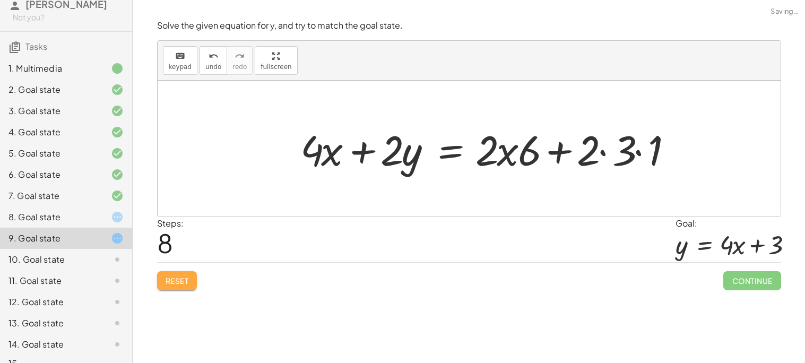
click at [187, 276] on button "Reset" at bounding box center [177, 280] width 40 height 19
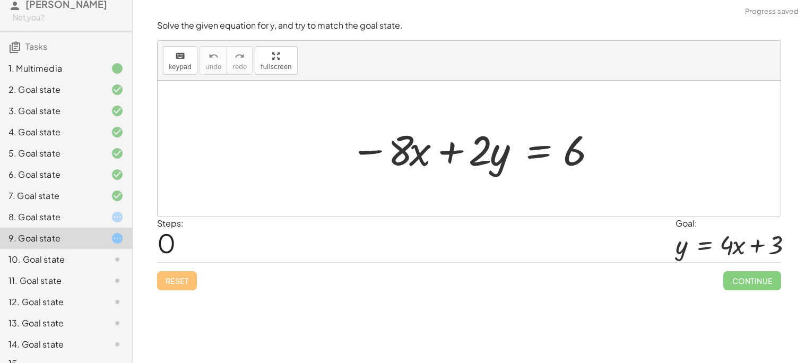
click at [538, 152] on div at bounding box center [473, 149] width 257 height 55
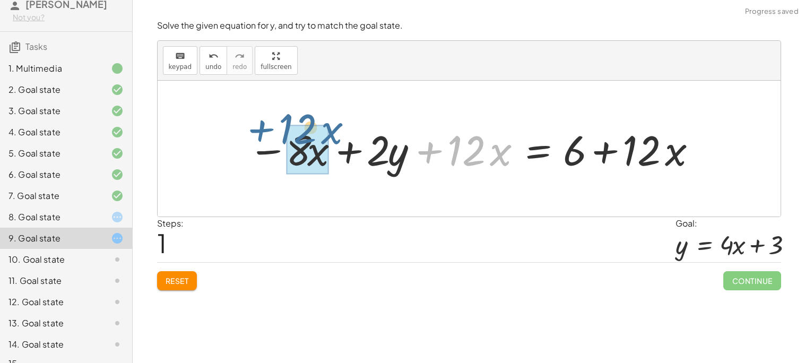
drag, startPoint x: 432, startPoint y: 158, endPoint x: 267, endPoint y: 147, distance: 166.1
click at [267, 147] on div at bounding box center [473, 149] width 460 height 55
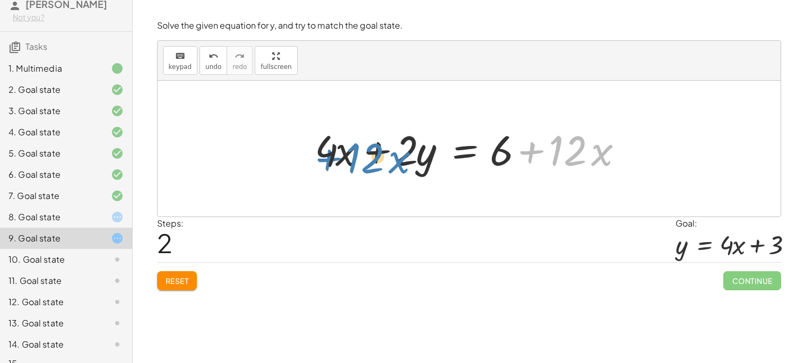
drag, startPoint x: 531, startPoint y: 156, endPoint x: 328, endPoint y: 161, distance: 202.9
click at [328, 161] on div at bounding box center [474, 149] width 328 height 55
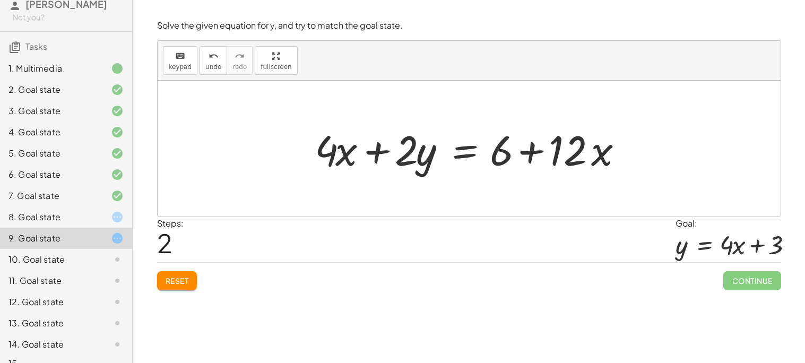
click at [458, 152] on div at bounding box center [474, 149] width 328 height 55
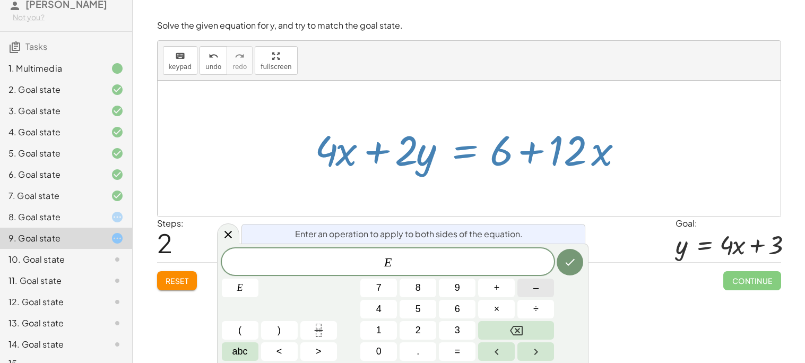
click at [540, 289] on button "–" at bounding box center [536, 288] width 37 height 19
click at [418, 332] on span "2" at bounding box center [418, 330] width 5 height 14
click at [579, 256] on button "Done" at bounding box center [570, 262] width 27 height 27
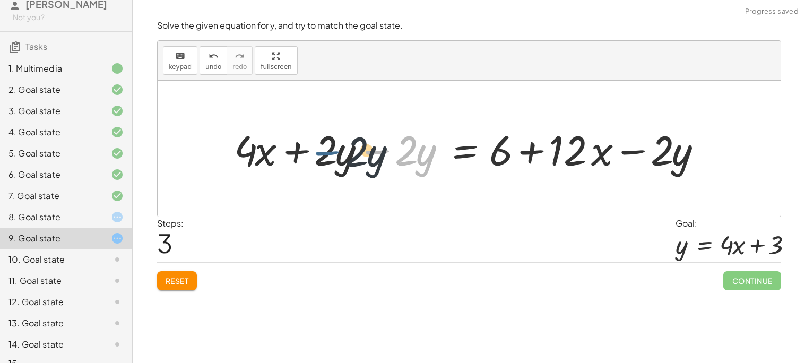
drag, startPoint x: 379, startPoint y: 152, endPoint x: 329, endPoint y: 154, distance: 50.0
click at [329, 154] on div at bounding box center [473, 149] width 488 height 55
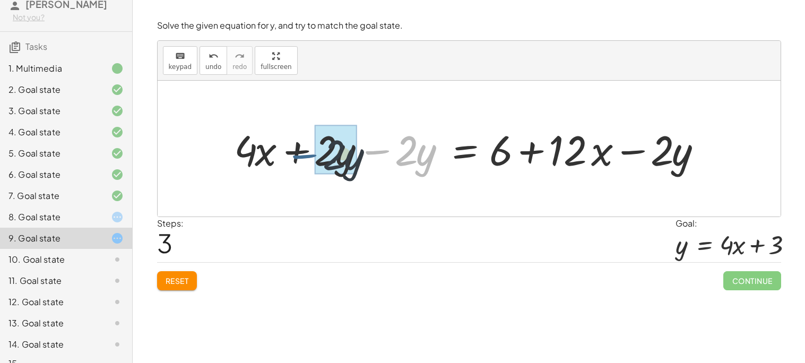
drag, startPoint x: 380, startPoint y: 154, endPoint x: 307, endPoint y: 160, distance: 72.5
click at [307, 160] on div at bounding box center [473, 149] width 488 height 55
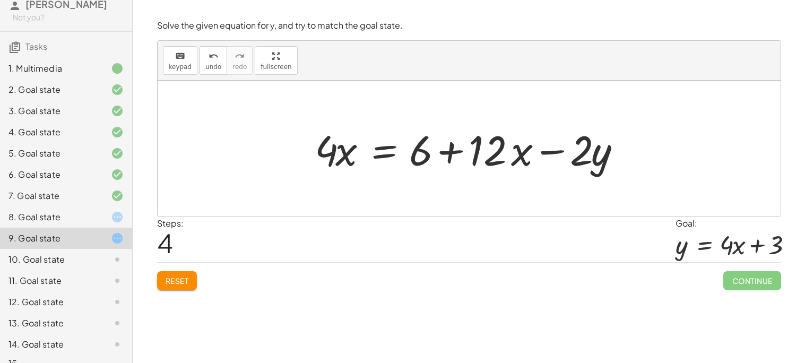
click at [382, 153] on div at bounding box center [474, 149] width 328 height 55
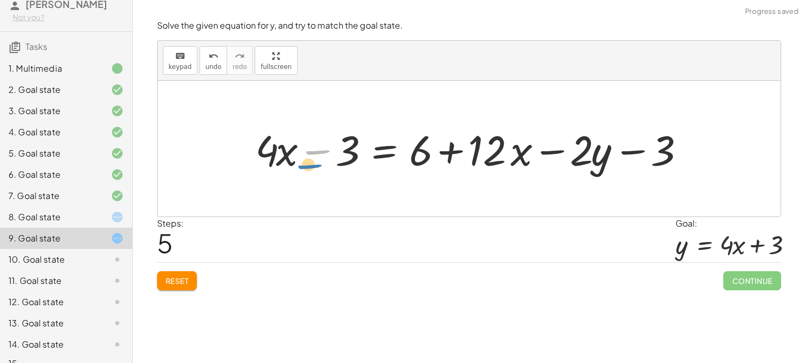
drag, startPoint x: 320, startPoint y: 151, endPoint x: 327, endPoint y: 159, distance: 10.9
click at [327, 159] on div at bounding box center [473, 149] width 446 height 55
click at [323, 158] on div at bounding box center [473, 149] width 446 height 55
drag, startPoint x: 646, startPoint y: 145, endPoint x: 416, endPoint y: 150, distance: 229.4
click at [416, 150] on div at bounding box center [473, 149] width 446 height 55
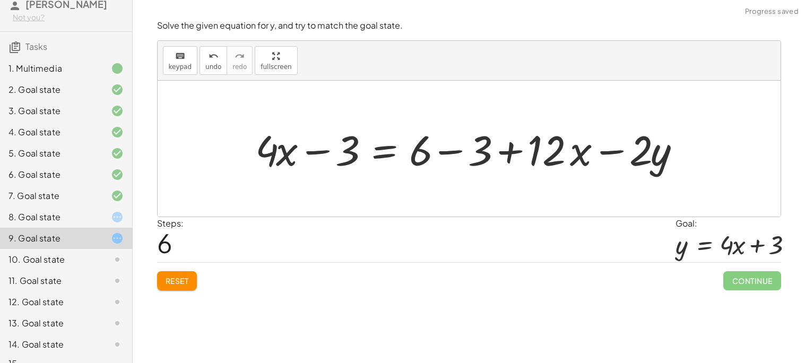
click at [379, 153] on div at bounding box center [473, 149] width 446 height 55
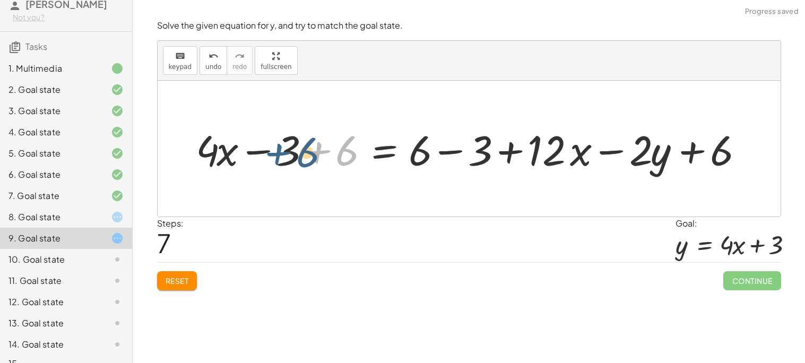
drag, startPoint x: 321, startPoint y: 160, endPoint x: 267, endPoint y: 159, distance: 53.6
click at [267, 159] on div at bounding box center [473, 149] width 565 height 55
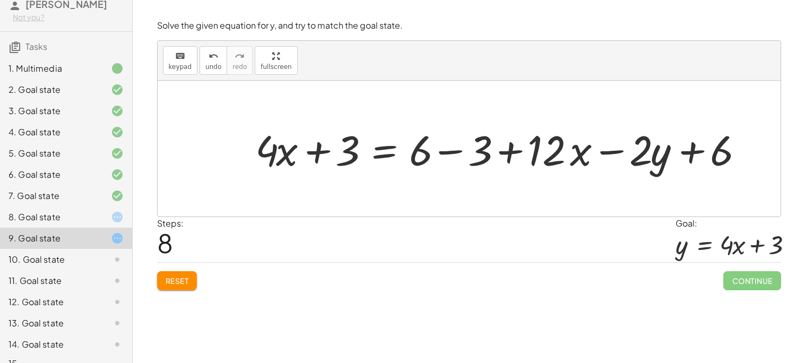
click at [388, 154] on div at bounding box center [502, 149] width 505 height 55
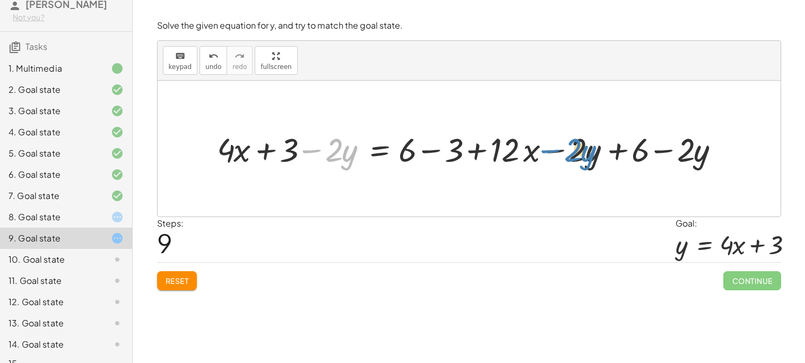
drag, startPoint x: 307, startPoint y: 155, endPoint x: 539, endPoint y: 161, distance: 232.1
click at [539, 161] on div at bounding box center [473, 149] width 522 height 44
drag, startPoint x: 564, startPoint y: 150, endPoint x: 296, endPoint y: 168, distance: 268.7
click at [296, 168] on div at bounding box center [473, 149] width 522 height 44
click at [171, 287] on button "Reset" at bounding box center [177, 280] width 40 height 19
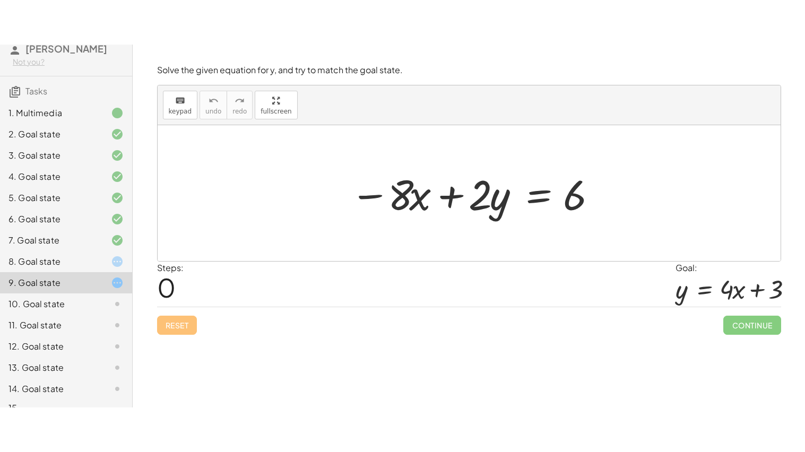
scroll to position [56, 0]
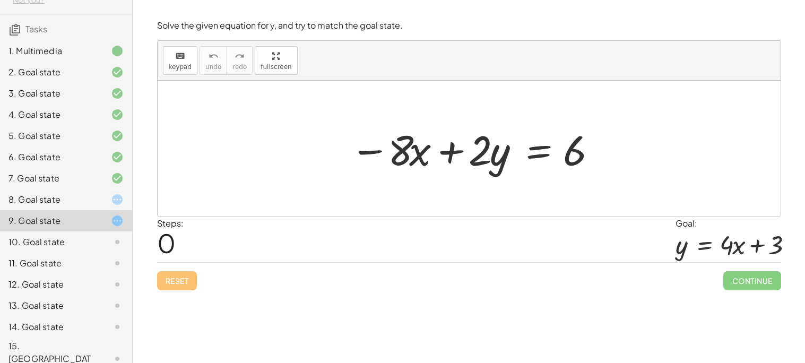
click at [66, 351] on div "15. [GEOGRAPHIC_DATA]" at bounding box center [50, 359] width 85 height 38
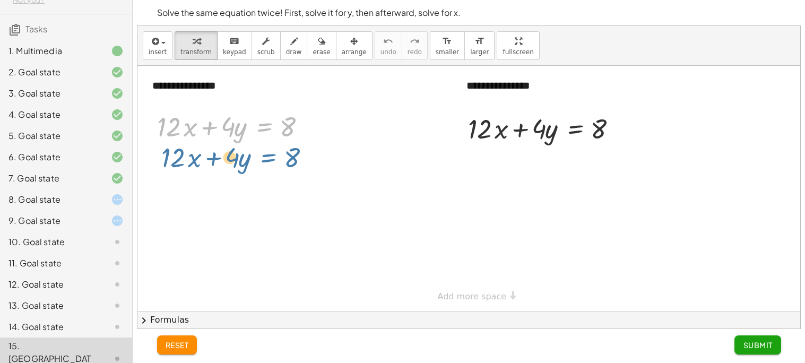
drag, startPoint x: 264, startPoint y: 128, endPoint x: 268, endPoint y: 156, distance: 27.8
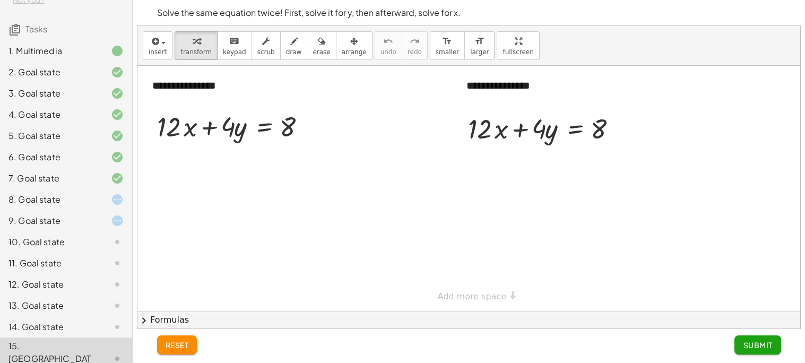
click at [79, 326] on div "14. Goal state" at bounding box center [50, 327] width 85 height 13
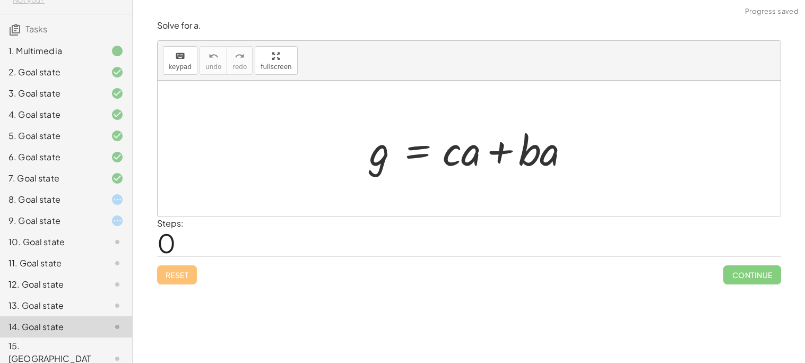
click at [81, 310] on div "13. Goal state" at bounding box center [50, 305] width 85 height 13
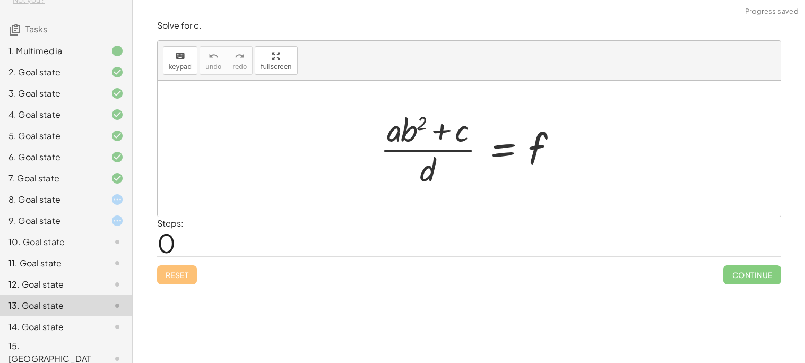
click at [71, 308] on div "13. Goal state" at bounding box center [50, 305] width 85 height 13
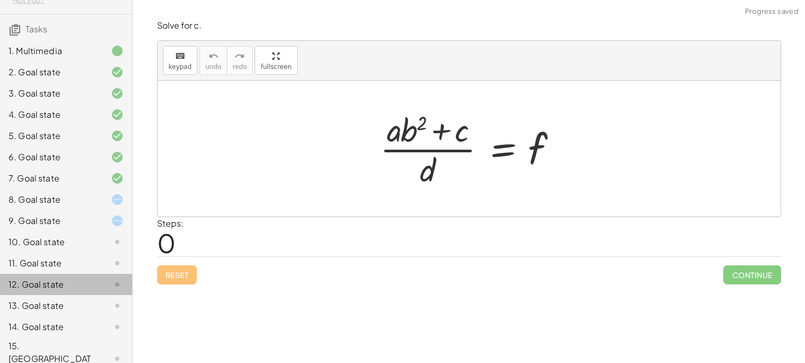
click at [61, 280] on div "12. Goal state" at bounding box center [50, 284] width 85 height 13
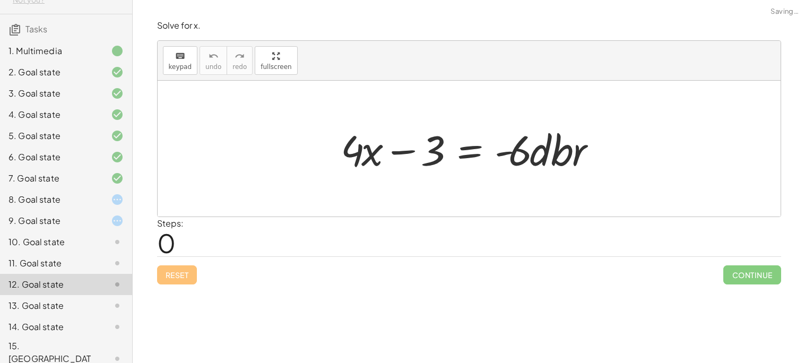
click at [55, 264] on div "11. Goal state" at bounding box center [50, 263] width 85 height 13
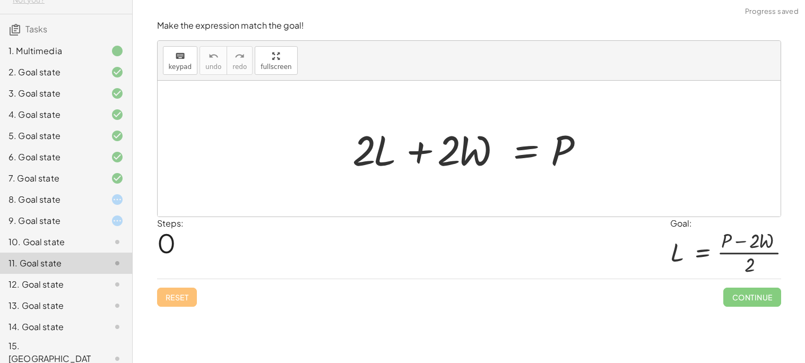
click at [49, 243] on div "10. Goal state" at bounding box center [50, 242] width 85 height 13
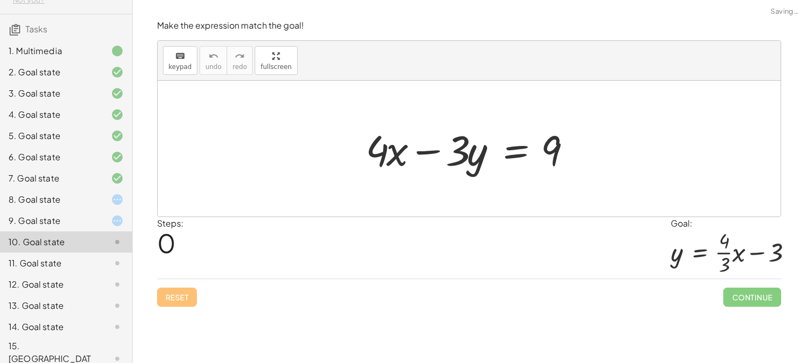
click at [45, 224] on div "9. Goal state" at bounding box center [50, 220] width 85 height 13
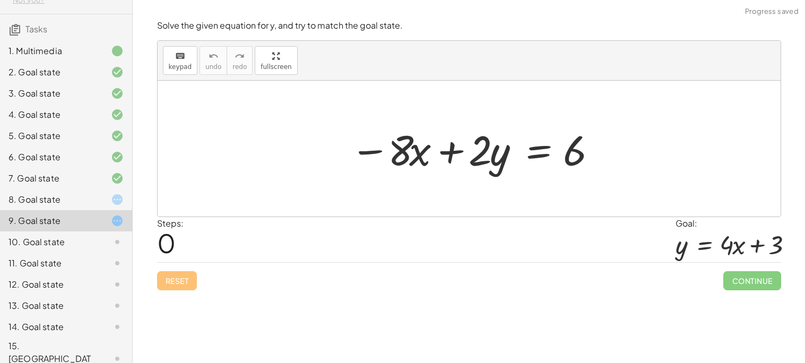
drag, startPoint x: 263, startPoint y: 107, endPoint x: 259, endPoint y: 117, distance: 10.8
click at [259, 117] on div at bounding box center [469, 149] width 623 height 136
click at [173, 72] on button "keyboard keypad" at bounding box center [180, 60] width 35 height 29
click at [187, 74] on button "keyboard keypad" at bounding box center [180, 60] width 35 height 29
click at [0, 0] on div "Solve the given equation for y, and try to match the goal state. keyboard keypa…" at bounding box center [0, 0] width 0 height 0
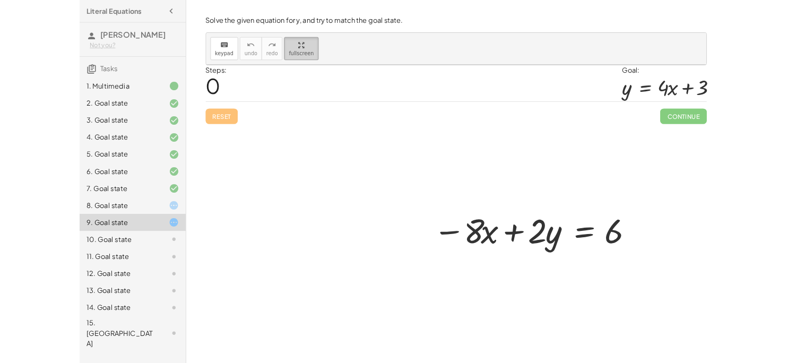
scroll to position [0, 0]
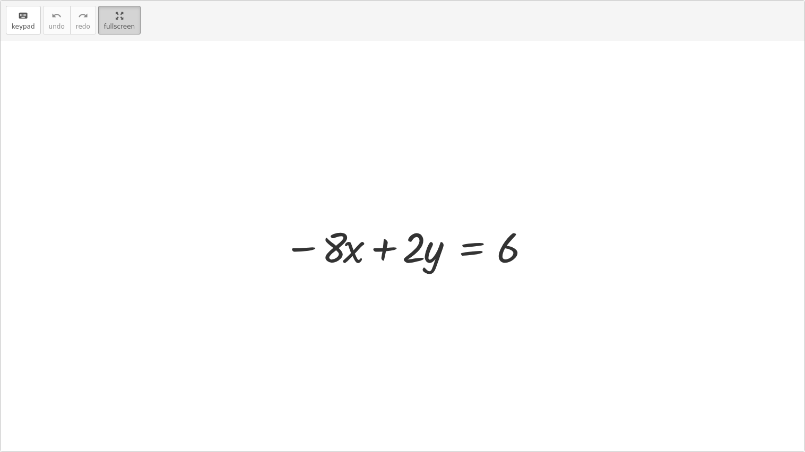
click at [119, 0] on html "Literal Equations [PERSON_NAME] S Not you? Tasks 1. Multimedia 2. Goal state 3.…" at bounding box center [402, 226] width 805 height 452
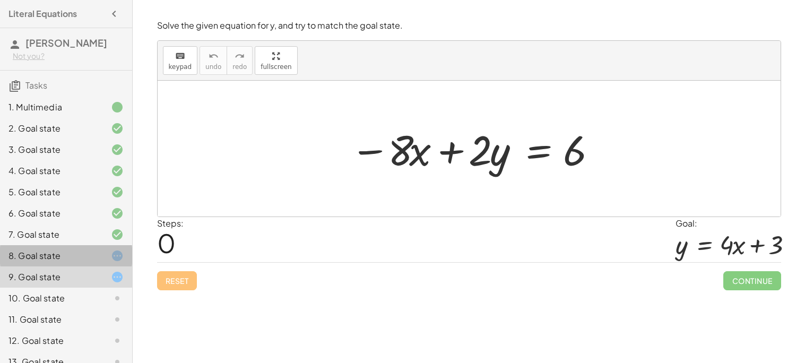
click at [82, 253] on div "8. Goal state" at bounding box center [50, 256] width 85 height 13
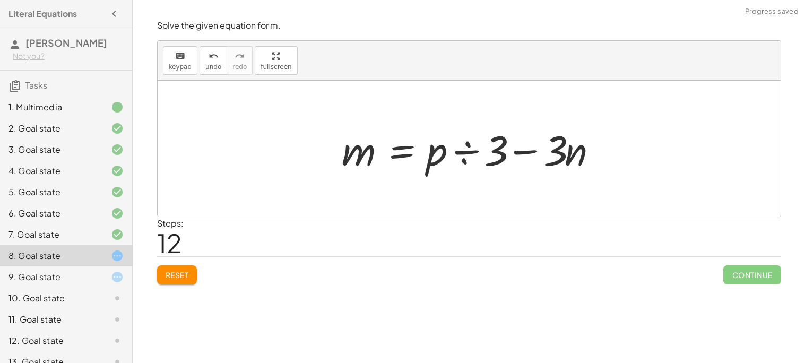
click at [80, 278] on div "9. Goal state" at bounding box center [50, 277] width 85 height 13
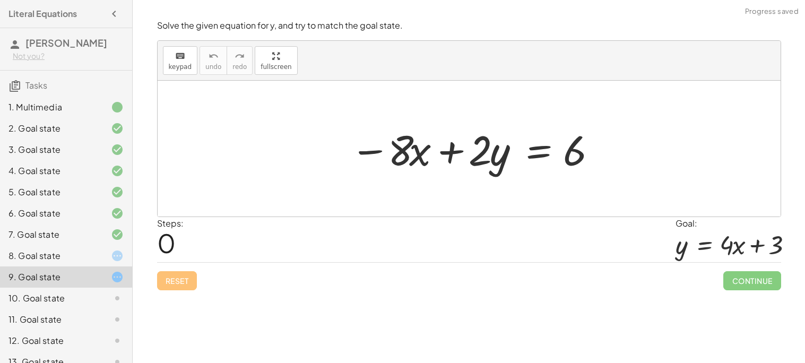
click at [542, 154] on div at bounding box center [473, 149] width 257 height 55
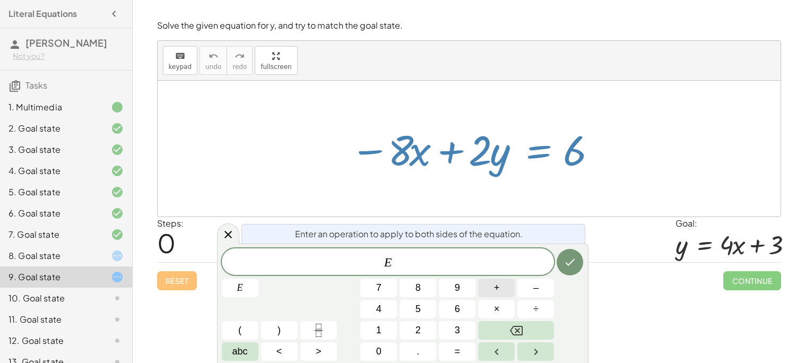
click at [507, 287] on button "+" at bounding box center [496, 288] width 37 height 19
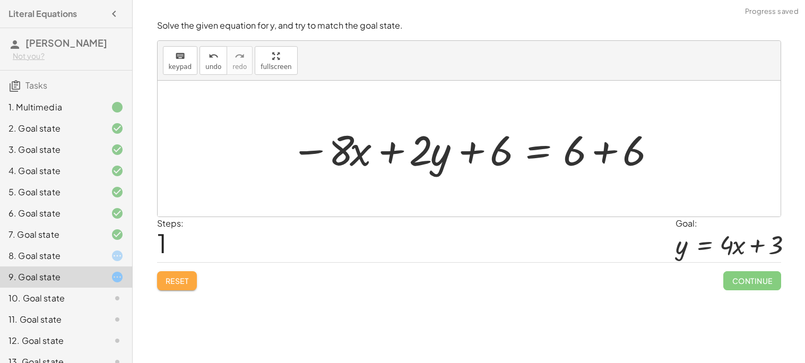
click at [181, 275] on button "Reset" at bounding box center [177, 280] width 40 height 19
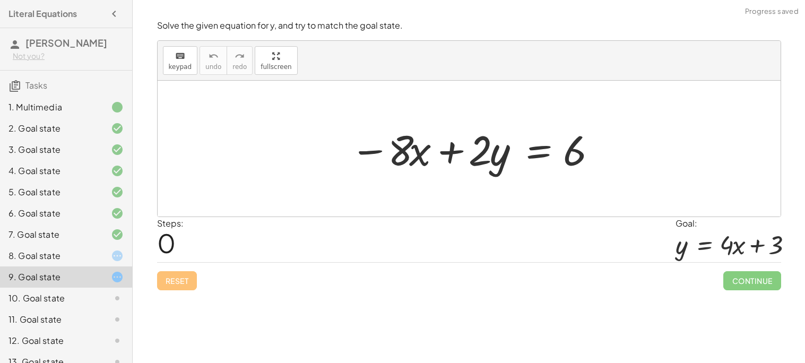
click at [546, 144] on div at bounding box center [473, 149] width 257 height 55
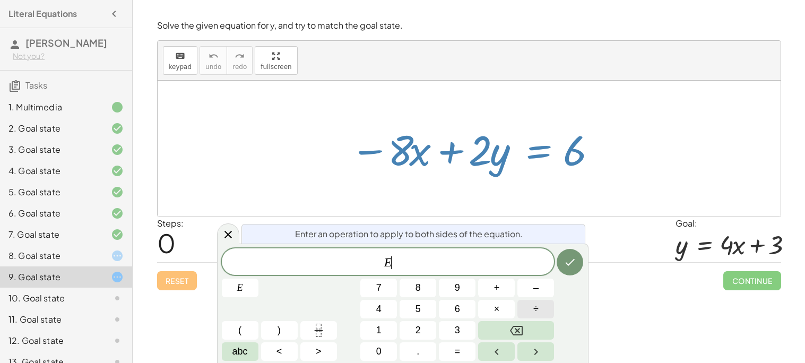
click at [532, 316] on button "÷" at bounding box center [536, 309] width 37 height 19
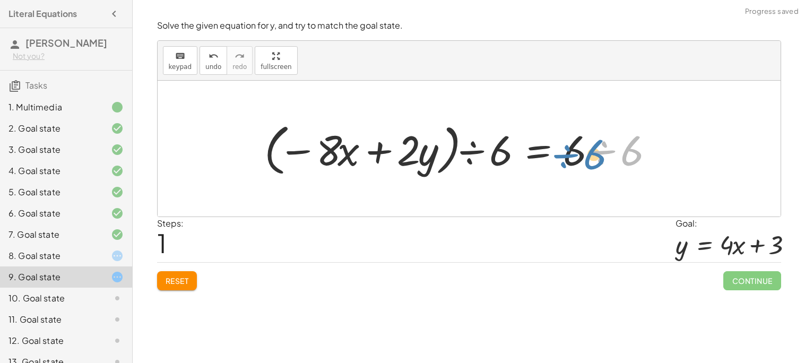
drag, startPoint x: 604, startPoint y: 139, endPoint x: 565, endPoint y: 139, distance: 39.3
click at [565, 139] on div at bounding box center [462, 148] width 407 height 61
drag, startPoint x: 577, startPoint y: 159, endPoint x: 619, endPoint y: 158, distance: 41.9
click at [619, 158] on div at bounding box center [462, 148] width 407 height 61
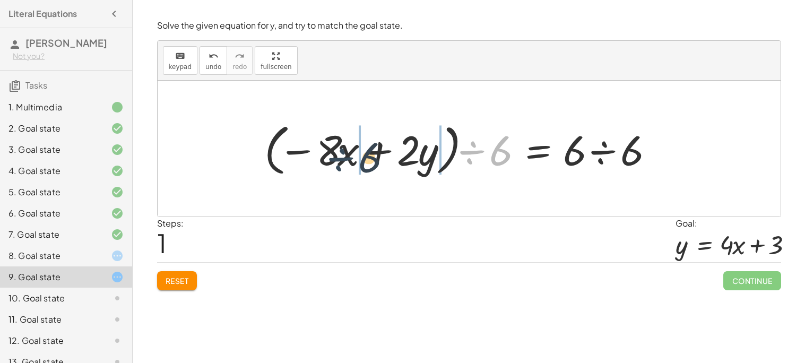
drag, startPoint x: 478, startPoint y: 156, endPoint x: 342, endPoint y: 161, distance: 136.0
click at [342, 161] on div at bounding box center [462, 148] width 407 height 61
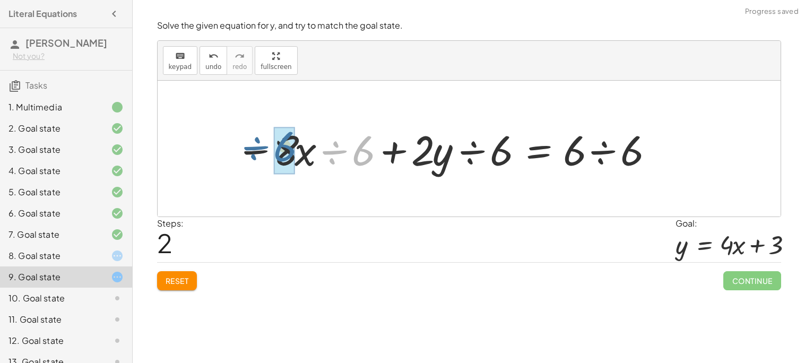
drag, startPoint x: 372, startPoint y: 166, endPoint x: 295, endPoint y: 166, distance: 77.0
click at [295, 166] on div at bounding box center [444, 149] width 429 height 55
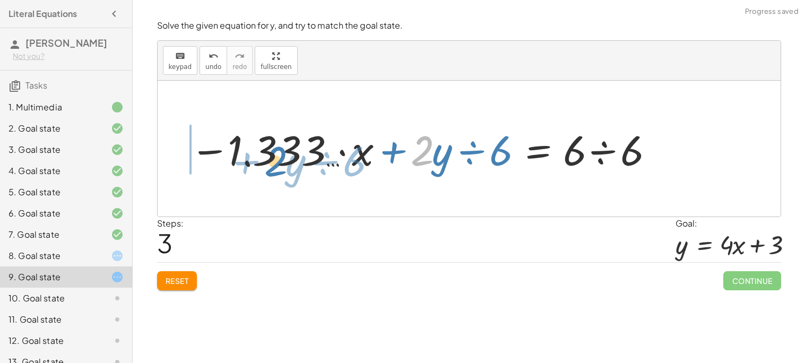
drag, startPoint x: 428, startPoint y: 167, endPoint x: 280, endPoint y: 178, distance: 148.5
click at [280, 178] on div "− · 8 · x + · 2 · y = 6 · ( − · 8 · x + · 2 · y ) ÷ 6 = · 6 ÷ 6 − · 8 · x ÷ 6 +…" at bounding box center [417, 149] width 487 height 60
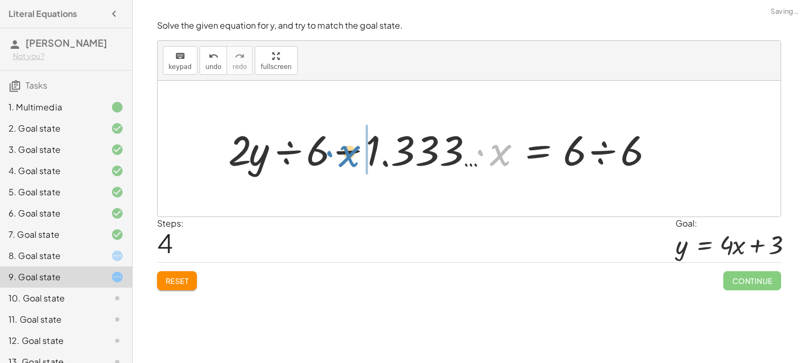
drag, startPoint x: 492, startPoint y: 159, endPoint x: 337, endPoint y: 156, distance: 155.1
click at [337, 156] on div at bounding box center [444, 149] width 443 height 55
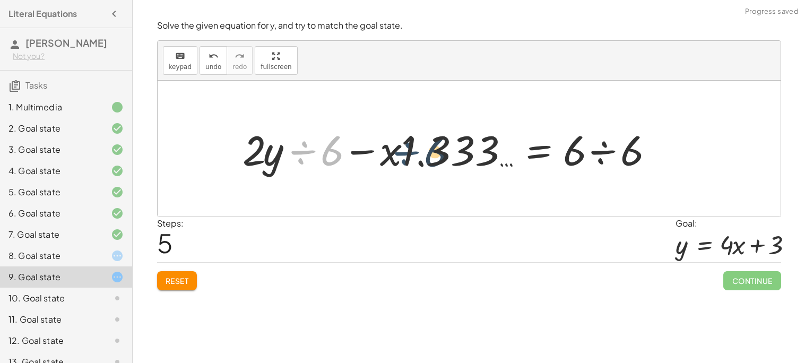
drag, startPoint x: 312, startPoint y: 159, endPoint x: 418, endPoint y: 156, distance: 106.8
click at [418, 156] on div at bounding box center [451, 149] width 429 height 55
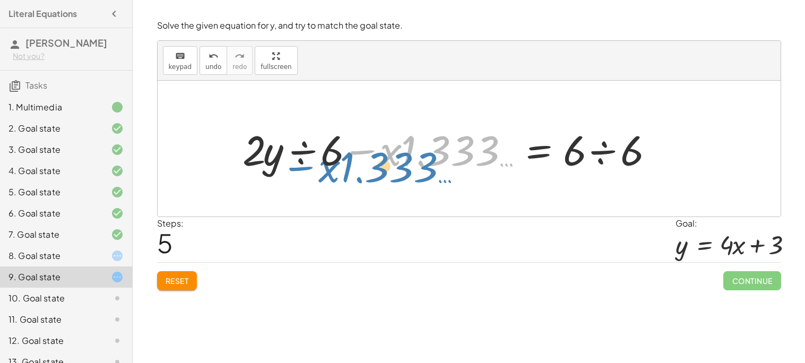
drag, startPoint x: 362, startPoint y: 154, endPoint x: 260, endPoint y: 157, distance: 101.4
click at [260, 157] on div at bounding box center [451, 149] width 429 height 55
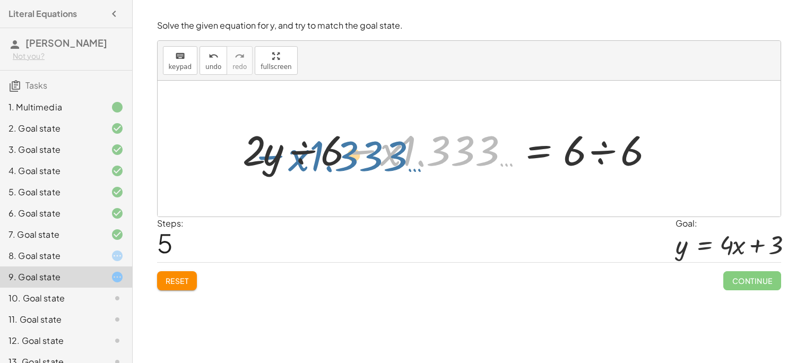
drag, startPoint x: 375, startPoint y: 149, endPoint x: 262, endPoint y: 153, distance: 112.6
click at [262, 153] on div at bounding box center [451, 149] width 429 height 55
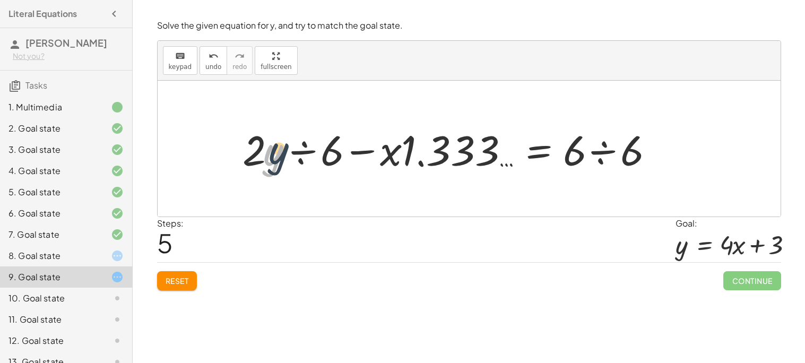
drag, startPoint x: 282, startPoint y: 158, endPoint x: 301, endPoint y: 152, distance: 19.6
click at [301, 152] on div at bounding box center [451, 149] width 429 height 55
drag, startPoint x: 301, startPoint y: 152, endPoint x: 405, endPoint y: 162, distance: 104.1
click at [405, 162] on div at bounding box center [451, 149] width 429 height 55
click at [193, 285] on button "Reset" at bounding box center [177, 280] width 40 height 19
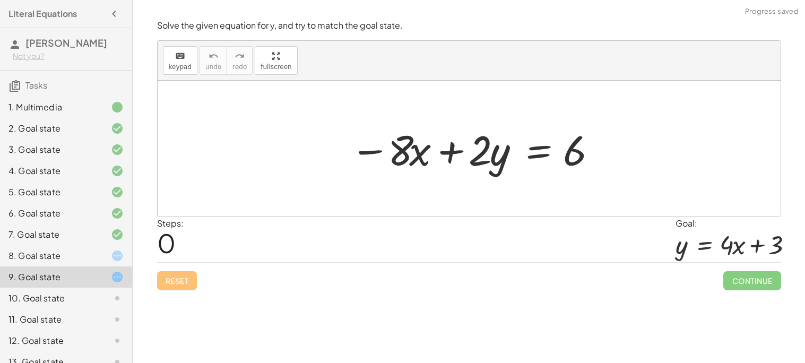
click at [530, 151] on div at bounding box center [473, 149] width 257 height 55
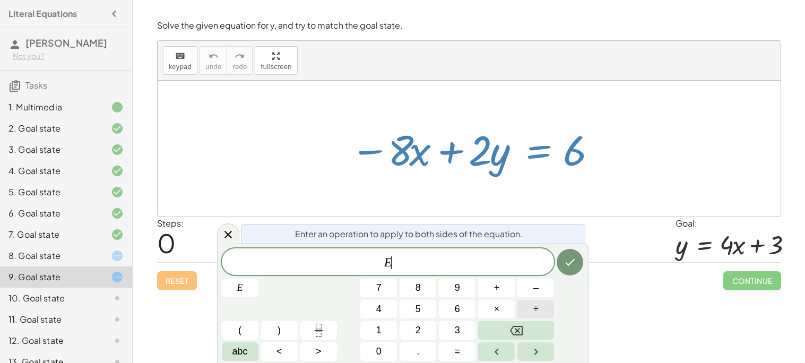
click at [542, 310] on button "÷" at bounding box center [536, 309] width 37 height 19
click at [528, 309] on button "÷" at bounding box center [536, 309] width 37 height 19
click at [520, 332] on icon "Backspace" at bounding box center [516, 331] width 13 height 10
click at [499, 283] on span "+" at bounding box center [497, 288] width 6 height 14
click at [372, 335] on button "1" at bounding box center [378, 330] width 37 height 19
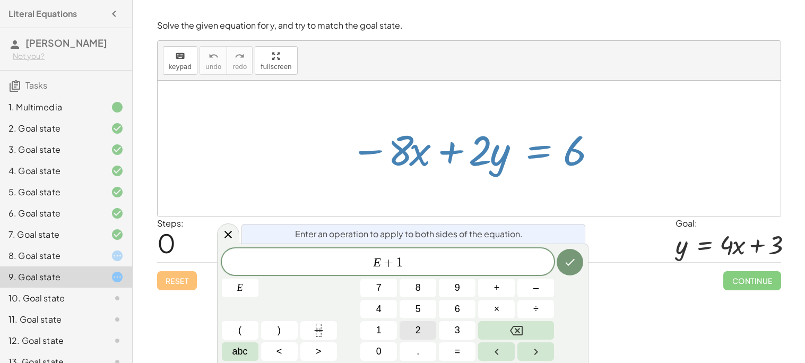
click at [409, 332] on button "2" at bounding box center [418, 330] width 37 height 19
click at [502, 306] on button "×" at bounding box center [496, 309] width 37 height 19
click at [525, 330] on button "Backspace" at bounding box center [516, 330] width 76 height 19
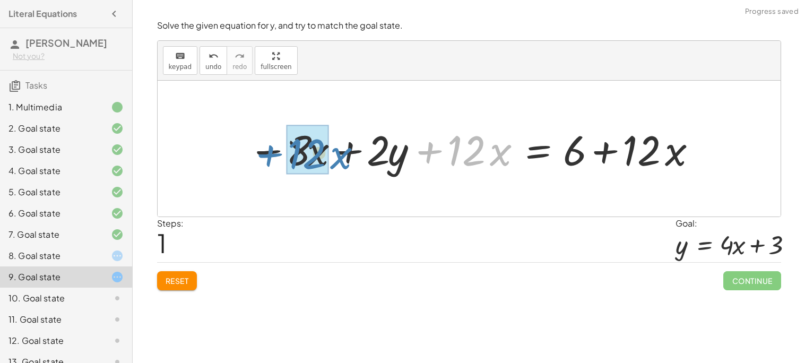
drag, startPoint x: 429, startPoint y: 167, endPoint x: 269, endPoint y: 173, distance: 160.4
click at [269, 173] on div at bounding box center [473, 149] width 460 height 55
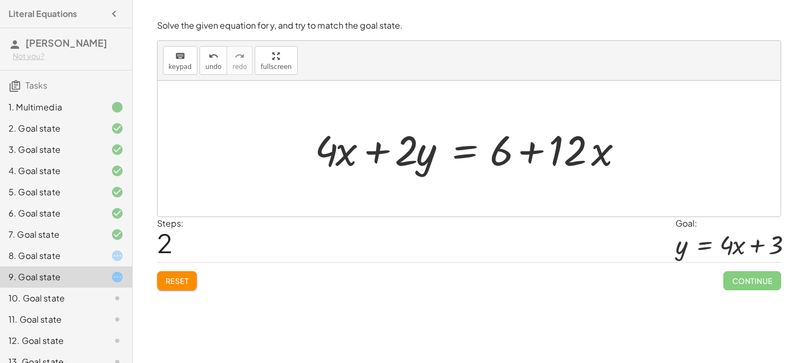
click at [468, 153] on div at bounding box center [474, 149] width 328 height 55
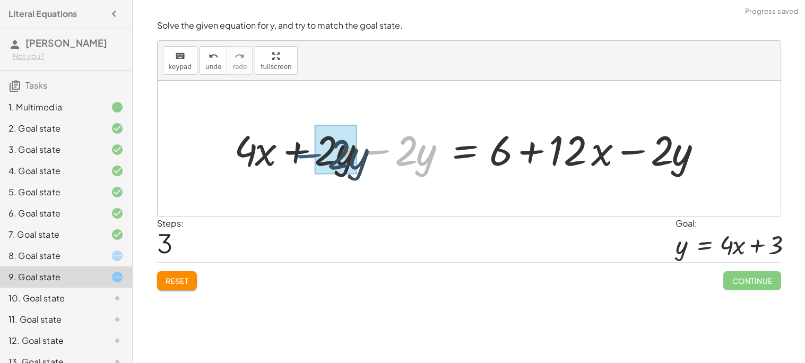
drag, startPoint x: 374, startPoint y: 152, endPoint x: 303, endPoint y: 158, distance: 71.3
click at [303, 158] on div at bounding box center [473, 149] width 488 height 55
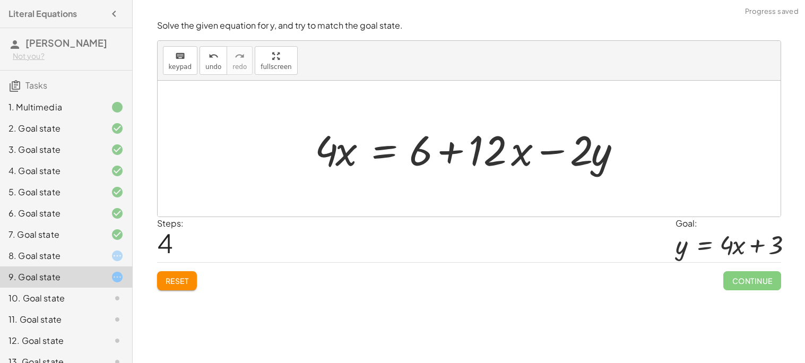
click at [382, 153] on div at bounding box center [474, 149] width 328 height 55
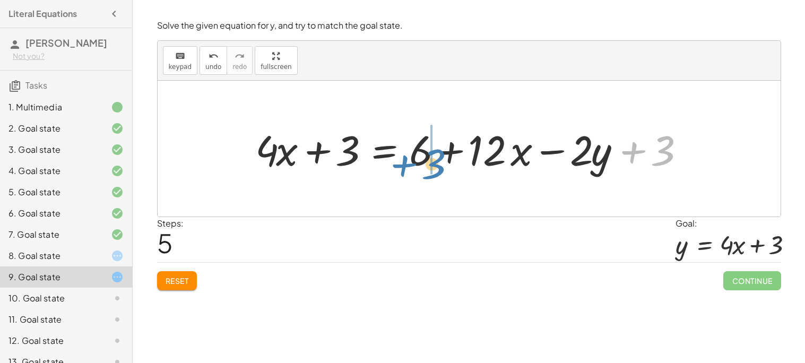
drag, startPoint x: 629, startPoint y: 159, endPoint x: 400, endPoint y: 168, distance: 229.0
click at [400, 168] on div at bounding box center [473, 149] width 446 height 55
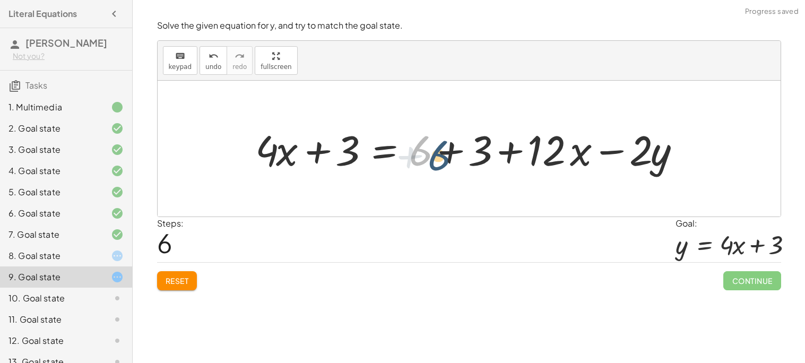
click at [422, 151] on div at bounding box center [473, 149] width 446 height 55
click at [389, 155] on div at bounding box center [473, 149] width 446 height 55
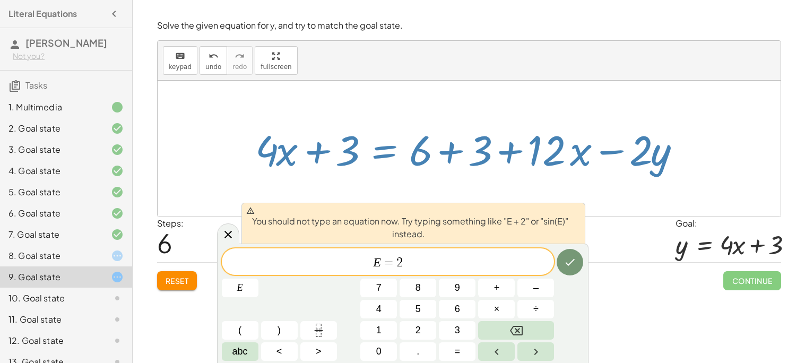
click at [552, 243] on div "You should not type an equation now. Try typing something like "E + 2" or "sin(…" at bounding box center [414, 223] width 344 height 41
click at [510, 260] on span "E = 2" at bounding box center [388, 262] width 333 height 15
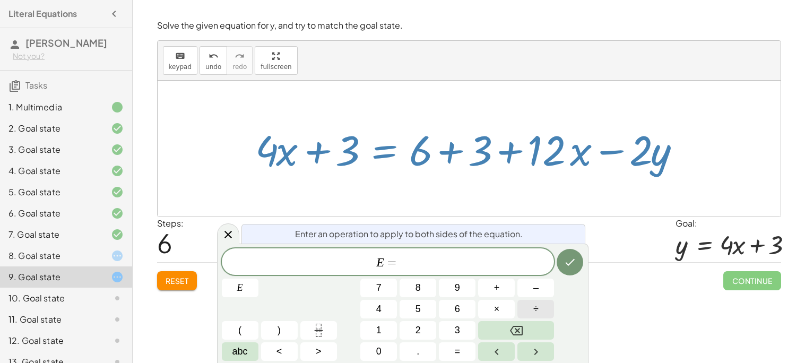
click at [527, 301] on button "÷" at bounding box center [536, 309] width 37 height 19
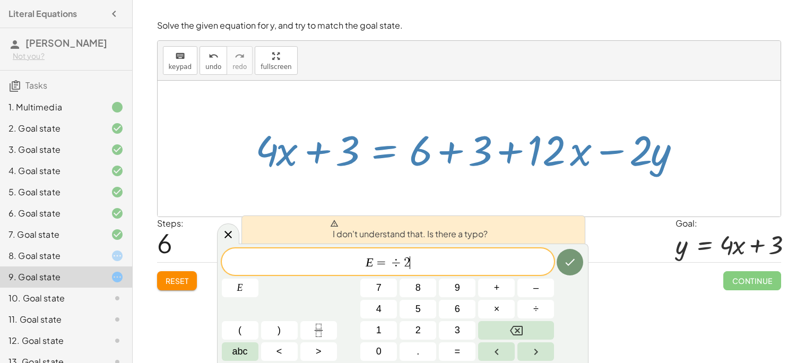
click at [391, 262] on span "÷" at bounding box center [396, 262] width 15 height 13
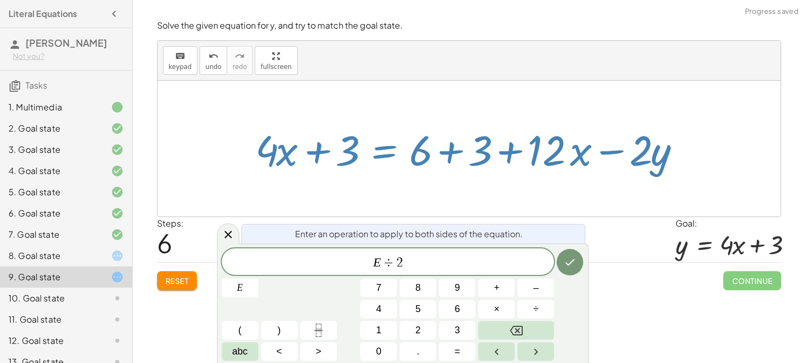
click at [422, 264] on span "E ​ ÷ 2" at bounding box center [388, 262] width 333 height 15
click at [534, 310] on span "÷" at bounding box center [536, 309] width 5 height 14
click at [259, 279] on div at bounding box center [240, 288] width 37 height 19
click at [565, 270] on button "Done" at bounding box center [570, 262] width 27 height 27
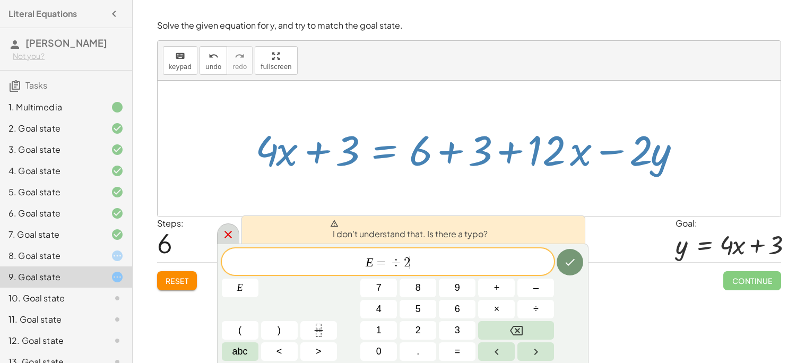
click at [230, 238] on icon at bounding box center [228, 234] width 13 height 13
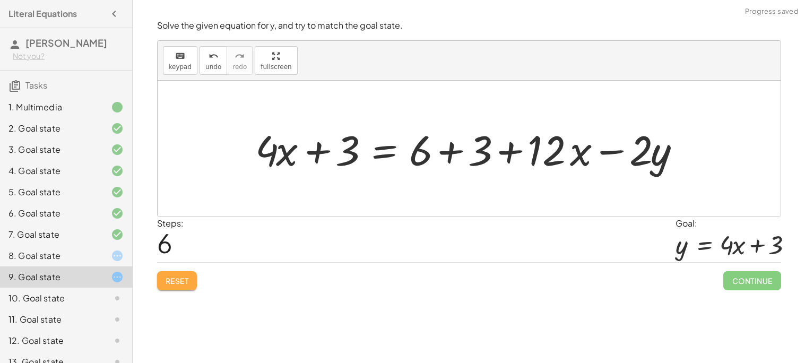
click at [174, 288] on button "Reset" at bounding box center [177, 280] width 40 height 19
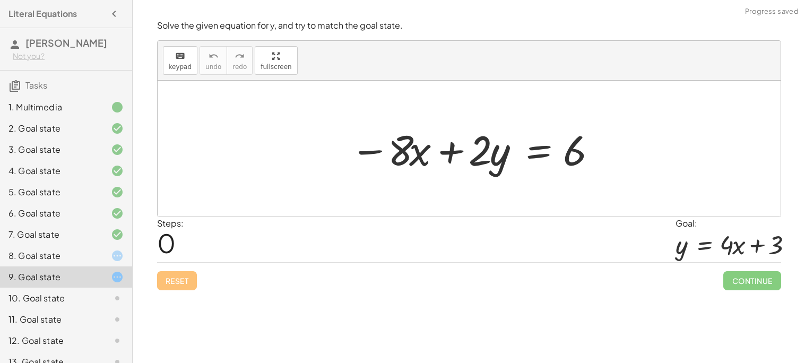
click at [539, 157] on div at bounding box center [473, 149] width 257 height 55
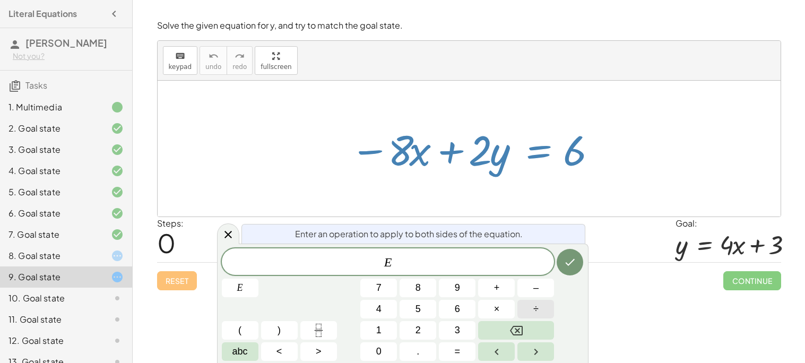
click at [541, 305] on button "÷" at bounding box center [536, 309] width 37 height 19
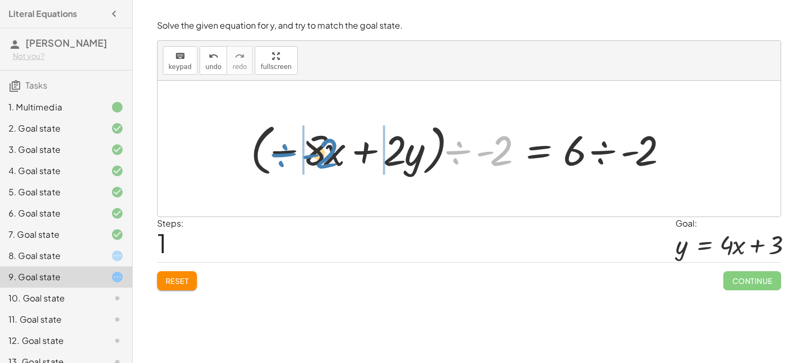
drag, startPoint x: 459, startPoint y: 159, endPoint x: 287, endPoint y: 162, distance: 172.0
click at [287, 162] on div at bounding box center [462, 148] width 435 height 61
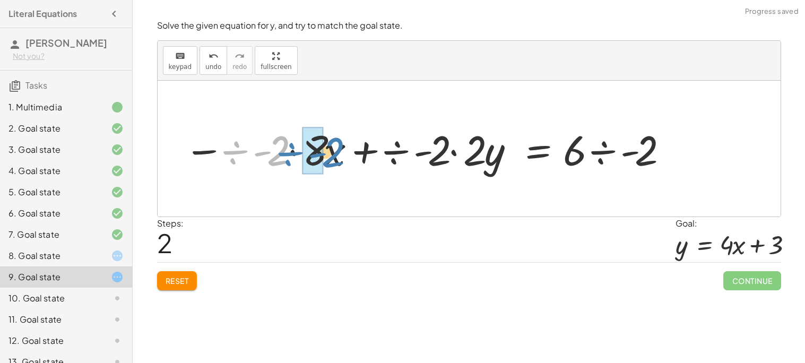
drag, startPoint x: 269, startPoint y: 158, endPoint x: 325, endPoint y: 160, distance: 56.8
click at [325, 160] on div at bounding box center [428, 149] width 489 height 55
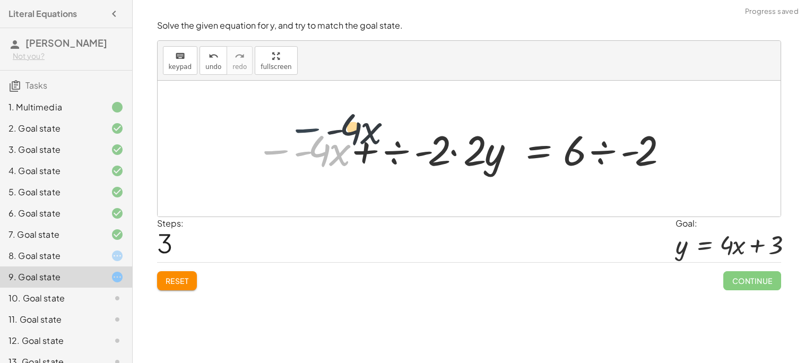
drag, startPoint x: 272, startPoint y: 155, endPoint x: 351, endPoint y: 140, distance: 80.0
click at [351, 140] on div at bounding box center [462, 149] width 423 height 55
click at [187, 278] on span "Reset" at bounding box center [177, 281] width 23 height 10
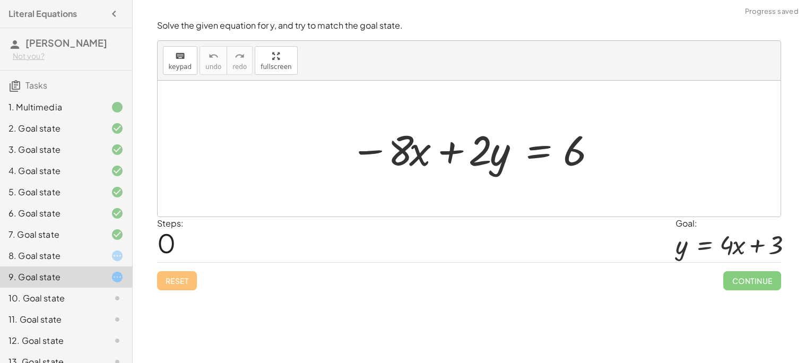
click at [542, 152] on div at bounding box center [473, 149] width 257 height 55
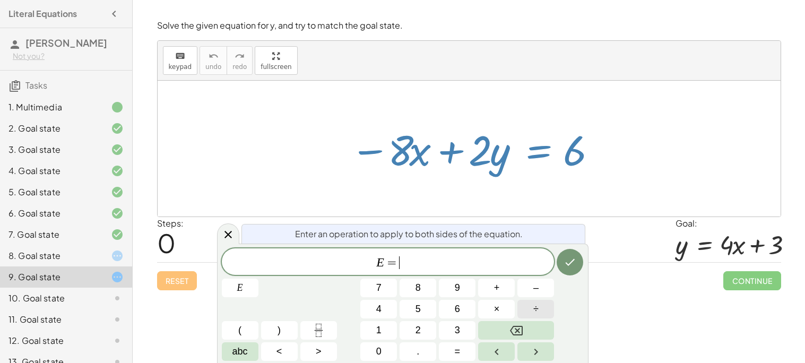
click at [540, 302] on button "÷" at bounding box center [536, 309] width 37 height 19
click at [94, 257] on div at bounding box center [109, 256] width 30 height 13
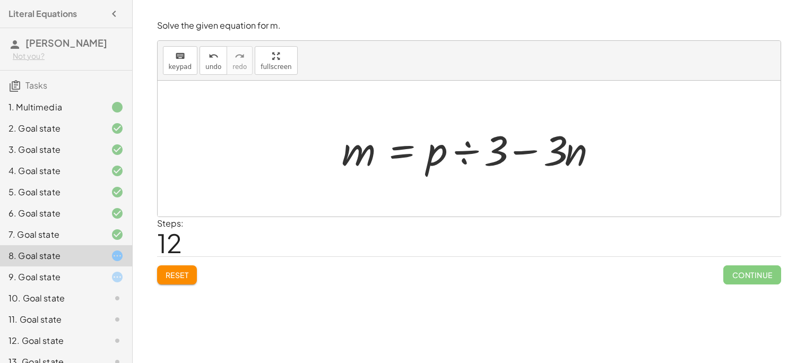
click at [100, 273] on div at bounding box center [109, 277] width 30 height 13
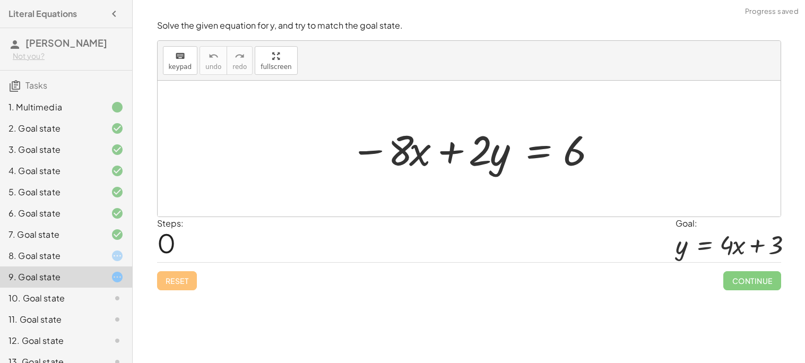
click at [536, 148] on div at bounding box center [473, 149] width 257 height 55
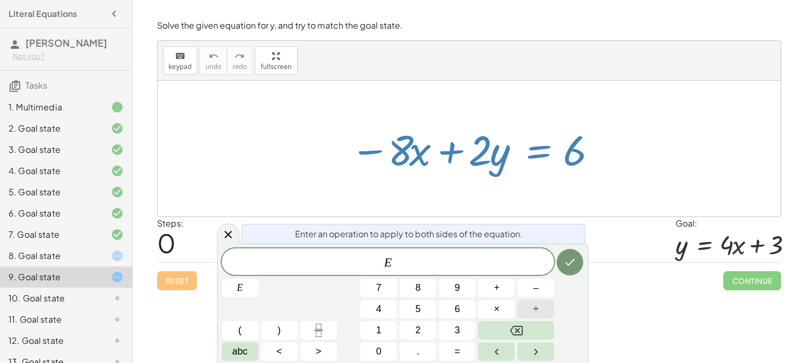
click at [534, 304] on span "÷" at bounding box center [536, 309] width 5 height 14
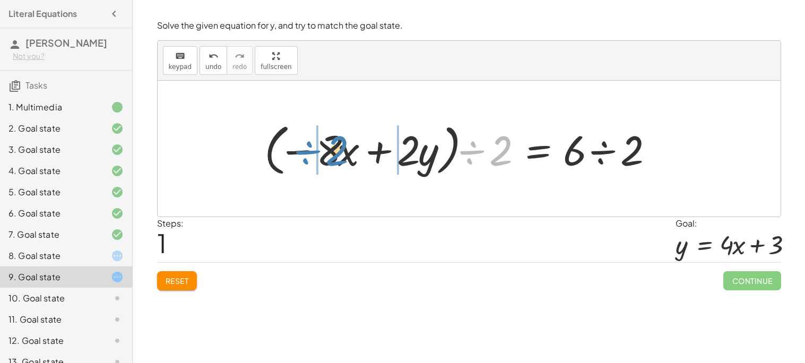
drag, startPoint x: 462, startPoint y: 158, endPoint x: 297, endPoint y: 158, distance: 165.1
click at [297, 158] on div at bounding box center [462, 148] width 407 height 61
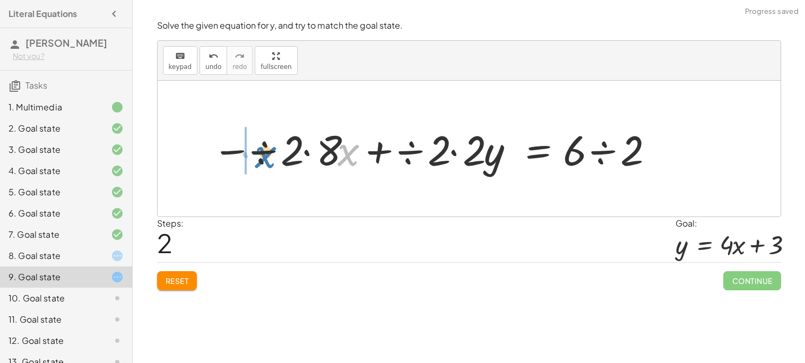
drag, startPoint x: 338, startPoint y: 162, endPoint x: 262, endPoint y: 160, distance: 76.5
click at [262, 160] on div at bounding box center [435, 149] width 446 height 55
drag, startPoint x: 349, startPoint y: 158, endPoint x: 302, endPoint y: 160, distance: 47.8
click at [302, 160] on div at bounding box center [433, 149] width 452 height 55
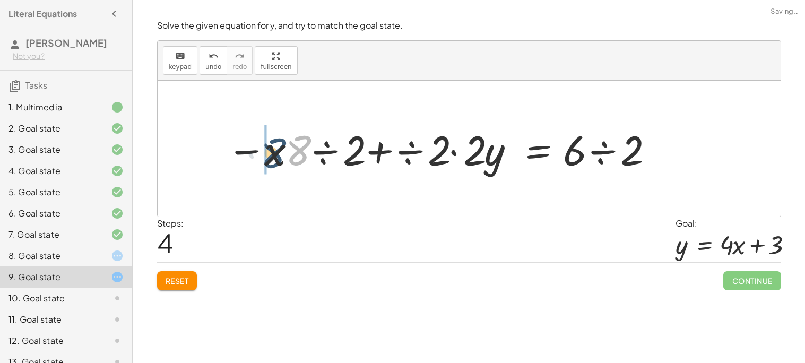
drag, startPoint x: 287, startPoint y: 157, endPoint x: 254, endPoint y: 158, distance: 32.4
click at [254, 158] on div at bounding box center [439, 149] width 437 height 55
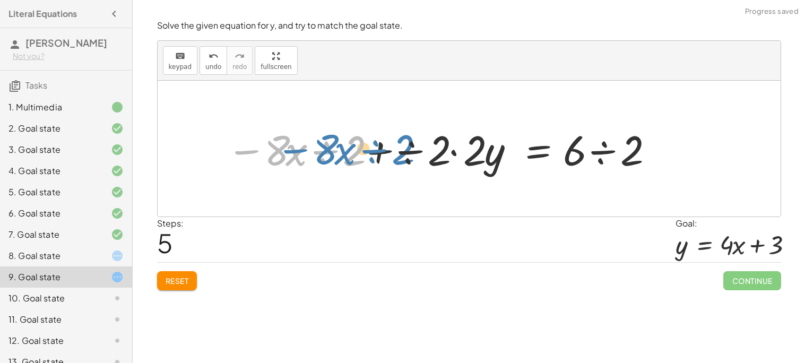
drag, startPoint x: 245, startPoint y: 152, endPoint x: 291, endPoint y: 151, distance: 45.7
click at [291, 151] on div at bounding box center [439, 149] width 437 height 55
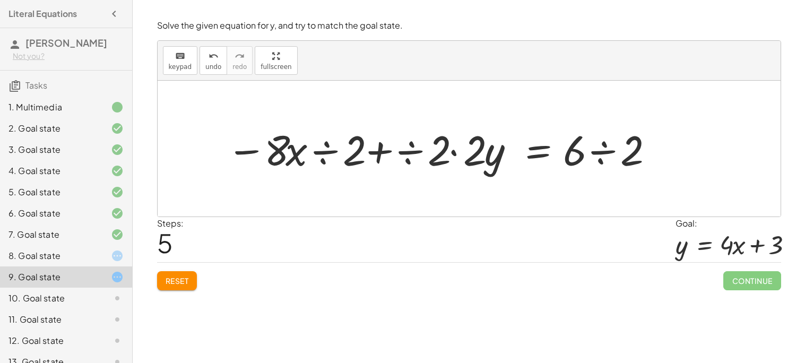
click at [166, 282] on span "Reset" at bounding box center [177, 281] width 23 height 10
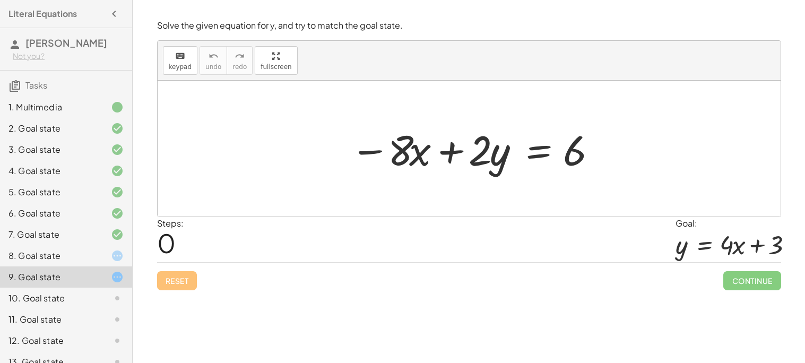
click at [540, 154] on div at bounding box center [473, 149] width 257 height 55
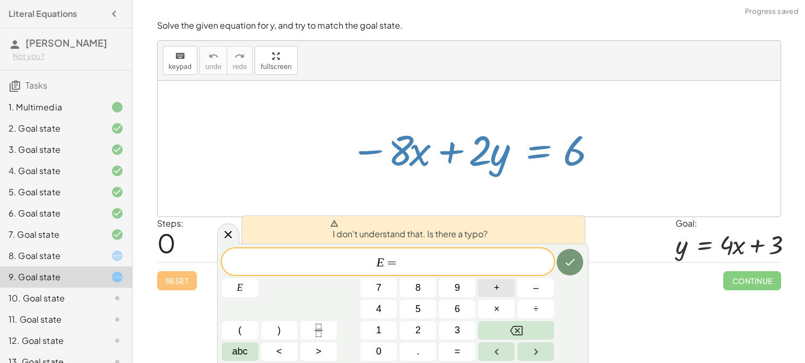
click at [506, 293] on button "+" at bounding box center [496, 288] width 37 height 19
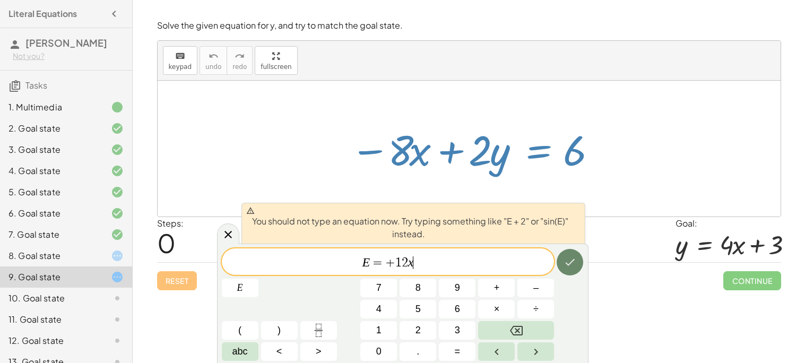
click at [562, 261] on button "Done" at bounding box center [570, 262] width 27 height 27
click at [383, 264] on span "=" at bounding box center [377, 262] width 15 height 13
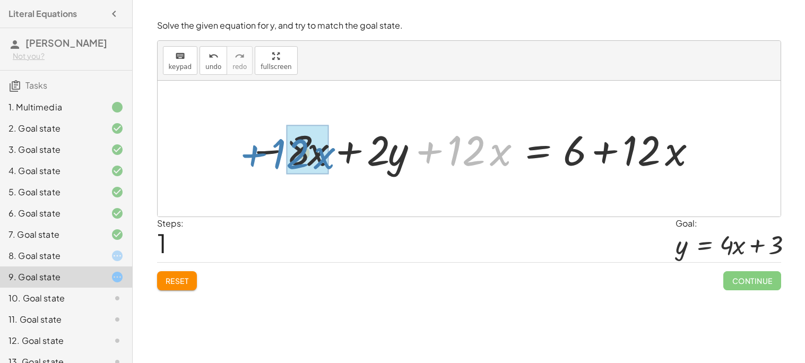
drag, startPoint x: 439, startPoint y: 155, endPoint x: 264, endPoint y: 159, distance: 174.7
click at [264, 159] on div at bounding box center [473, 149] width 460 height 55
